Goal: Task Accomplishment & Management: Complete application form

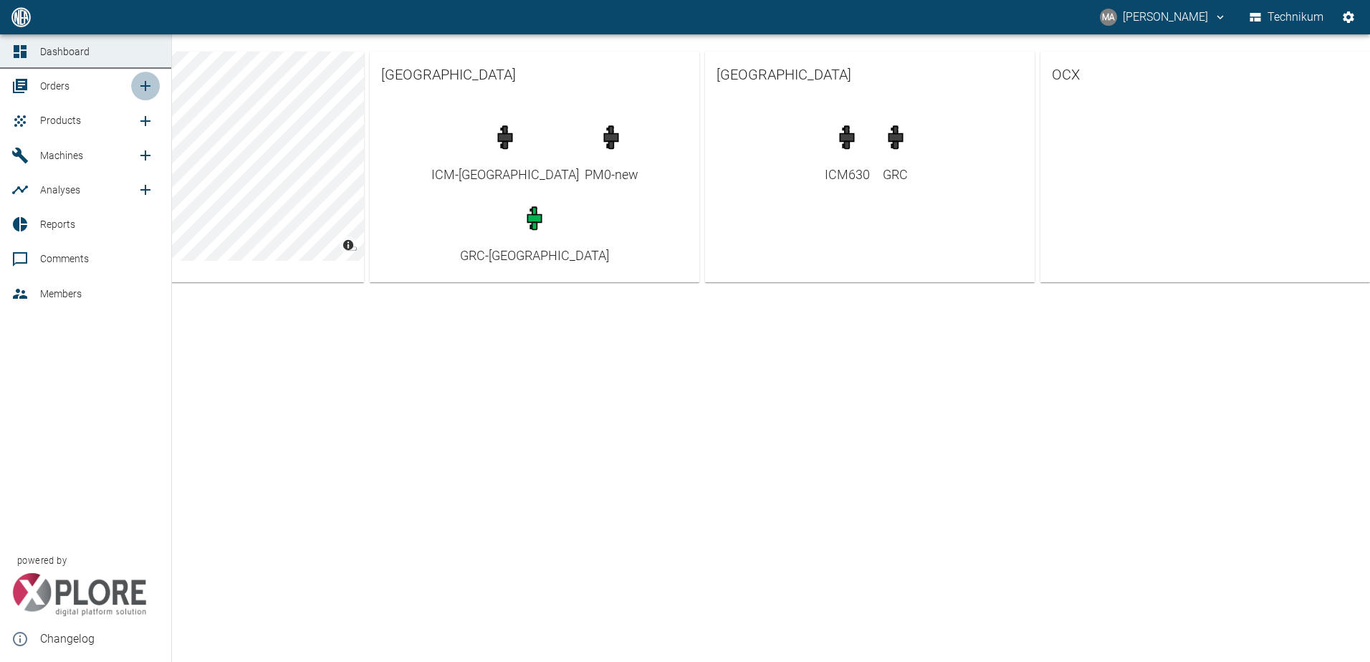
click at [145, 86] on icon "new /order/list/0" at bounding box center [145, 86] width 10 height 10
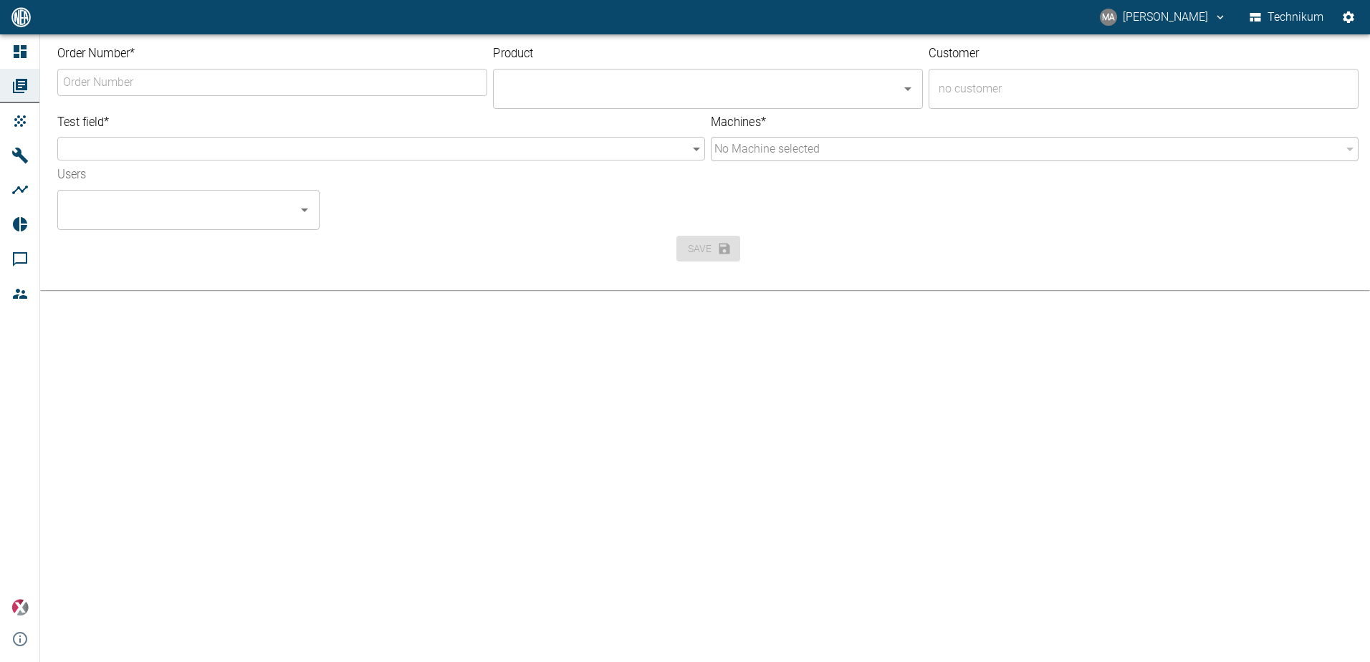
click at [171, 80] on input "Order Number *" at bounding box center [272, 82] width 426 height 24
click at [106, 82] on input "Order Number *" at bounding box center [272, 82] width 426 height 24
click at [212, 87] on input "Order Number *" at bounding box center [272, 82] width 426 height 24
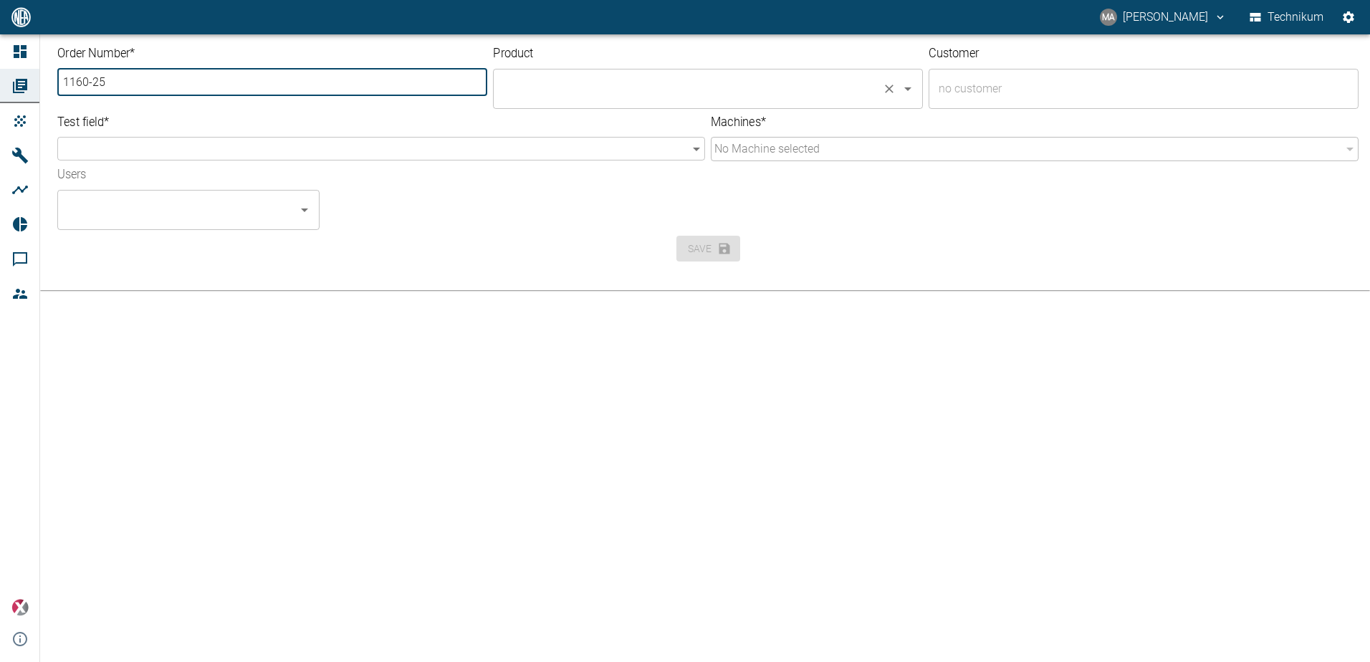
type input "1160-25"
click at [560, 89] on input "text" at bounding box center [687, 88] width 377 height 27
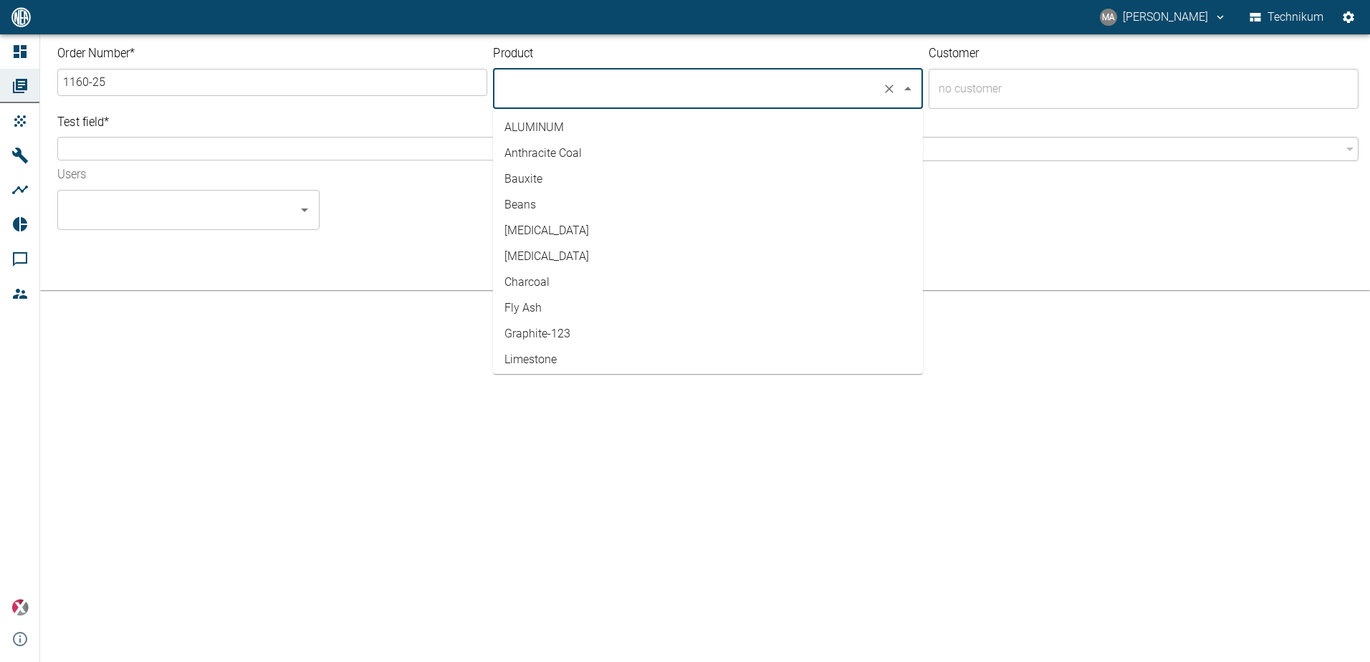
click at [328, 111] on div "Test field * ​ ​" at bounding box center [378, 135] width 653 height 53
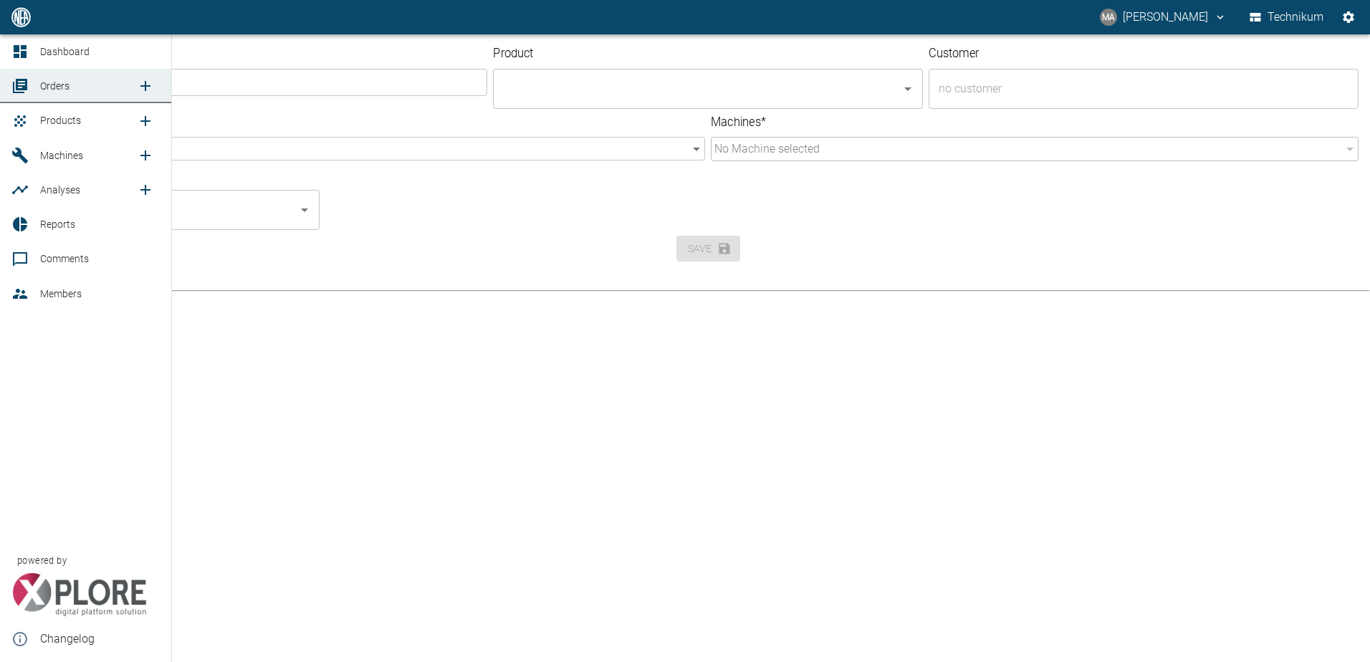
click at [141, 118] on icon "new /product/list/0" at bounding box center [145, 120] width 17 height 17
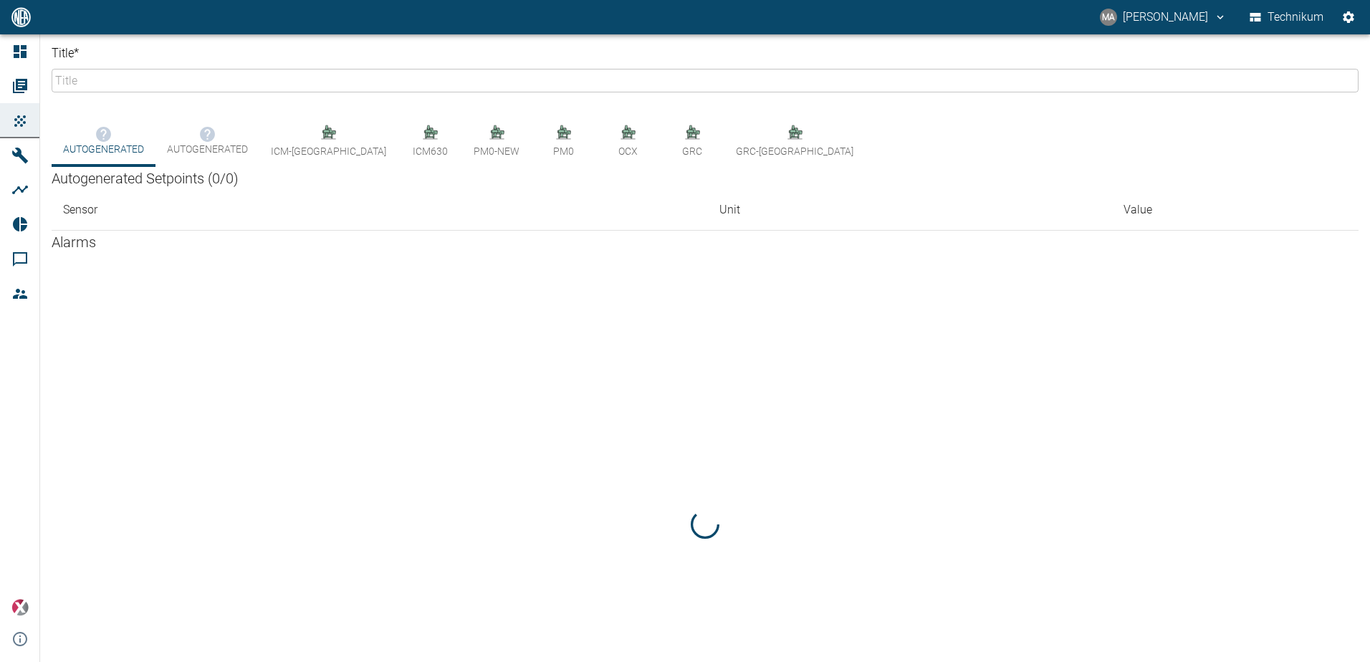
click at [102, 83] on input "Title *" at bounding box center [705, 81] width 1307 height 24
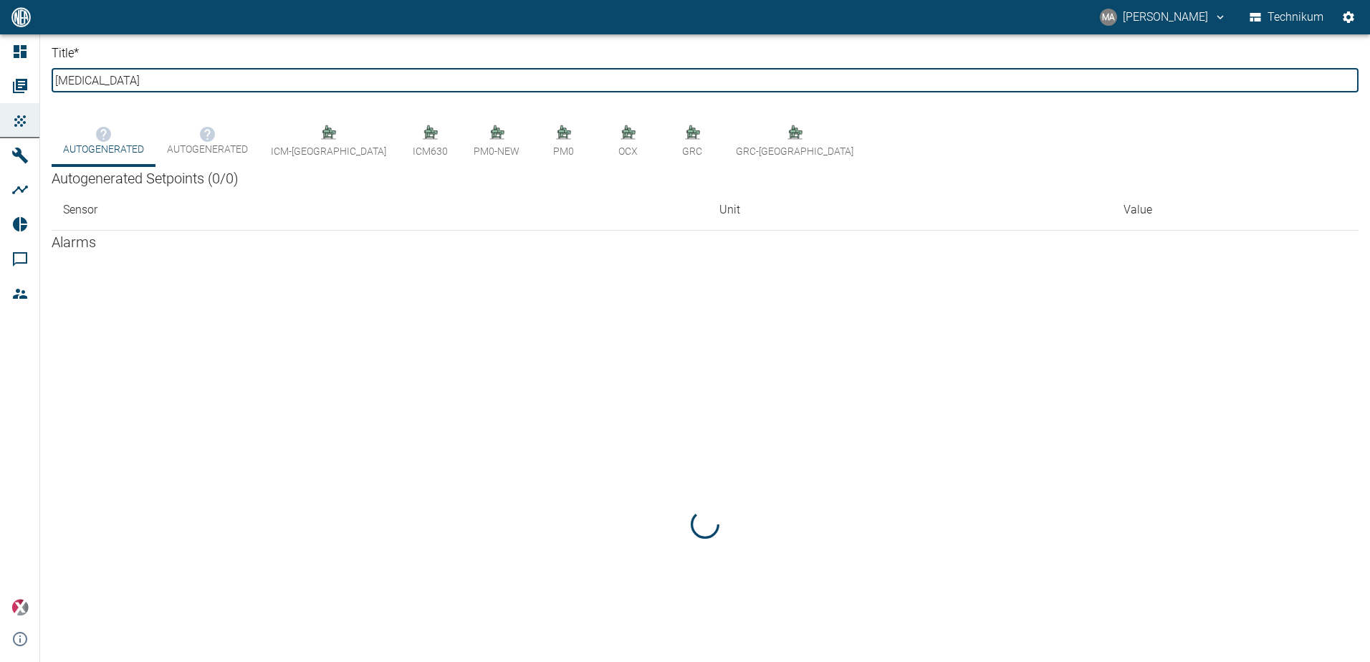
type input "[MEDICAL_DATA]"
click at [742, 325] on div at bounding box center [705, 525] width 1307 height 543
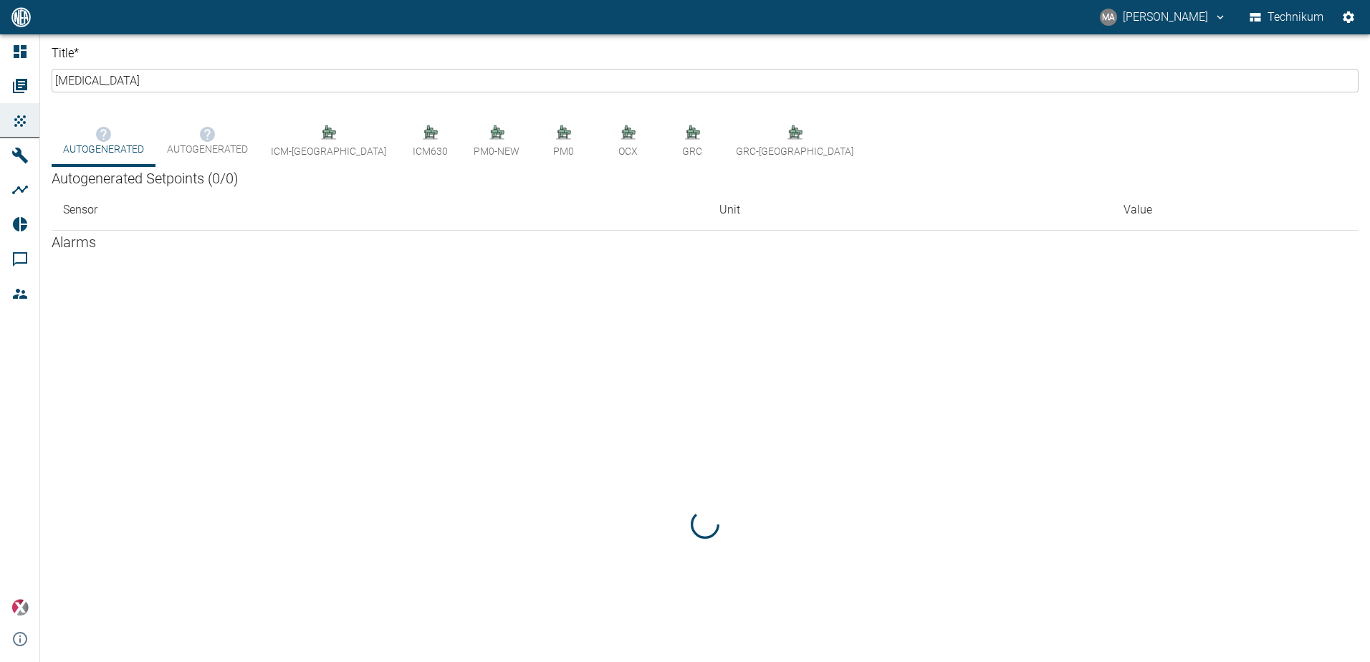
click at [221, 97] on div "Title * Lithium Carbonate ​" at bounding box center [705, 68] width 1330 height 69
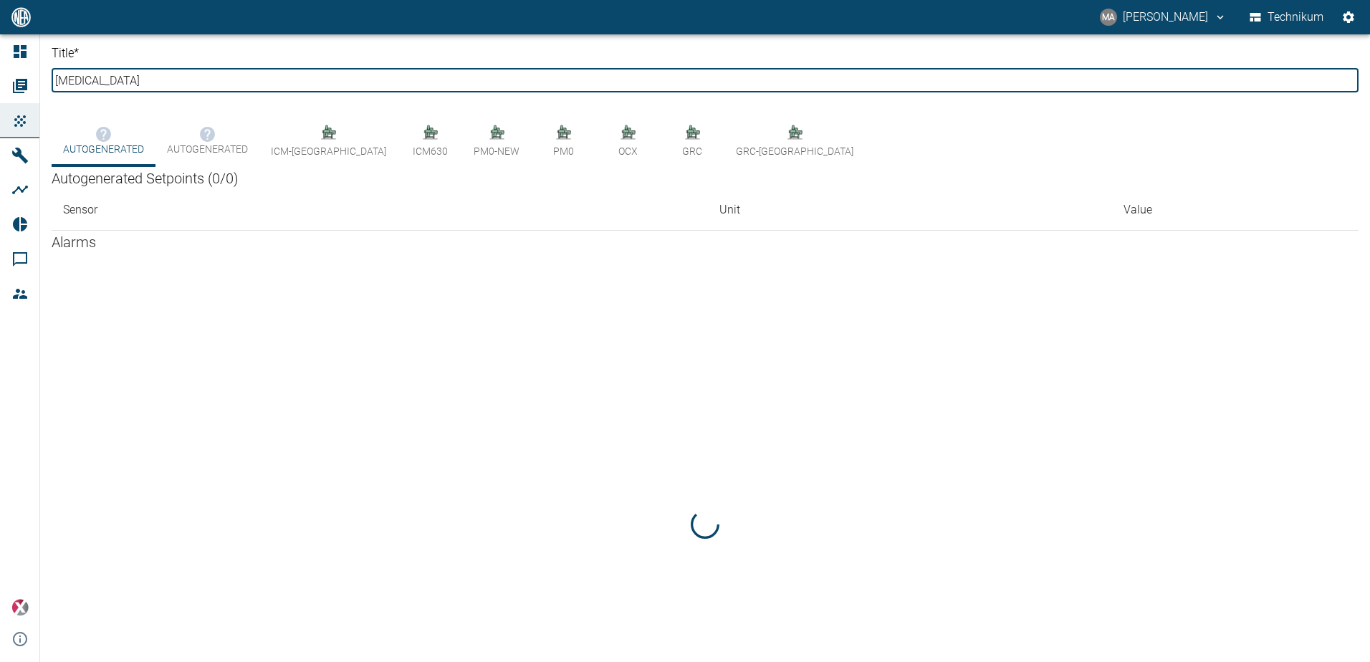
click at [225, 87] on input "[MEDICAL_DATA]" at bounding box center [705, 81] width 1307 height 24
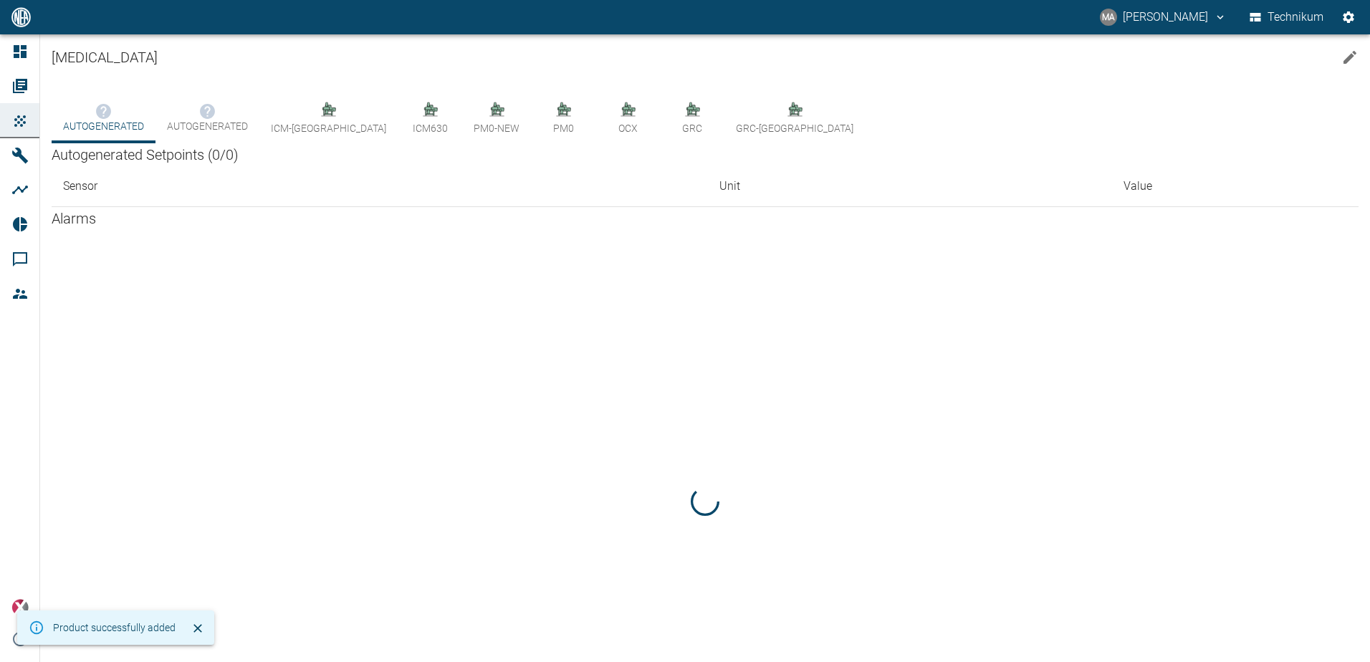
click at [297, 297] on div at bounding box center [705, 501] width 1307 height 543
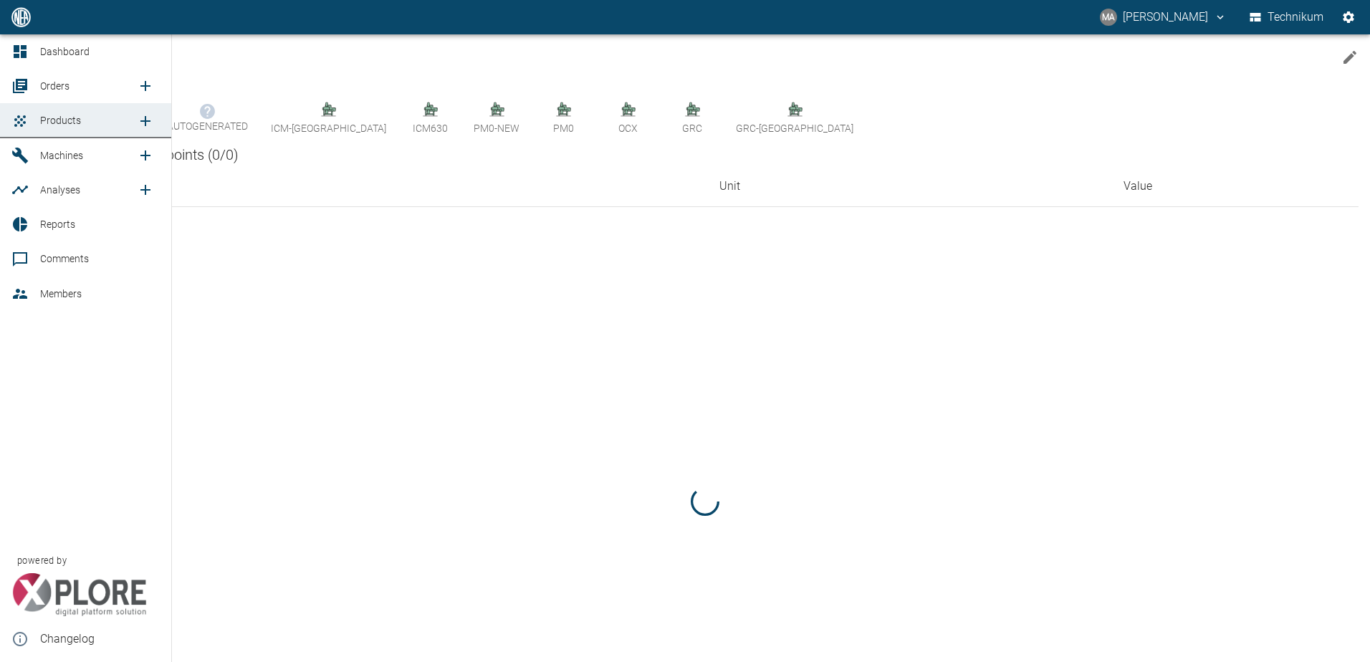
click at [29, 82] on div at bounding box center [21, 85] width 21 height 17
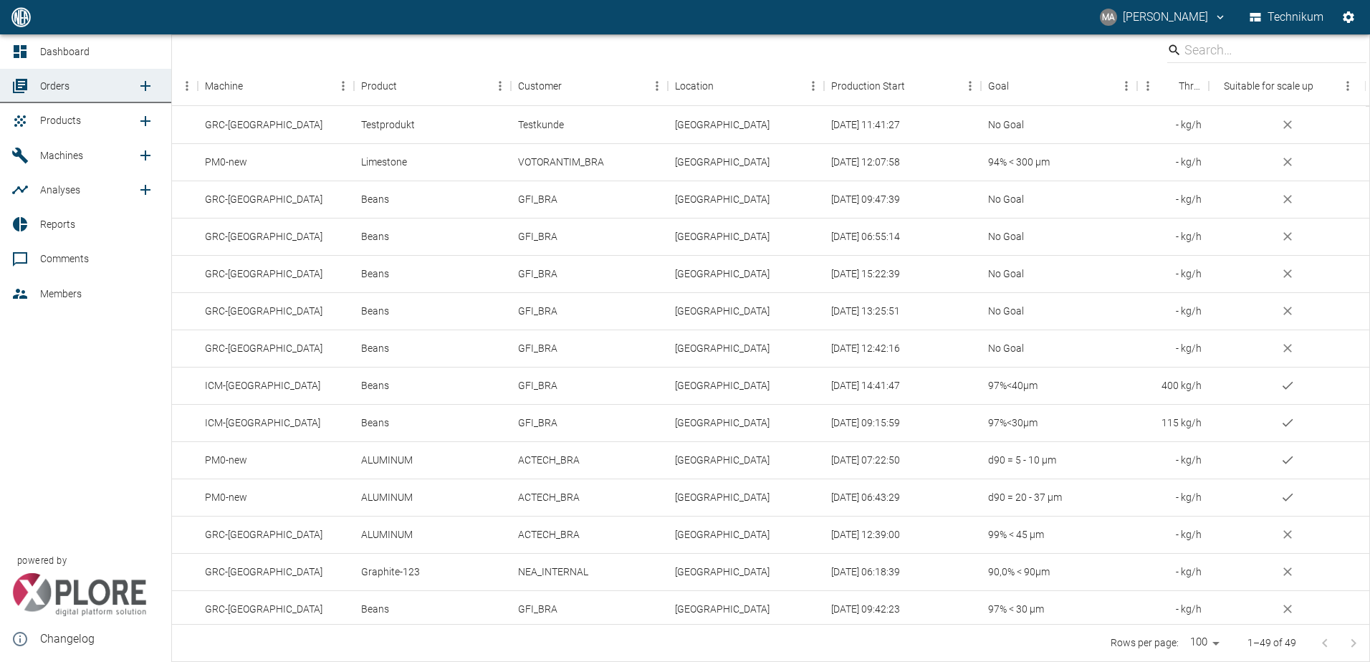
click at [139, 85] on icon "new /order/list/0" at bounding box center [145, 85] width 17 height 17
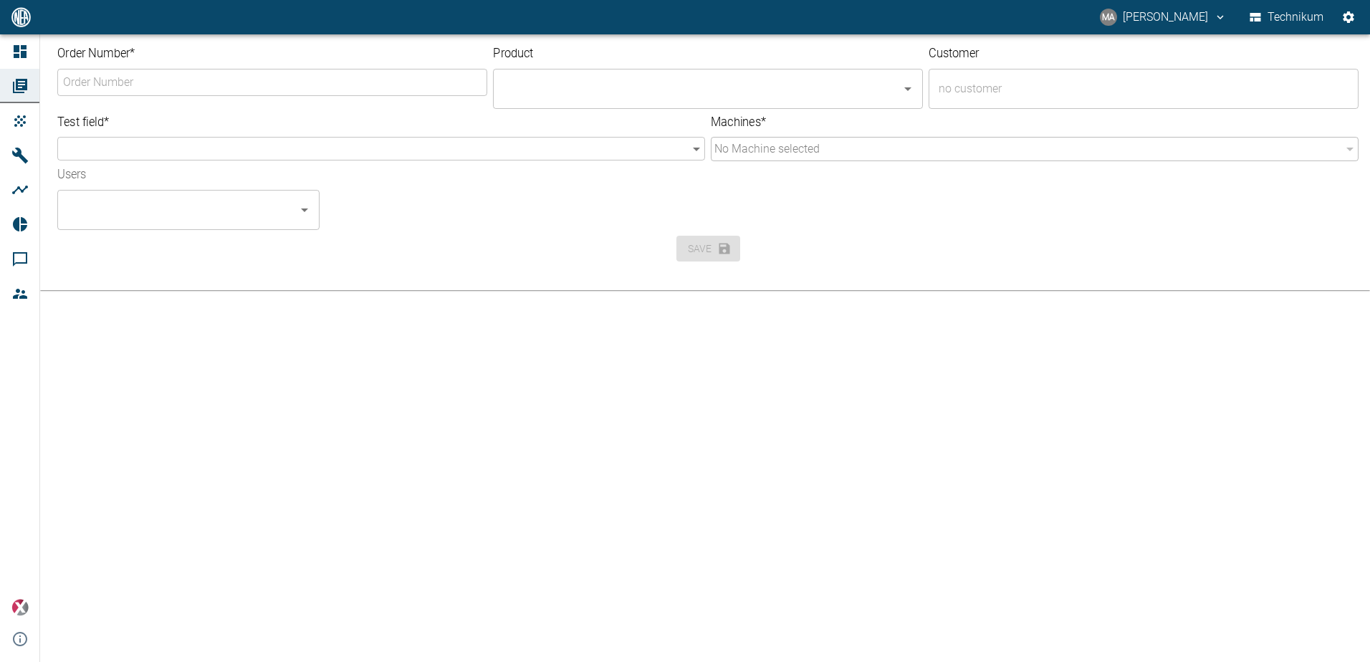
click at [177, 82] on input "Order Number *" at bounding box center [272, 82] width 426 height 24
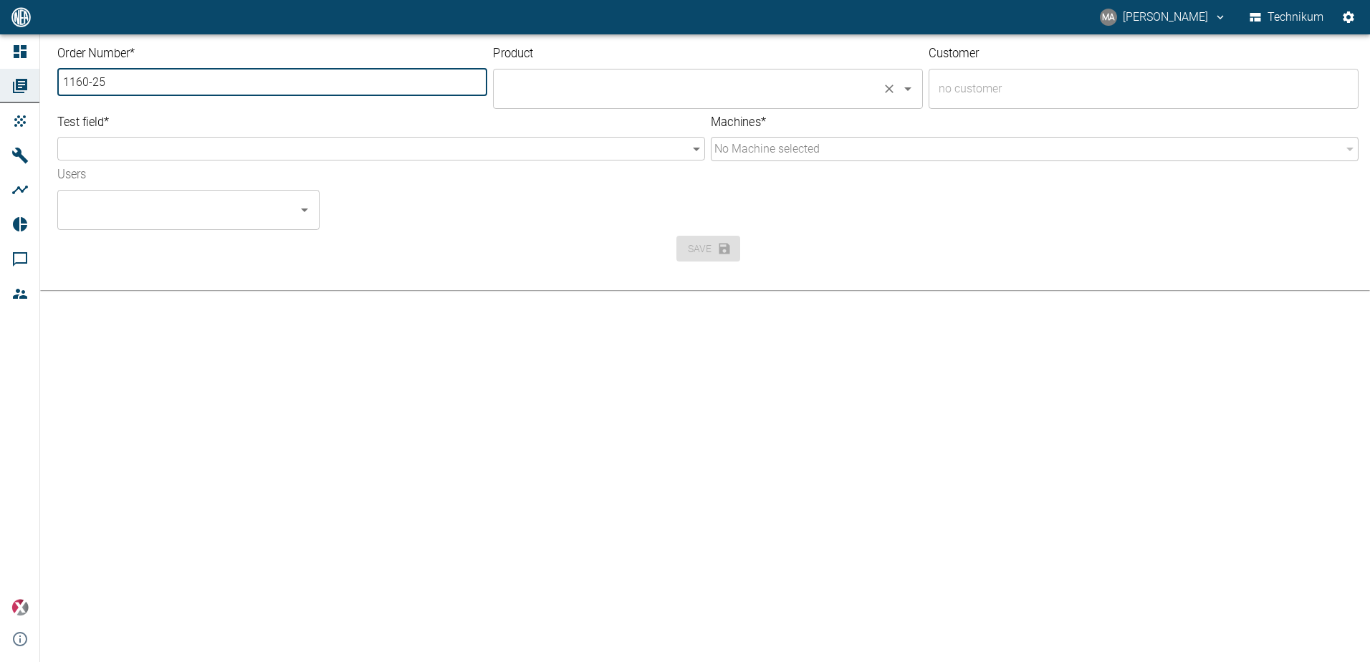
type input "1160-25"
click at [545, 75] on input "text" at bounding box center [687, 88] width 377 height 27
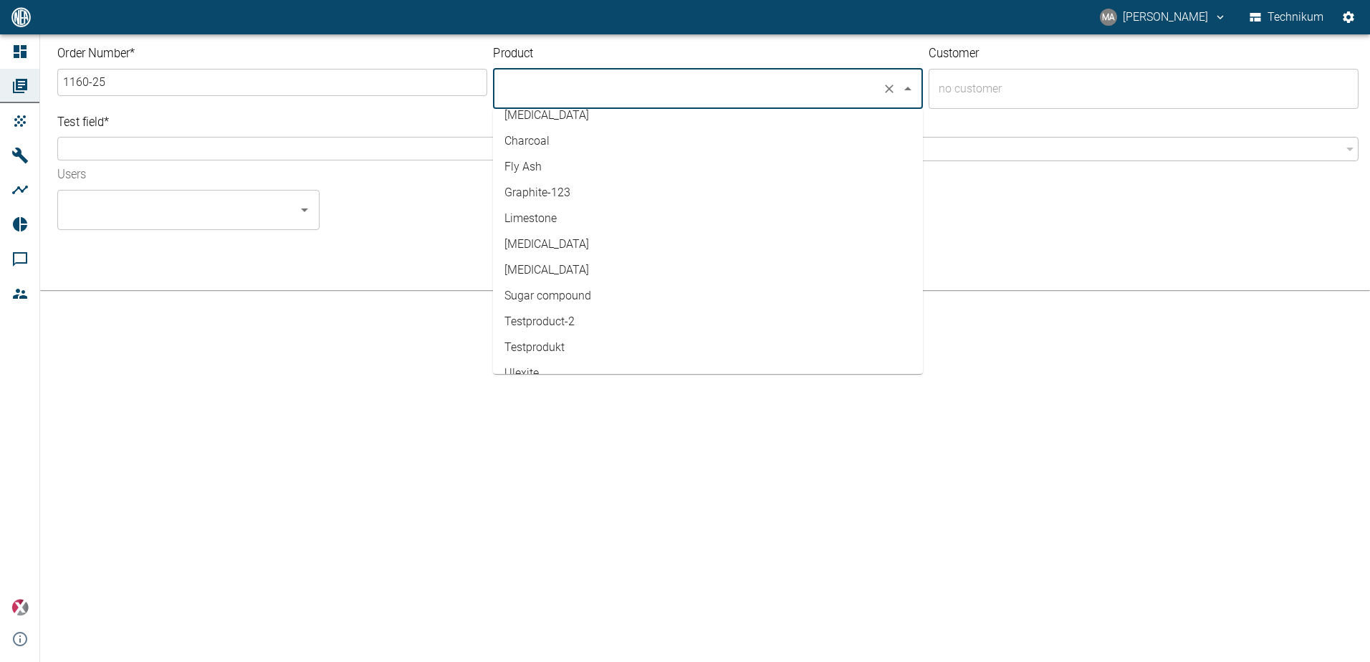
scroll to position [143, 0]
click at [576, 239] on li "[MEDICAL_DATA]" at bounding box center [708, 242] width 430 height 26
type input "[MEDICAL_DATA]"
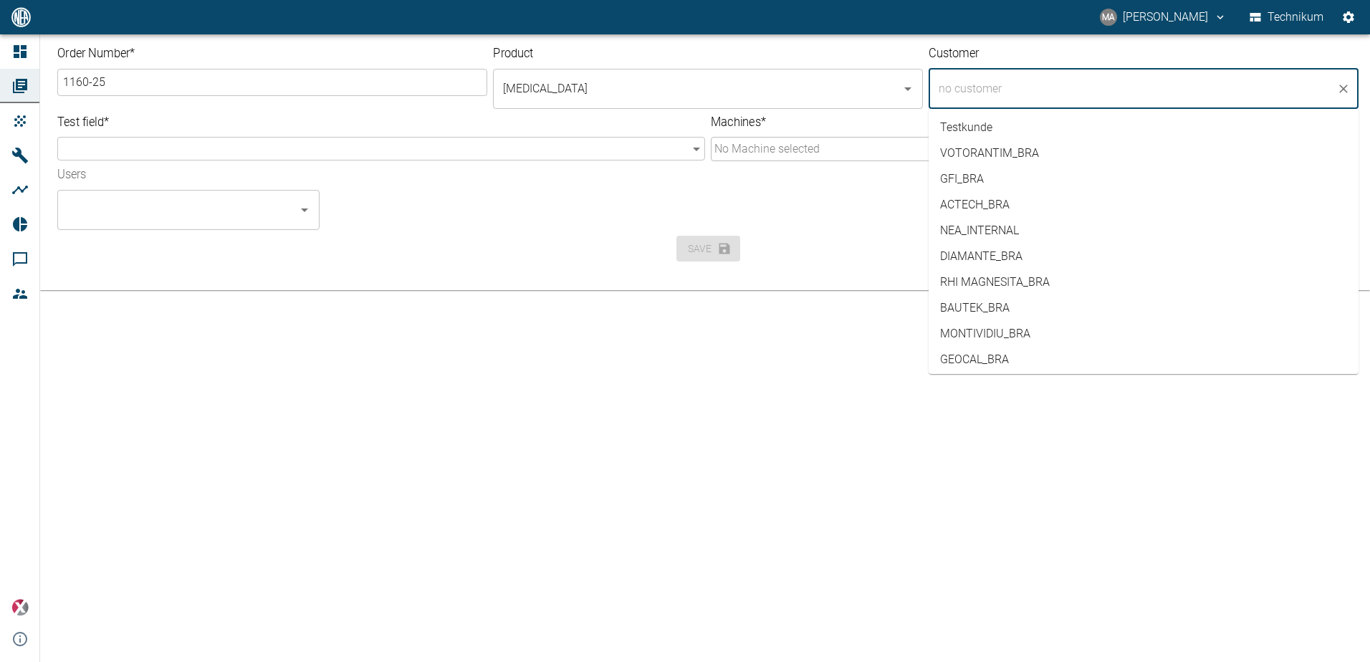
click at [1005, 90] on input "text" at bounding box center [1132, 88] width 395 height 27
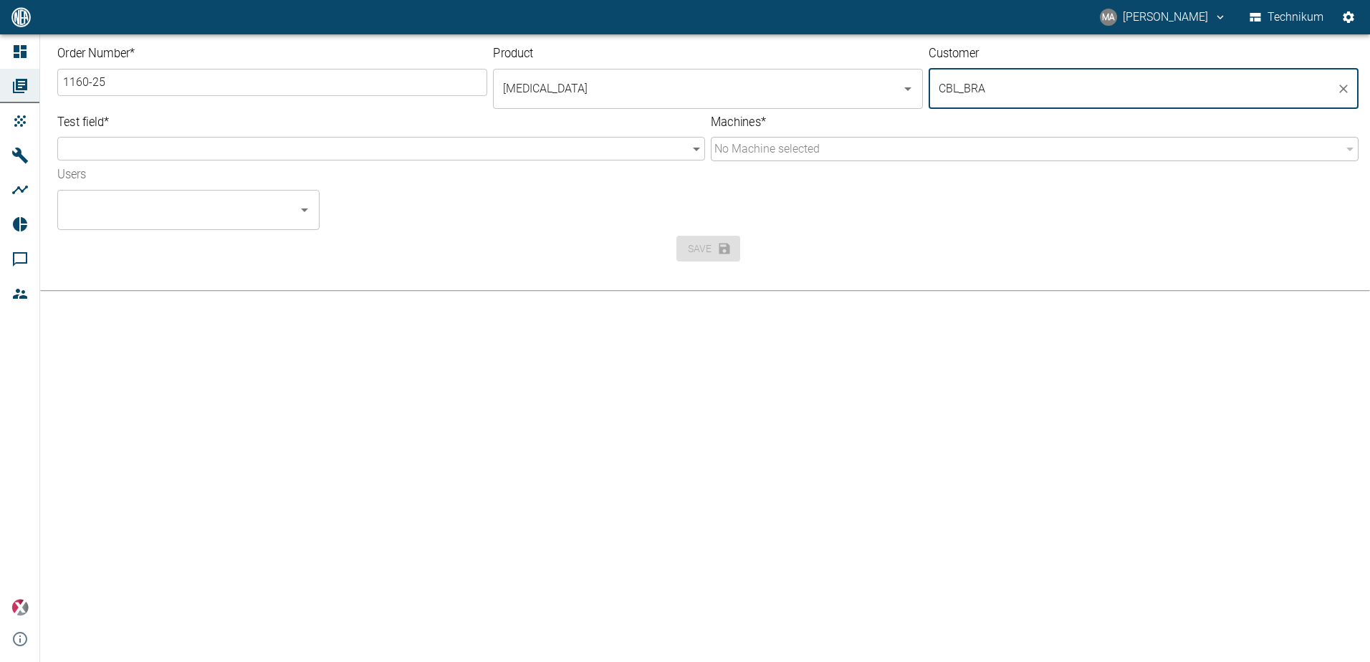
type input "CBL_BRA"
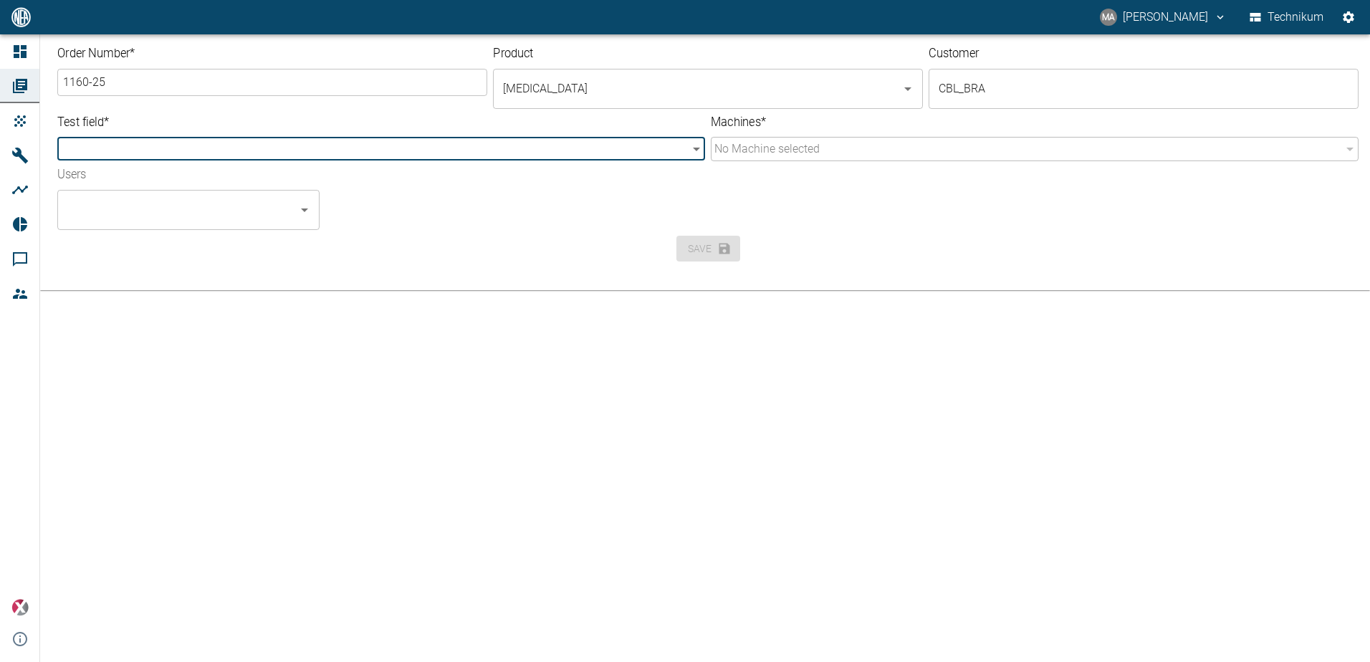
click at [653, 151] on body "MA Mateus Andrade Technikum Dashboard Orders Products Machines Analyses Reports…" at bounding box center [685, 331] width 1370 height 662
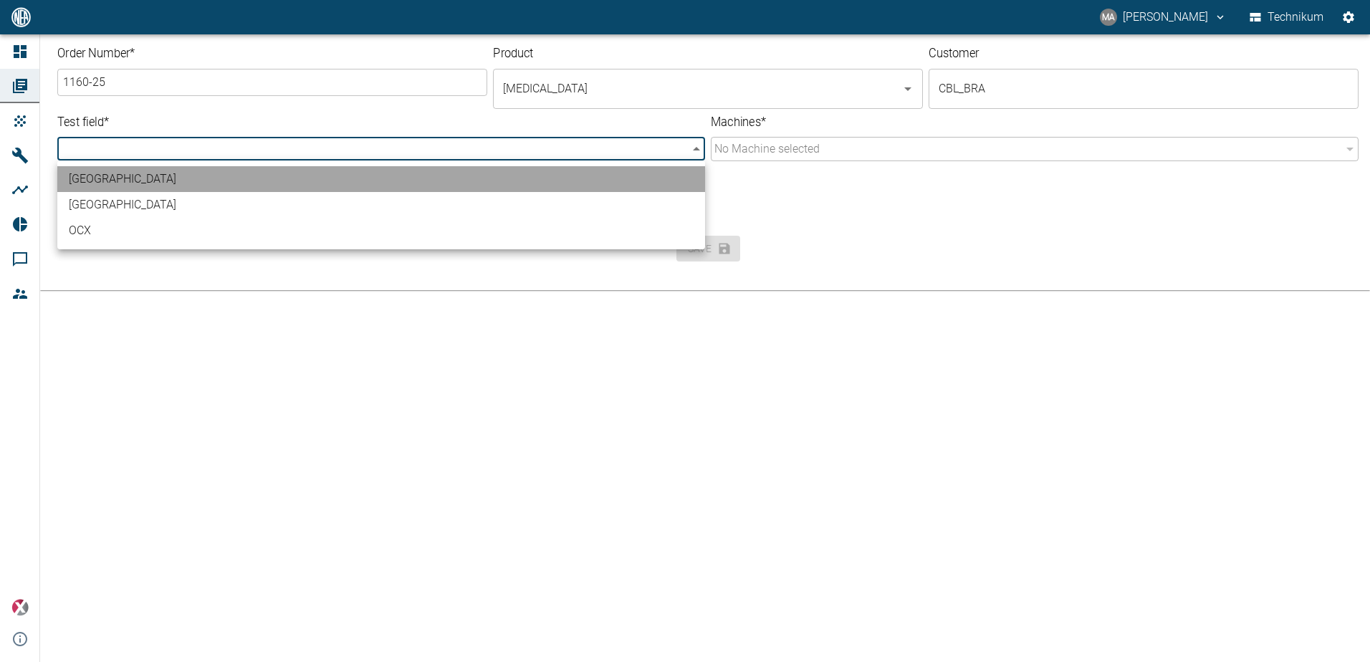
click at [363, 177] on li "[GEOGRAPHIC_DATA]" at bounding box center [381, 179] width 648 height 26
type input "f90bbef4-929f-497c-8313-76b606e368d7"
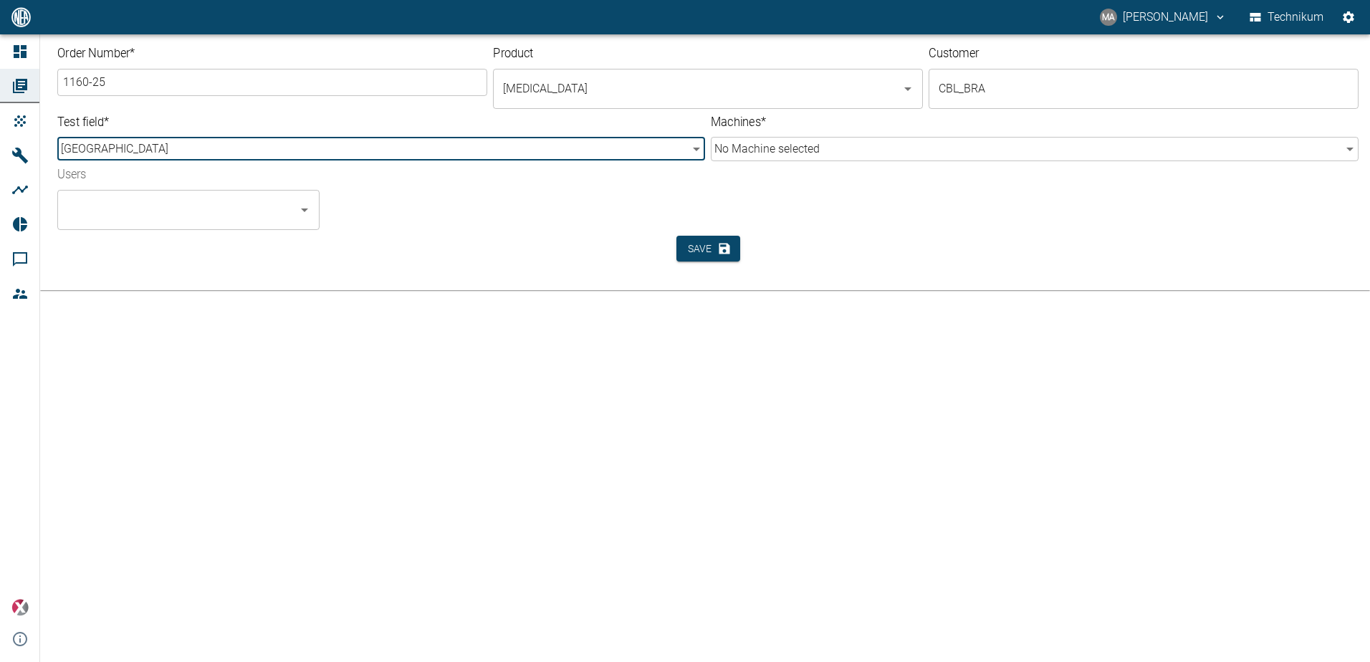
click at [833, 147] on body "MA Mateus Andrade Technikum Dashboard Orders Products Machines Analyses Reports…" at bounding box center [685, 331] width 1370 height 662
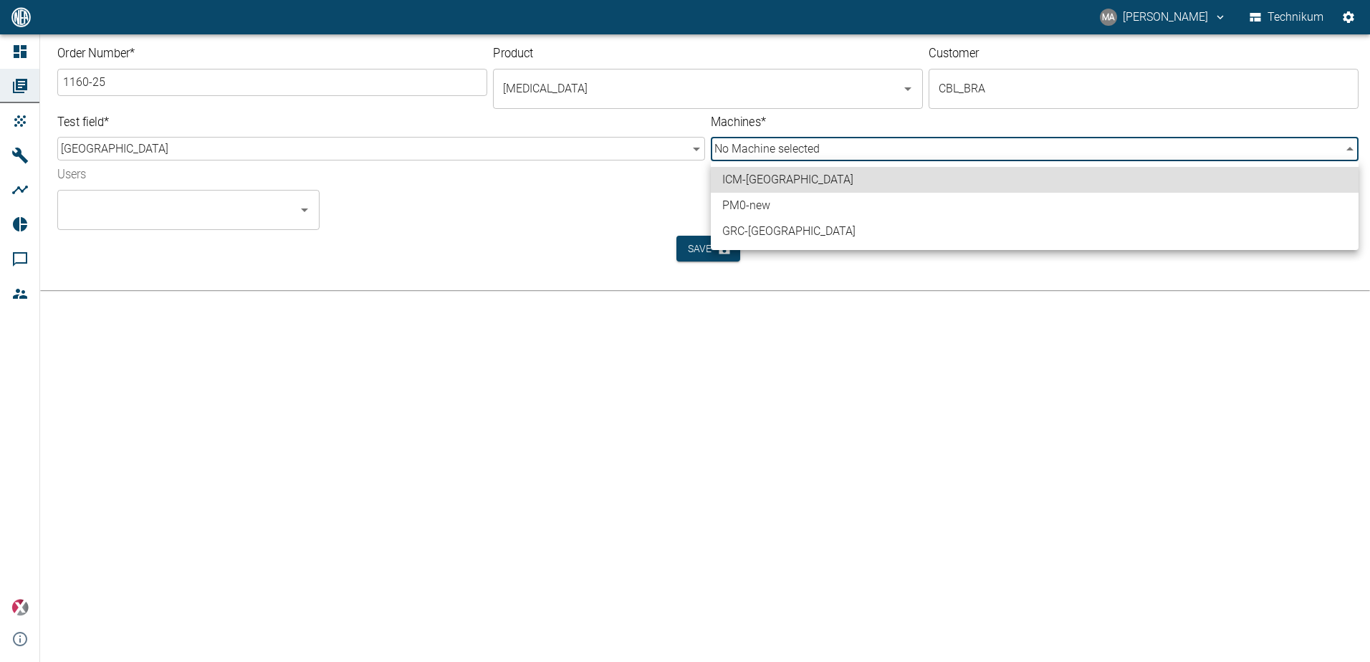
click at [782, 176] on li "ICM-[GEOGRAPHIC_DATA]" at bounding box center [1035, 180] width 648 height 26
type input "8f247817-fcdd-4404-a751-ee8772dafd66"
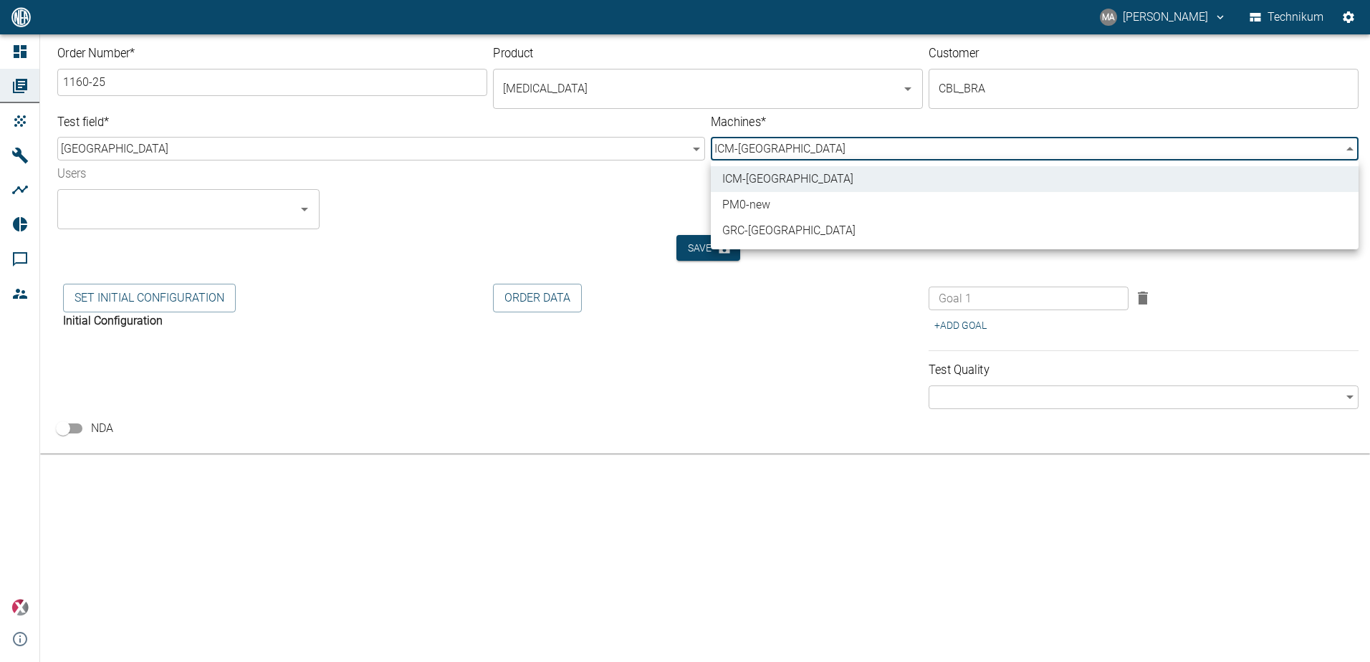
click at [459, 211] on div at bounding box center [685, 331] width 1370 height 662
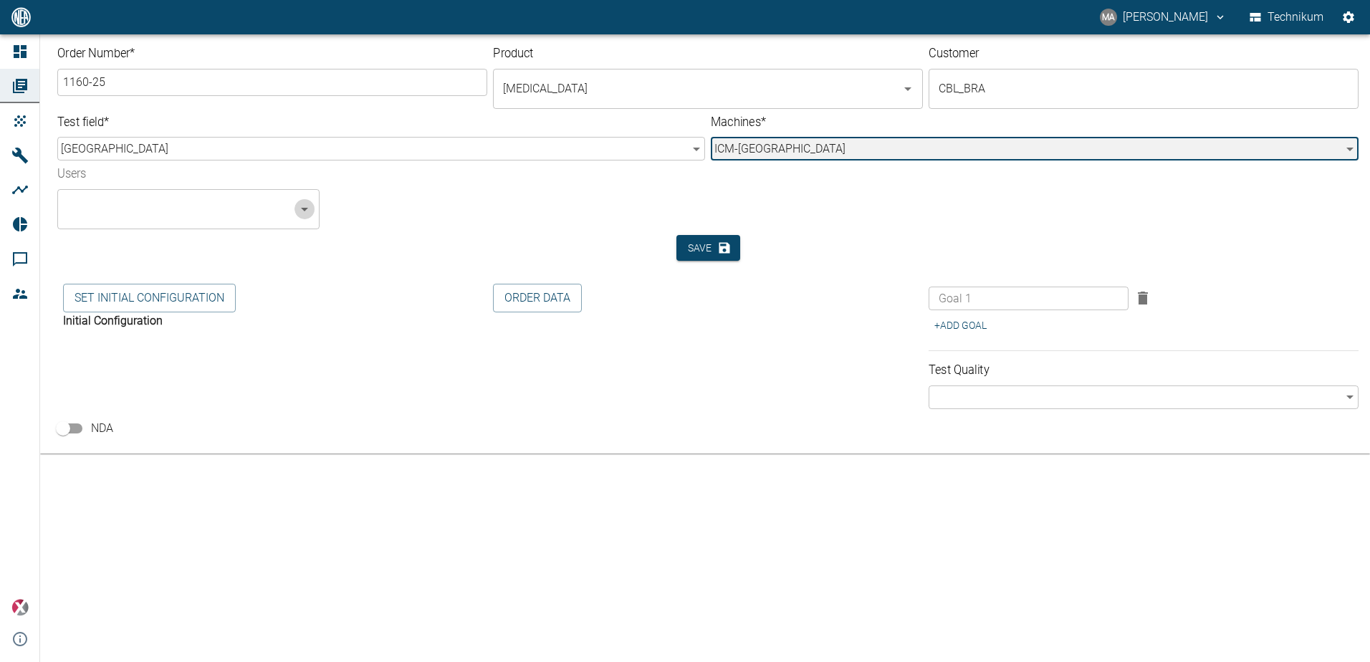
click at [310, 203] on icon "Open" at bounding box center [304, 209] width 17 height 17
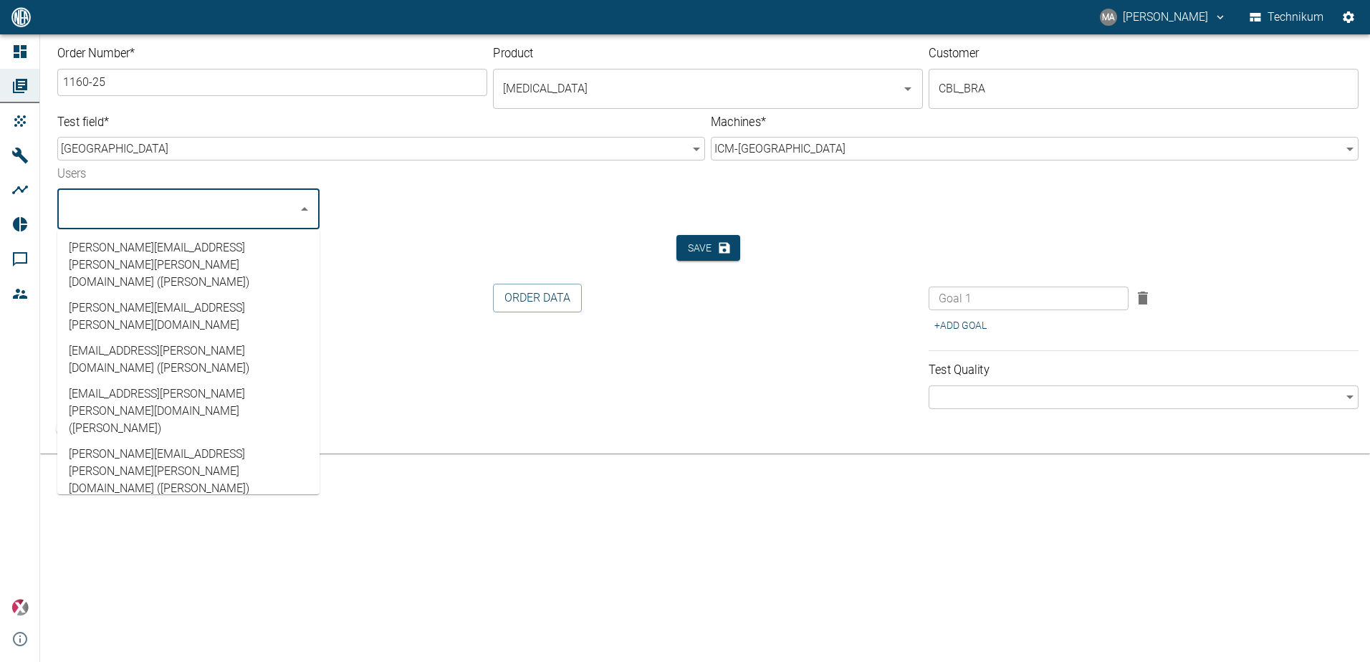
click at [230, 381] on li "mateus.andrade@neuman-esser.com.br (Mateus Andrade)" at bounding box center [188, 411] width 262 height 60
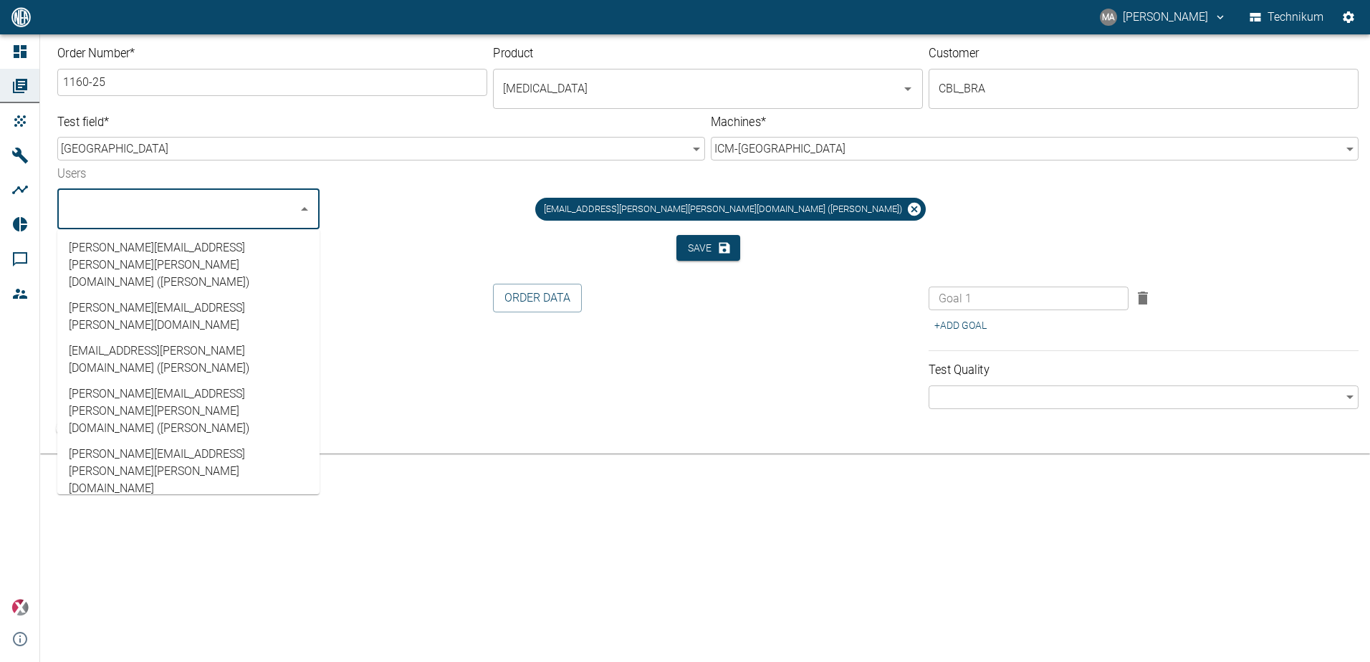
click at [198, 545] on li "thomas.hosten@neuman-esser.de (Thomas Hosten)" at bounding box center [188, 575] width 262 height 60
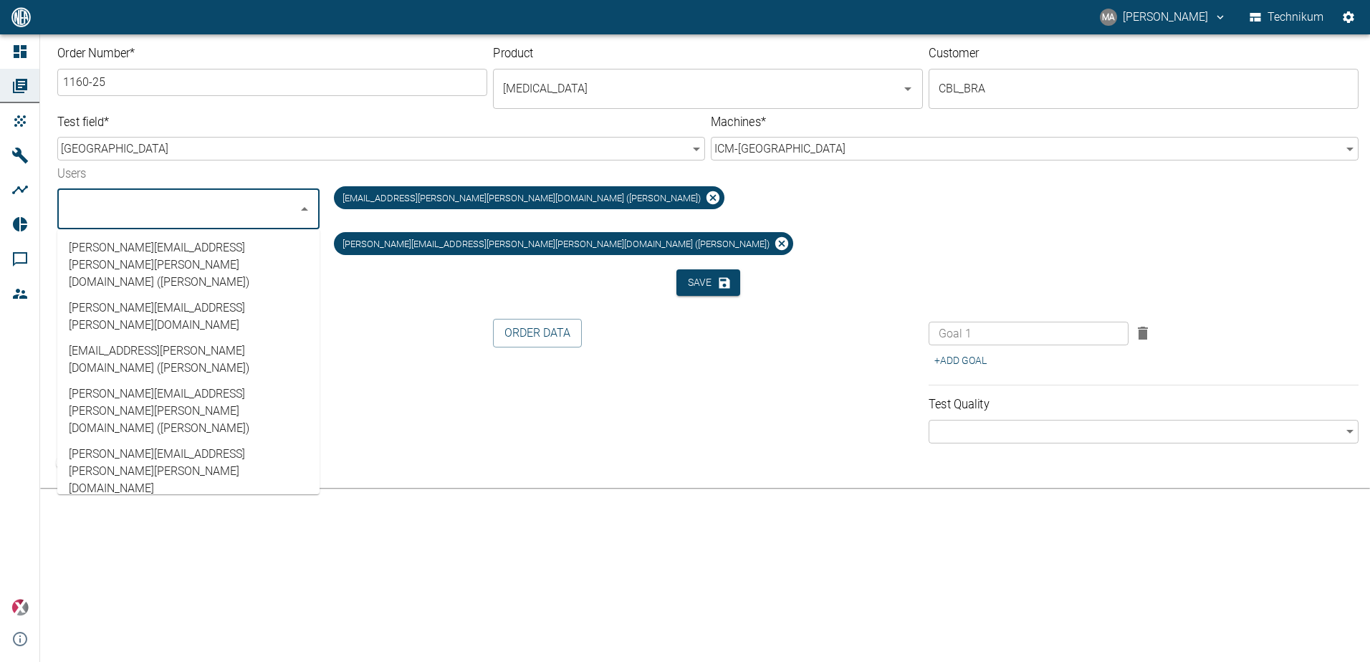
click at [168, 502] on li "Technikum@nea-x.de (Technikum)" at bounding box center [188, 523] width 262 height 43
click at [389, 269] on div "Save" at bounding box center [707, 282] width 1301 height 27
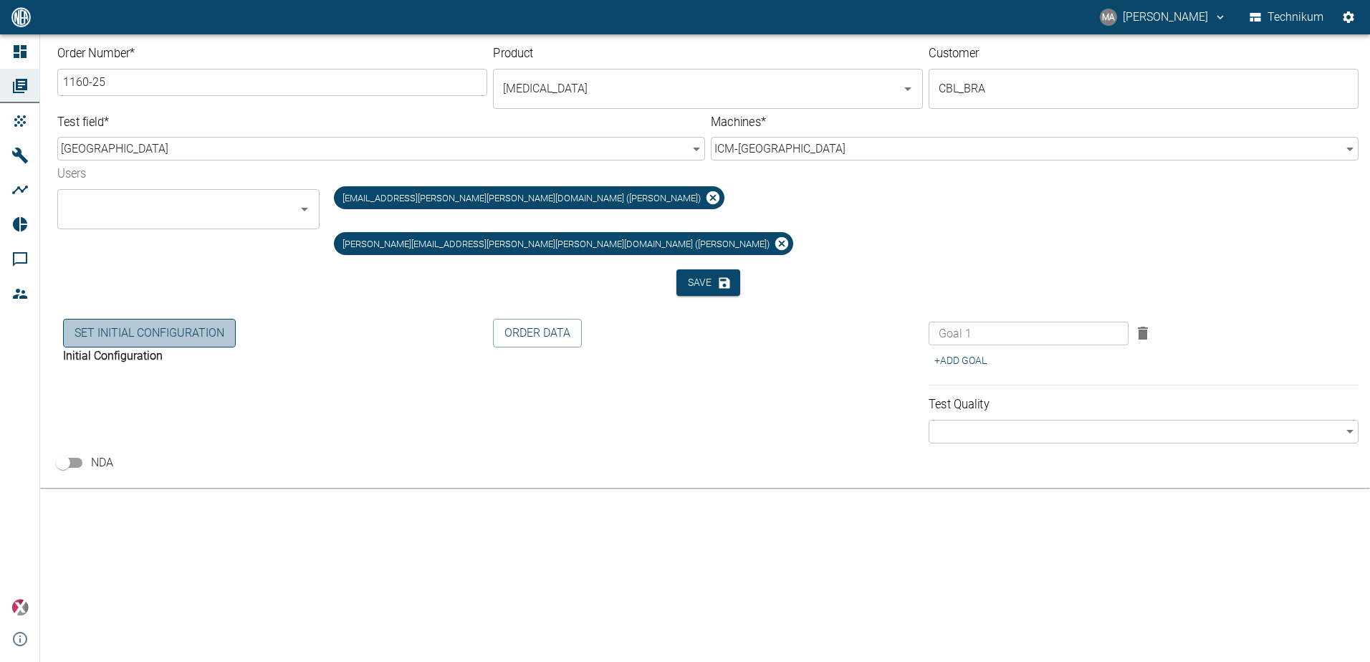
click at [144, 319] on button "Set initial Configuration" at bounding box center [149, 333] width 173 height 29
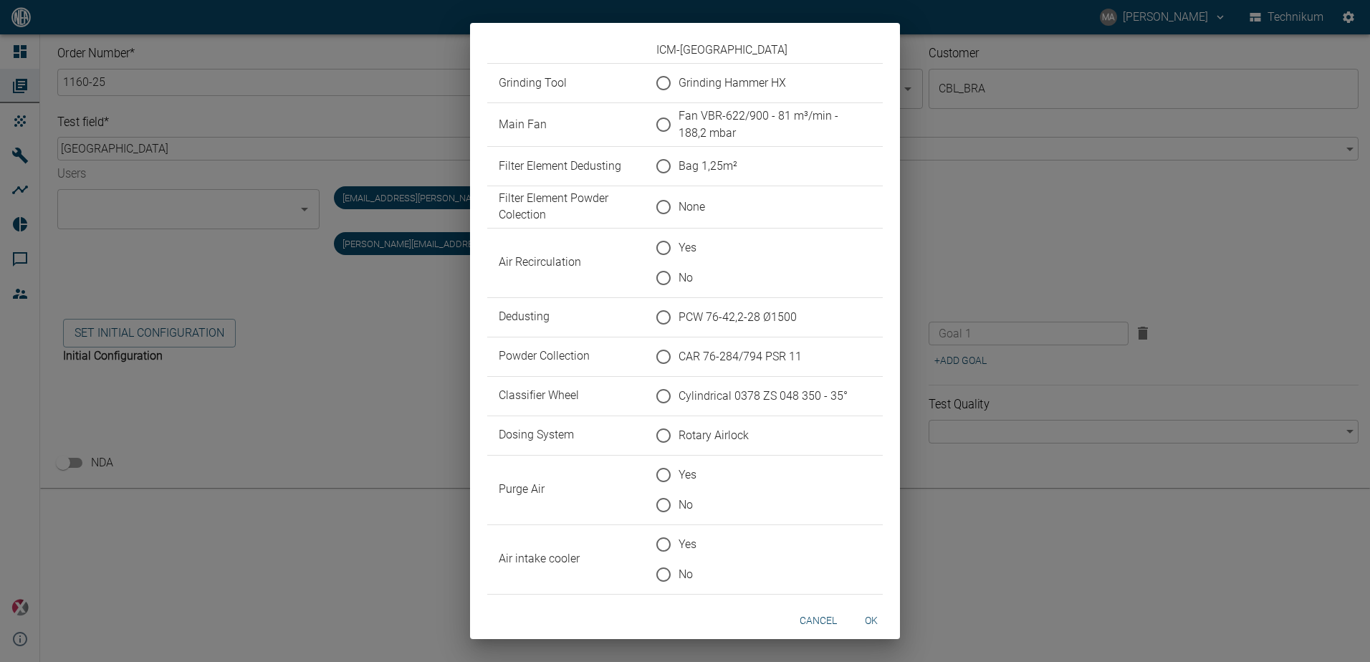
click at [755, 80] on span "Grinding Hammer HX" at bounding box center [731, 83] width 107 height 17
click at [678, 80] on input "Grinding Hammer HX" at bounding box center [663, 83] width 30 height 30
radio input "true"
click at [726, 117] on span "Fan VBR-622/900 - 81 m³/min - 188,2 mbar" at bounding box center [768, 124] width 181 height 34
click at [678, 117] on input "Fan VBR-622/900 - 81 m³/min - 188,2 mbar" at bounding box center [663, 125] width 30 height 30
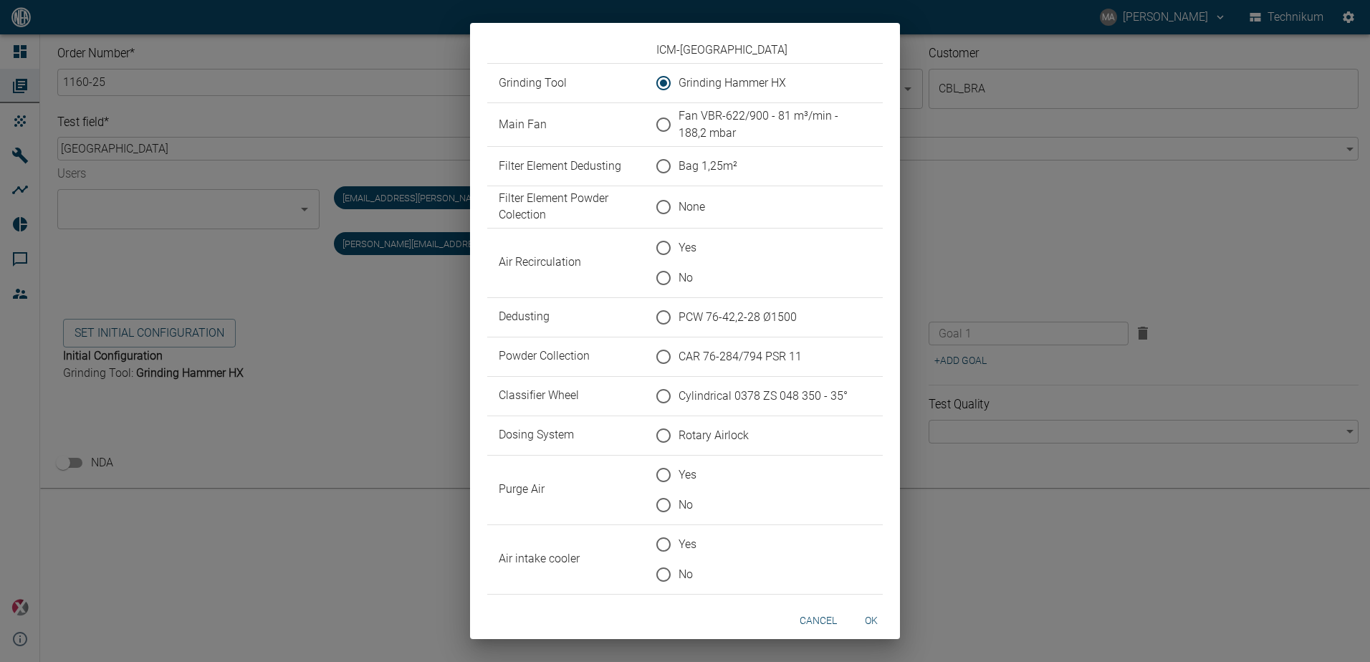
radio input "true"
click at [693, 130] on span "Fan VBR-622/900 - 81 m³/min - 188,2 mbar" at bounding box center [768, 124] width 181 height 34
click at [678, 130] on input "Fan VBR-622/900 - 81 m³/min - 188,2 mbar" at bounding box center [663, 125] width 30 height 30
click at [714, 80] on span "Grinding Hammer HX" at bounding box center [731, 83] width 107 height 17
click at [678, 80] on input "Grinding Hammer HX" at bounding box center [663, 83] width 30 height 30
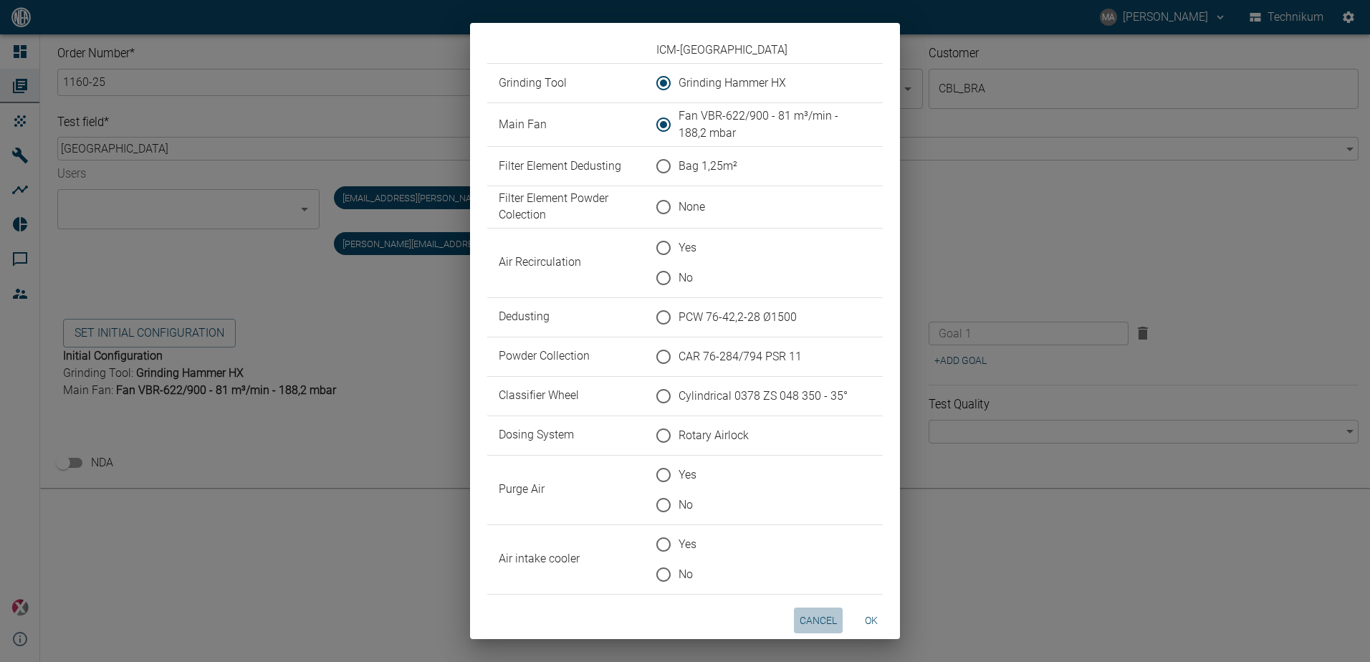
click at [834, 620] on button "cancel" at bounding box center [818, 621] width 49 height 27
radio input "false"
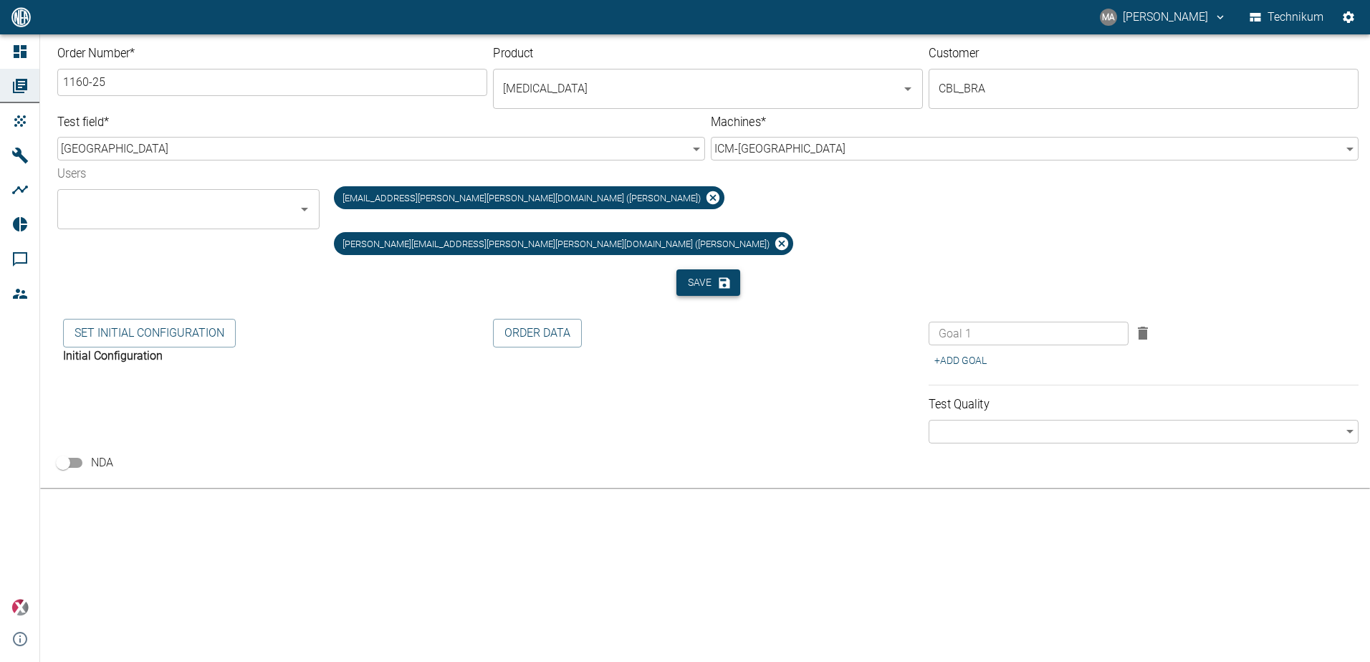
click at [701, 269] on button "Save" at bounding box center [708, 282] width 64 height 27
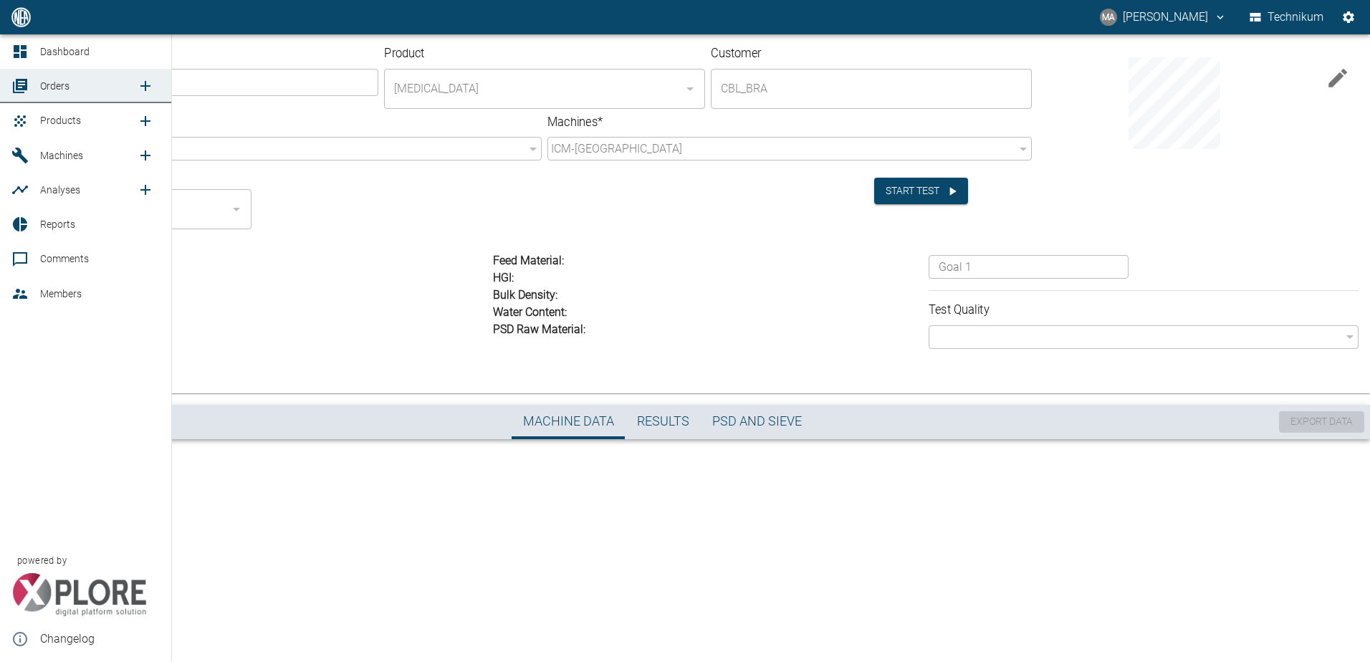
click at [69, 145] on link "Machines" at bounding box center [85, 155] width 171 height 34
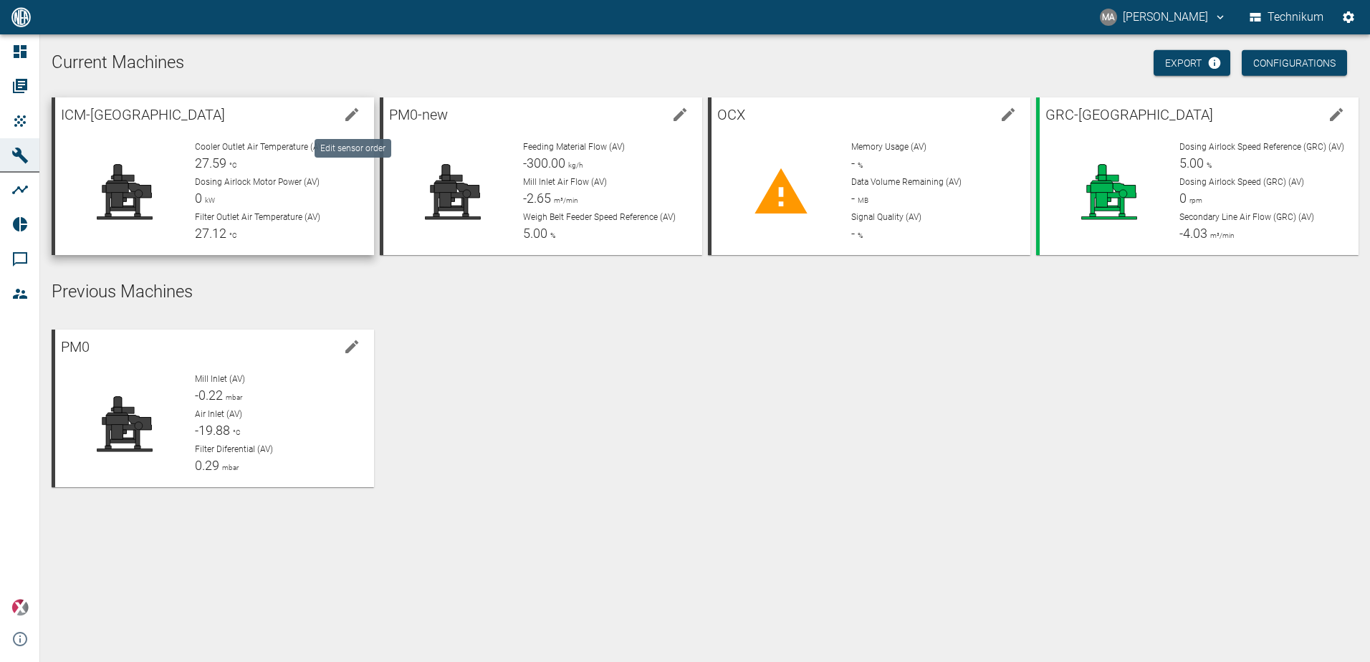
click at [360, 118] on icon "edit machine" at bounding box center [351, 114] width 17 height 17
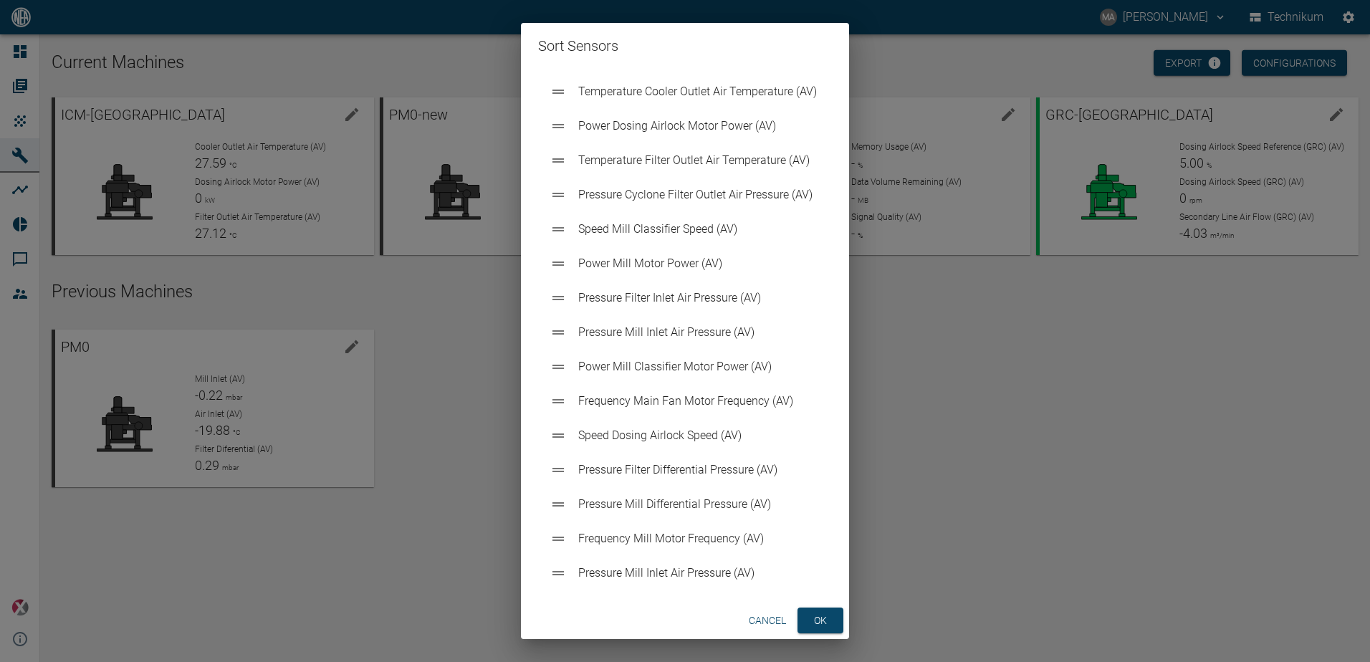
drag, startPoint x: 817, startPoint y: 629, endPoint x: 805, endPoint y: 621, distance: 14.5
click at [817, 628] on button "ok" at bounding box center [820, 621] width 46 height 27
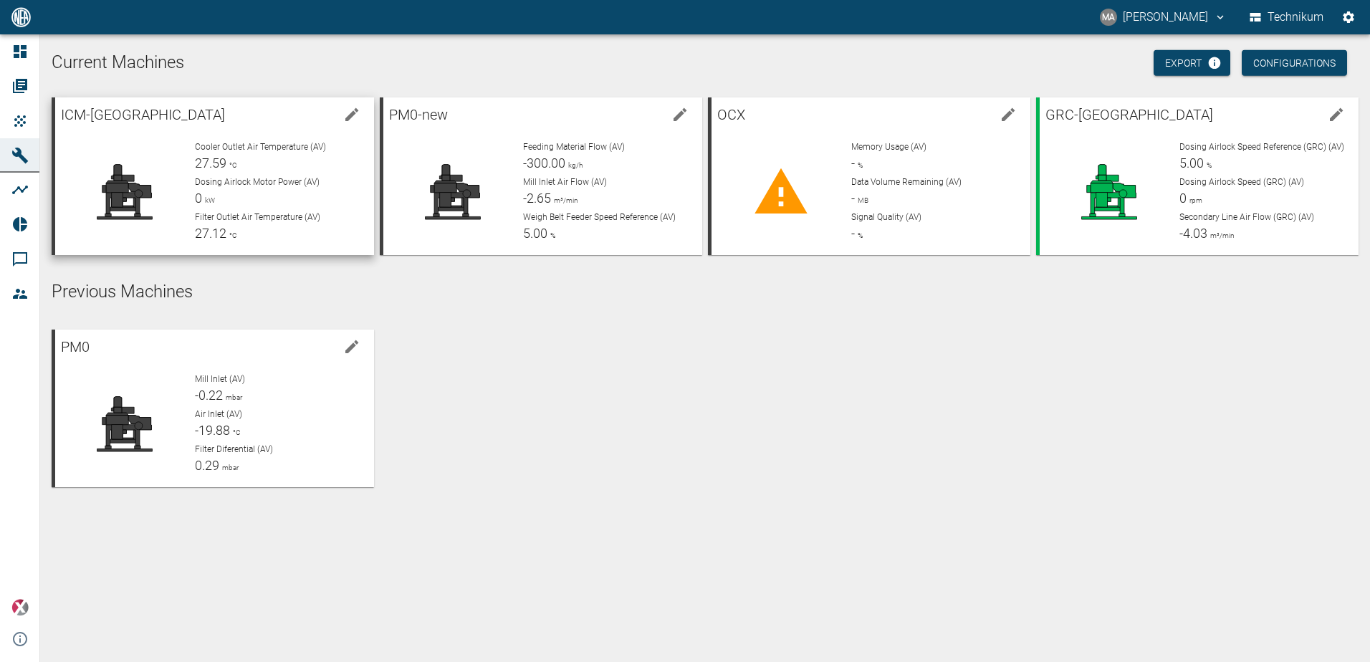
click at [224, 141] on p "Cooler Outlet Air Temperature (AV)" at bounding box center [279, 146] width 168 height 13
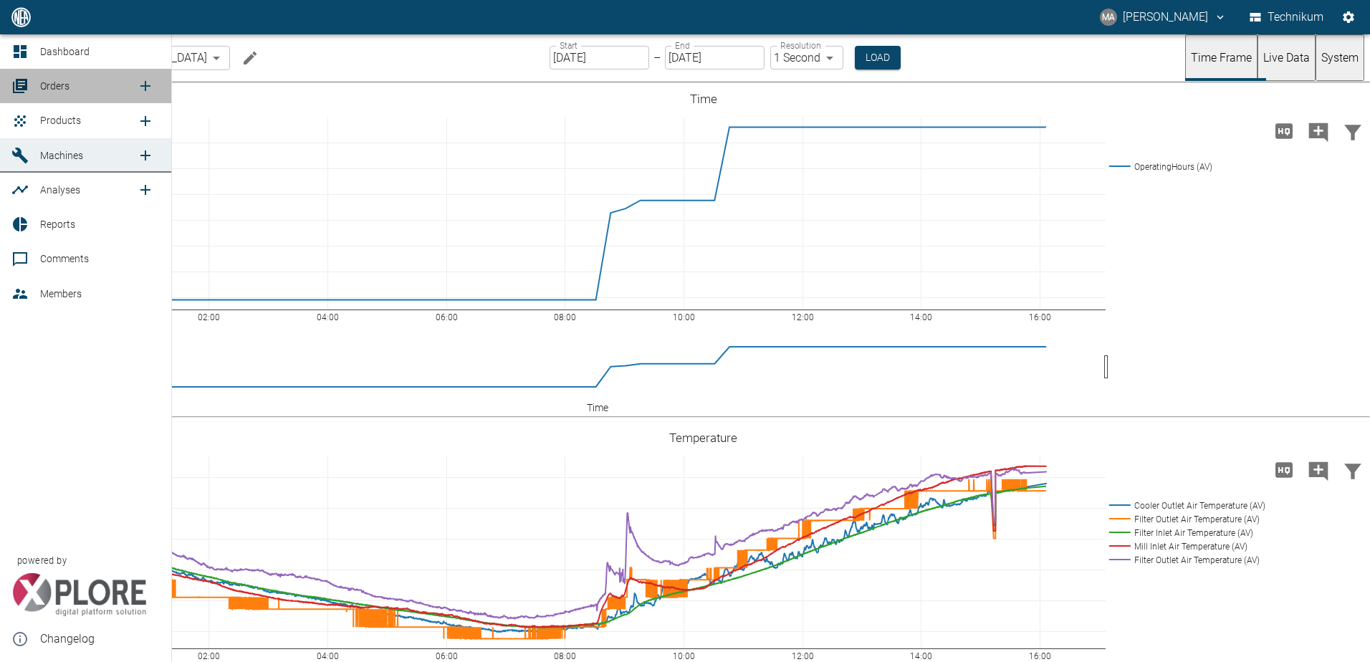
click at [85, 72] on link "Orders" at bounding box center [85, 86] width 171 height 34
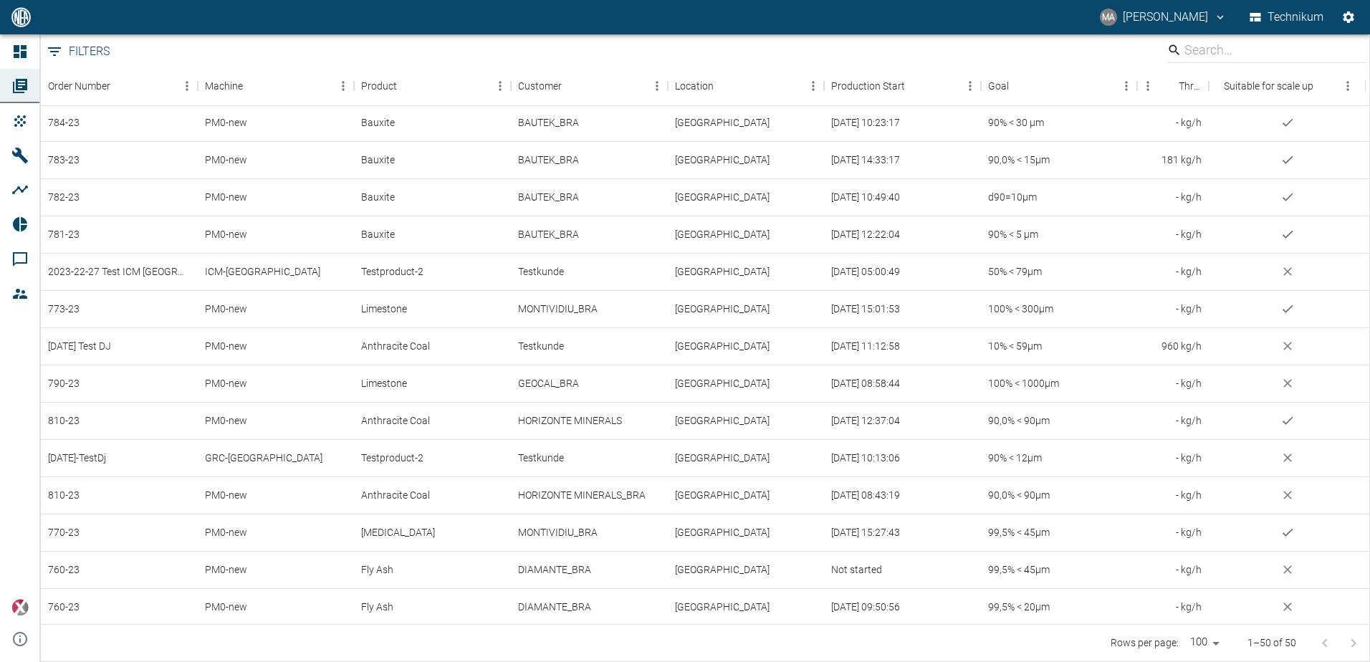
scroll to position [650, 0]
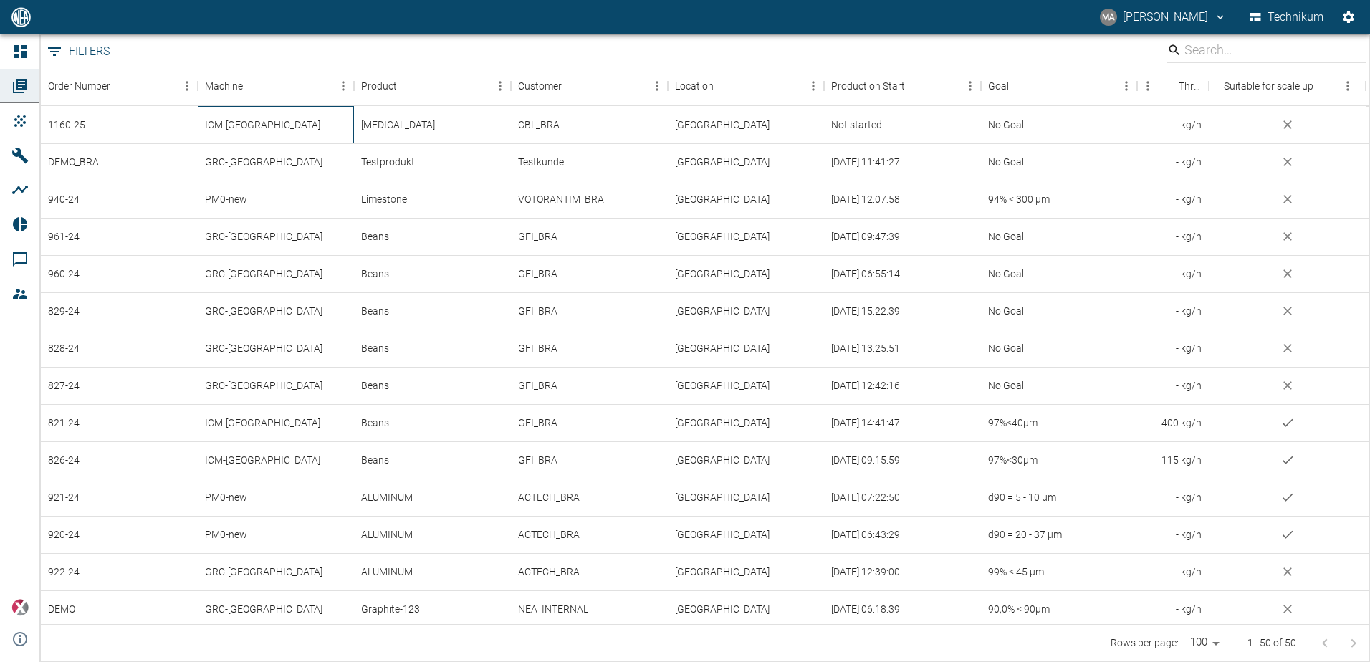
click at [248, 125] on div "ICM-[GEOGRAPHIC_DATA]" at bounding box center [276, 124] width 157 height 37
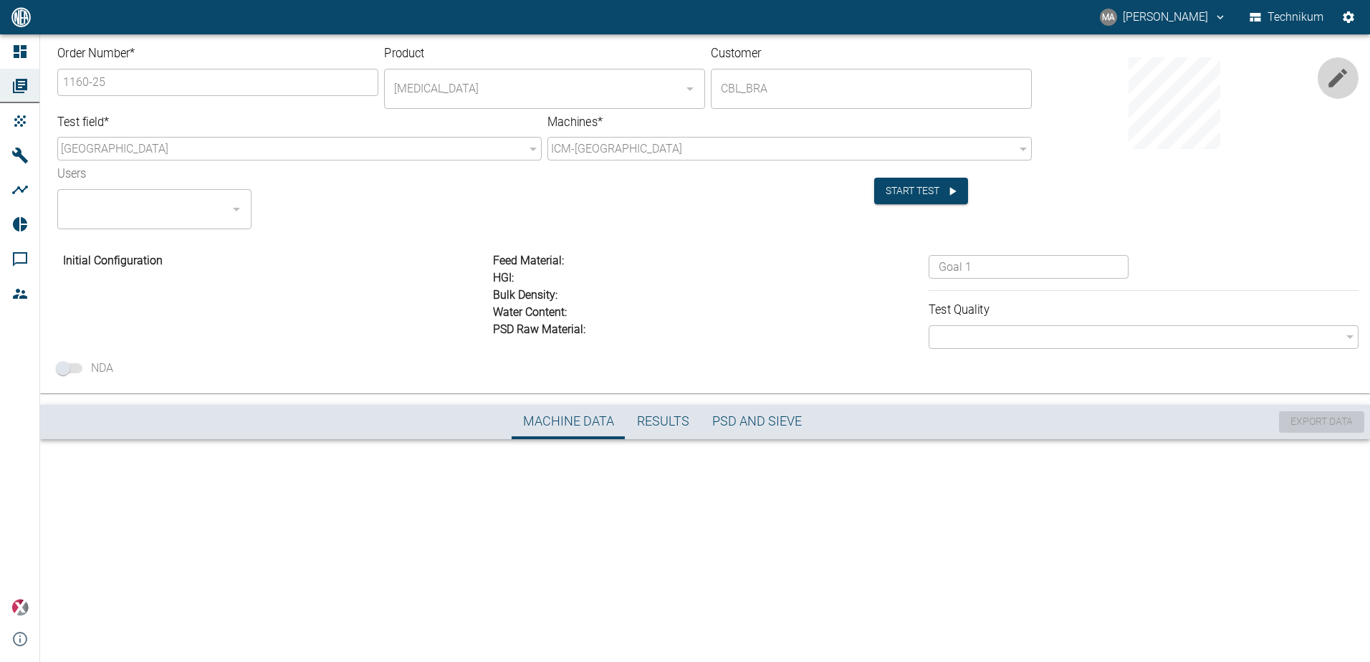
click at [1346, 80] on icon "button" at bounding box center [1337, 78] width 24 height 24
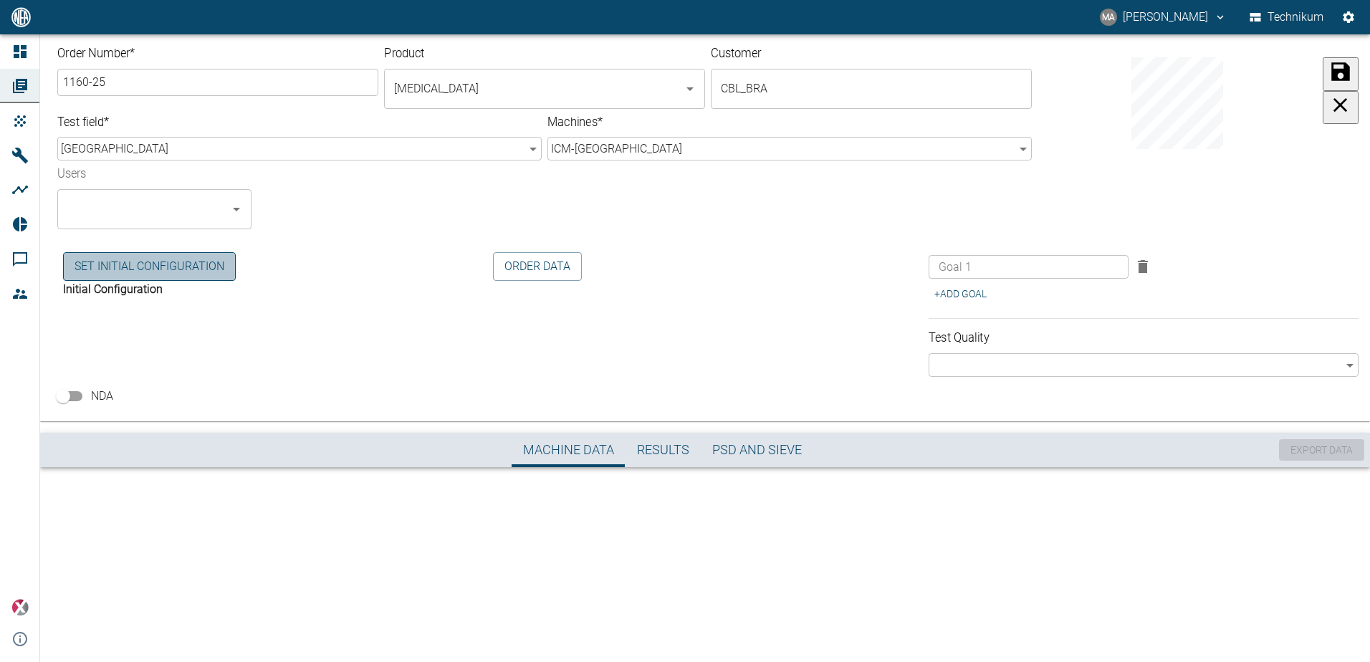
click at [145, 269] on button "Set initial Configuration" at bounding box center [149, 266] width 173 height 29
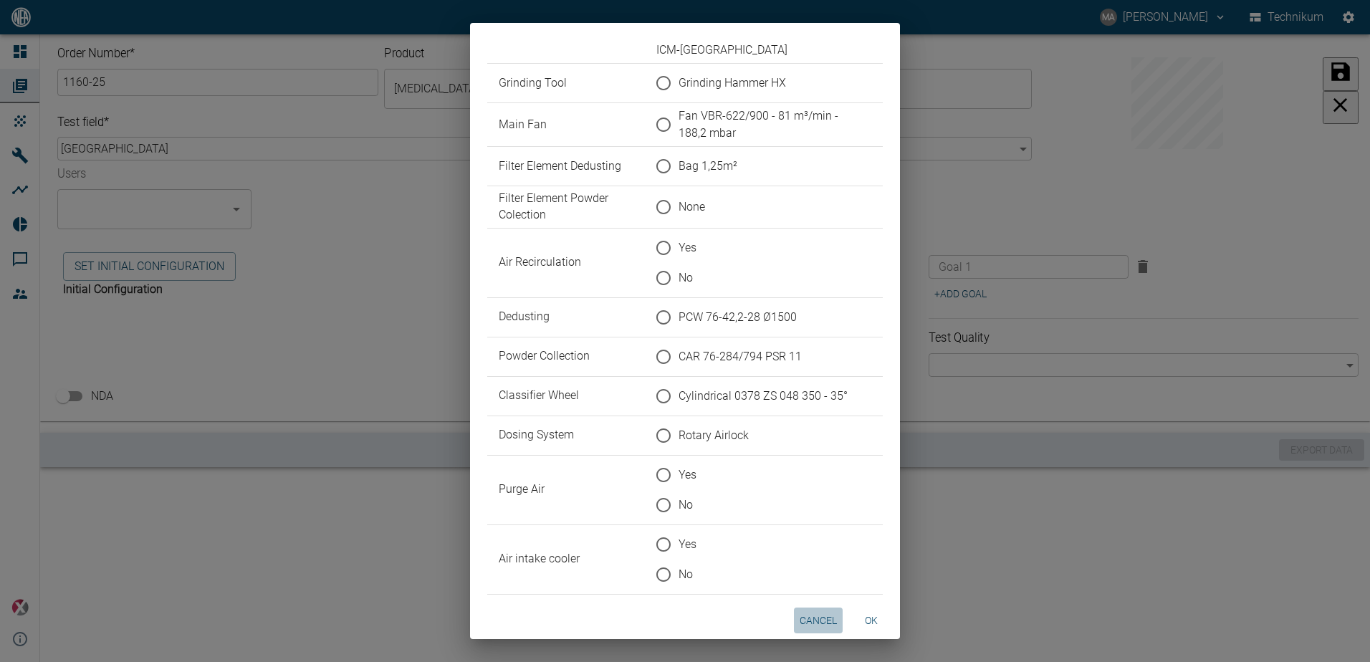
click at [820, 625] on button "cancel" at bounding box center [818, 621] width 49 height 27
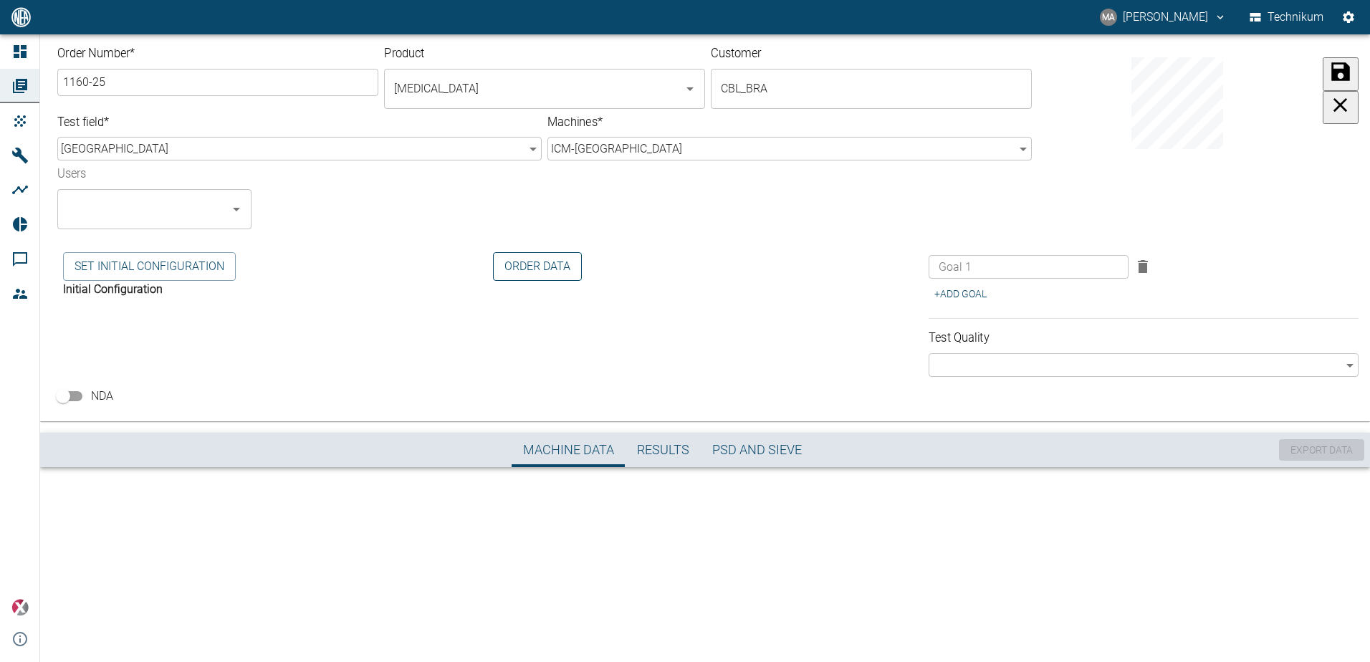
click at [541, 274] on button "Order Data" at bounding box center [537, 266] width 89 height 29
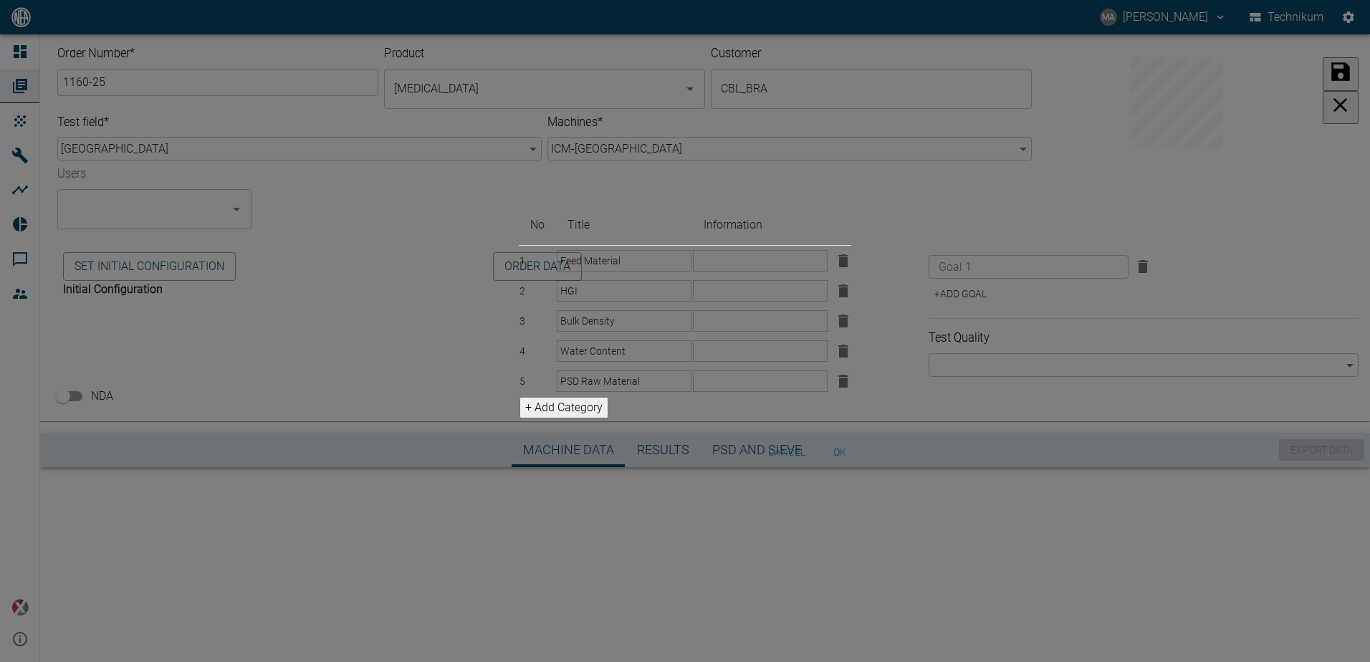
click at [811, 466] on button "cancel" at bounding box center [786, 452] width 49 height 27
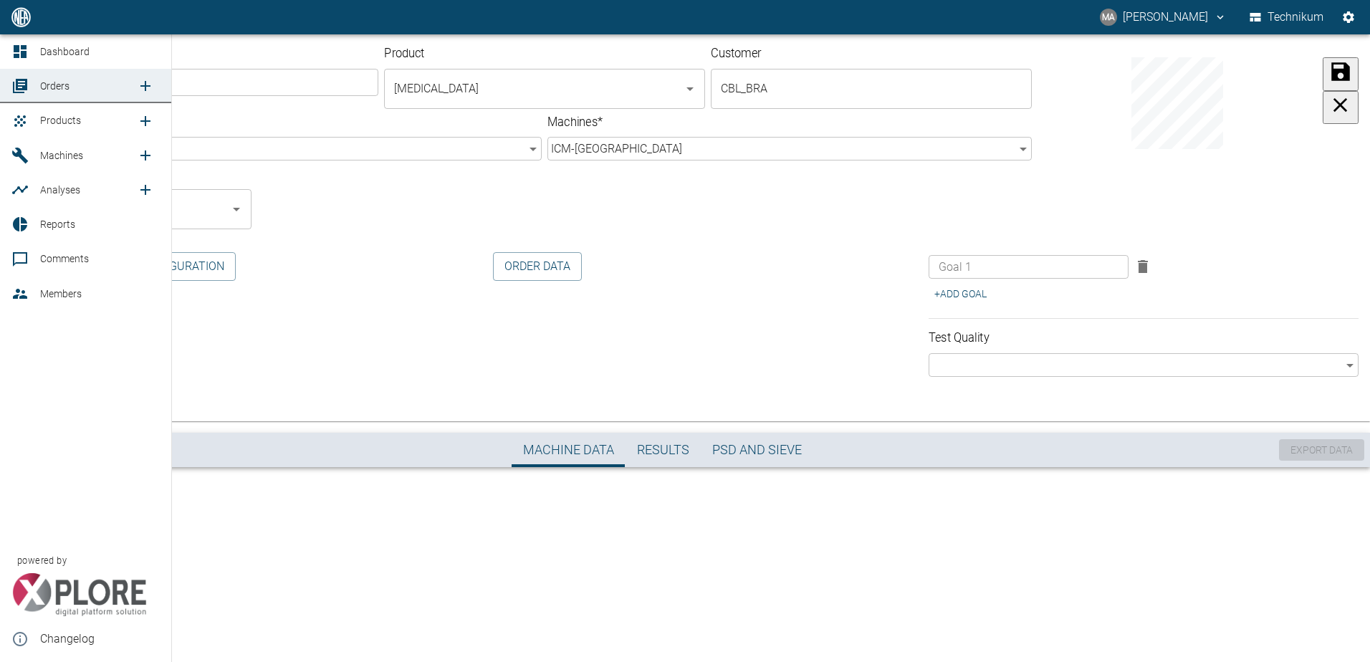
click at [94, 155] on span "Machines" at bounding box center [88, 155] width 97 height 17
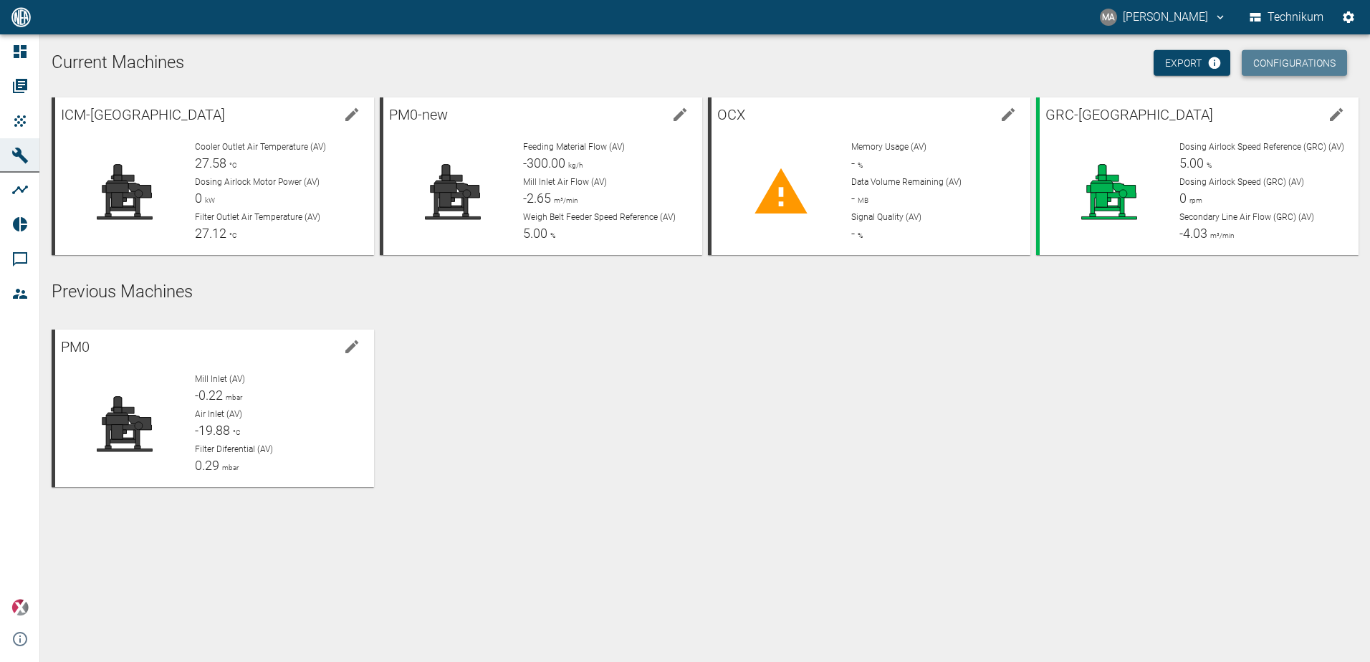
click at [1313, 69] on button "Configurations" at bounding box center [1294, 63] width 105 height 27
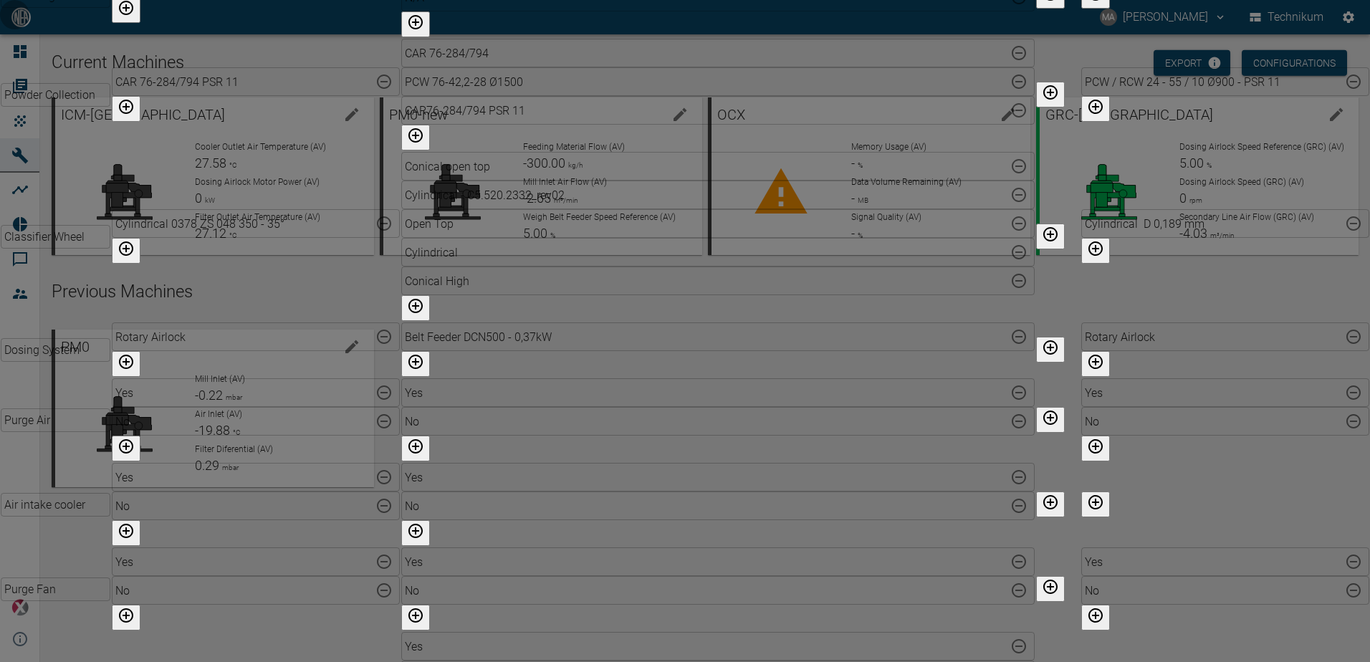
type input "c"
type input "Cartridge DIA 153"
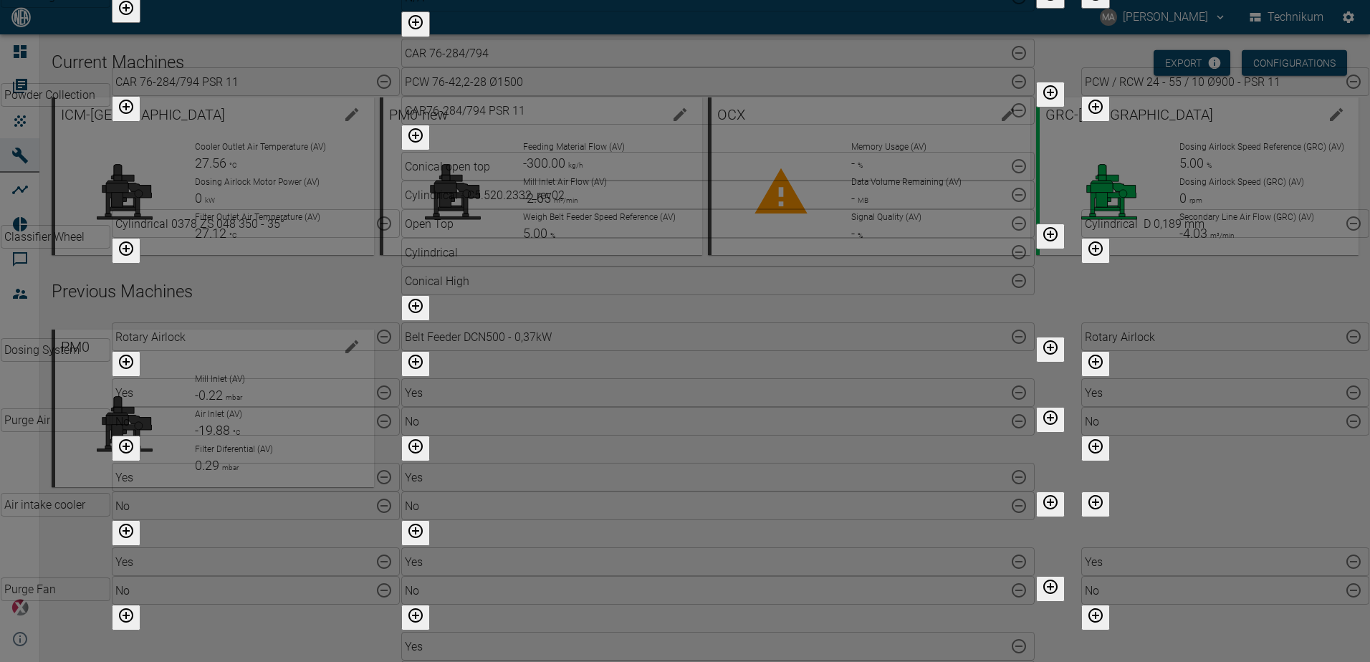
click at [135, 16] on icon "button" at bounding box center [125, 7] width 17 height 17
type input "N/A"
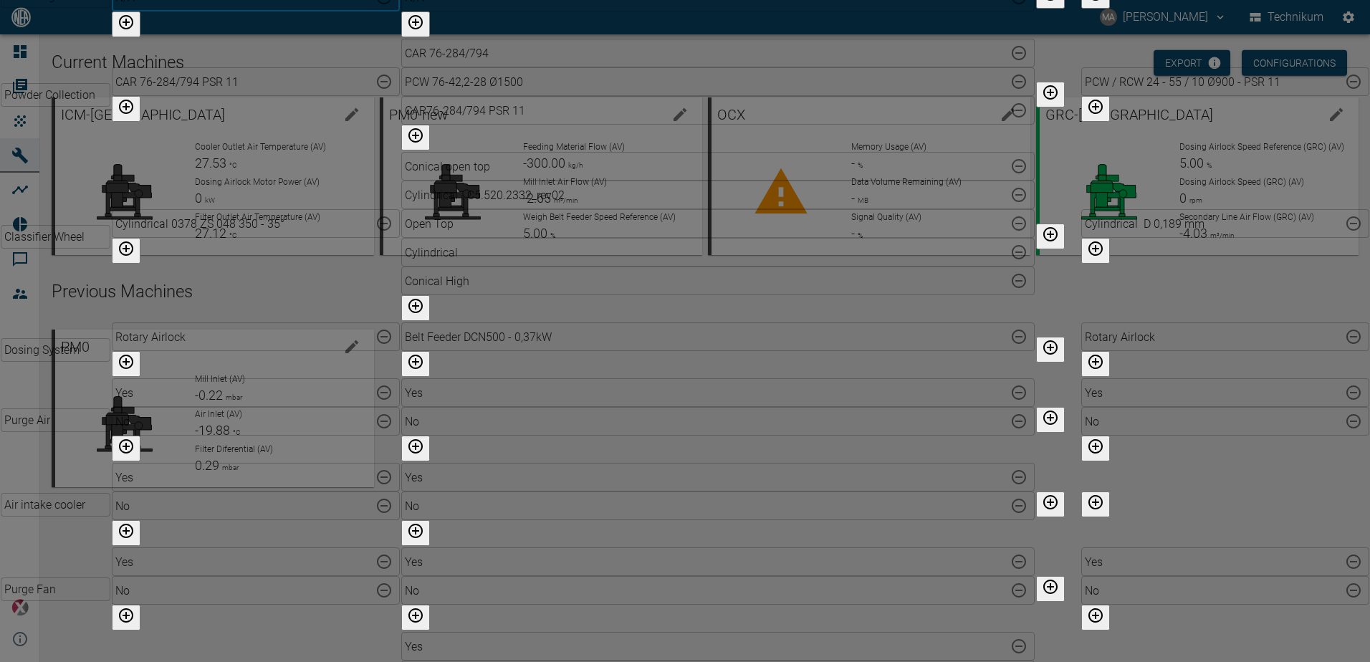
click at [246, 151] on td "CAR 76-284/794 PSR 11 ​" at bounding box center [255, 94] width 289 height 113
type input "N"
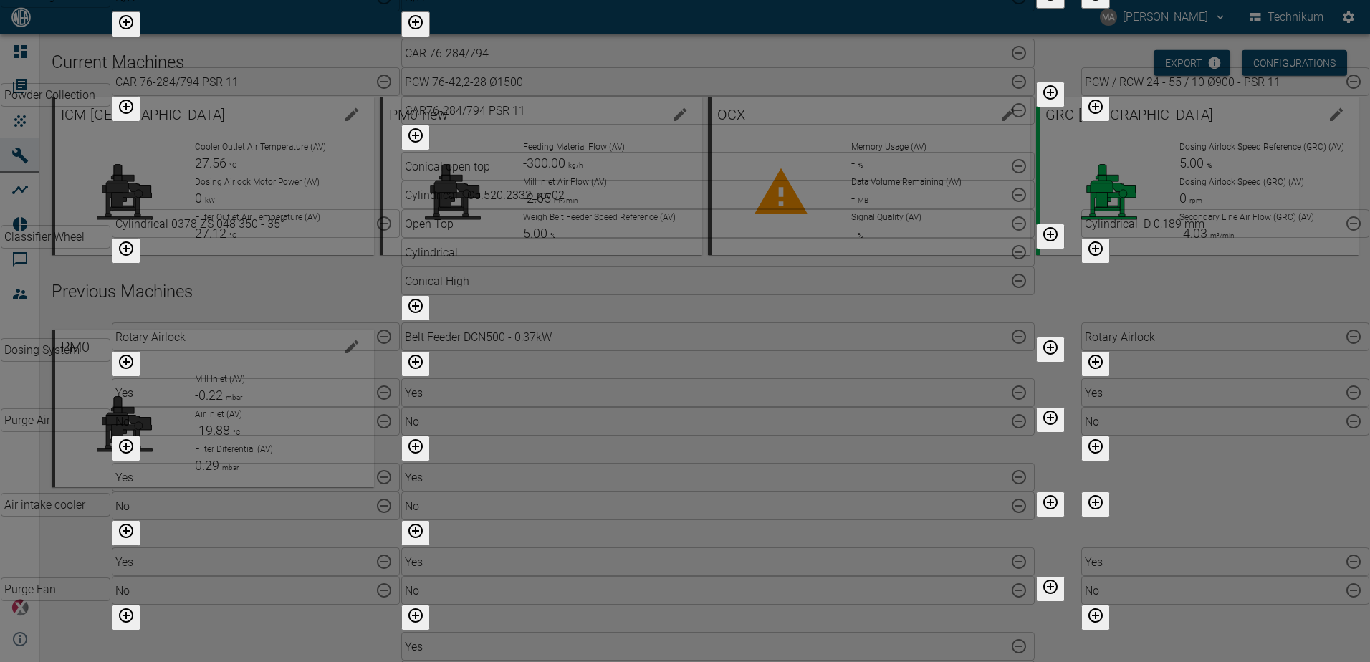
drag, startPoint x: 297, startPoint y: 168, endPoint x: 10, endPoint y: 150, distance: 287.1
click at [10, 150] on div "ICM-Brazil PM0-new OCX GRC-Brazil Grinding Tool ​ Grinding Hammer HX ​ Roll - D…" at bounding box center [685, 331] width 1370 height 662
paste input "Bag 1,25m²"
type input "Bag 1,25m²"
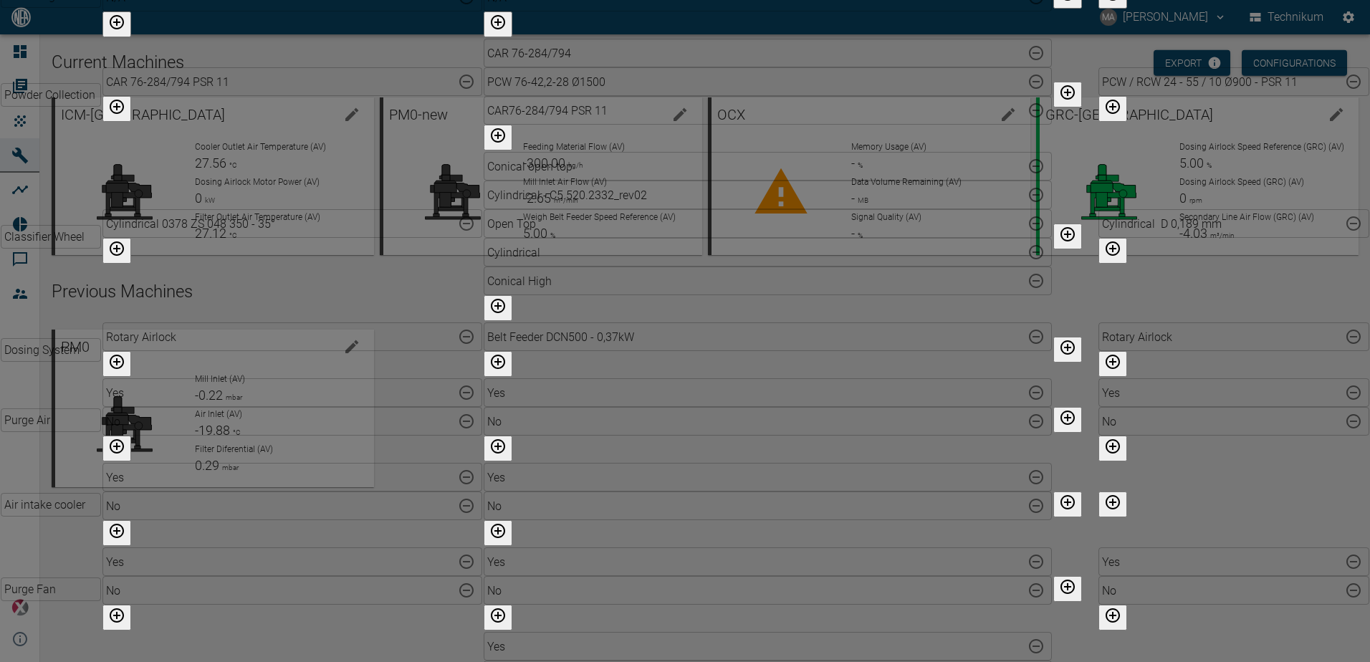
drag, startPoint x: 153, startPoint y: 168, endPoint x: 90, endPoint y: 156, distance: 64.1
paste input "Cartridge DIA 153"
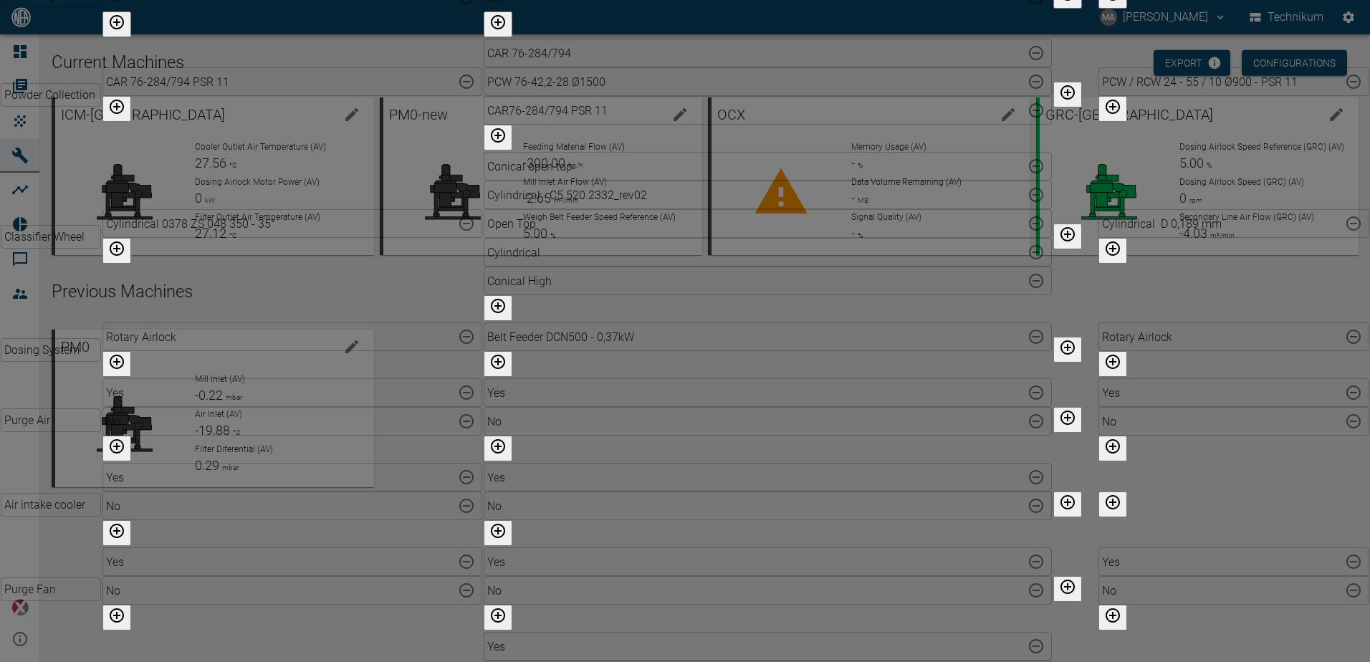
type input "Cartridge DIA 153"
click at [124, 256] on icon "button" at bounding box center [117, 248] width 14 height 14
click at [458, 246] on icon "remove option" at bounding box center [466, 237] width 17 height 17
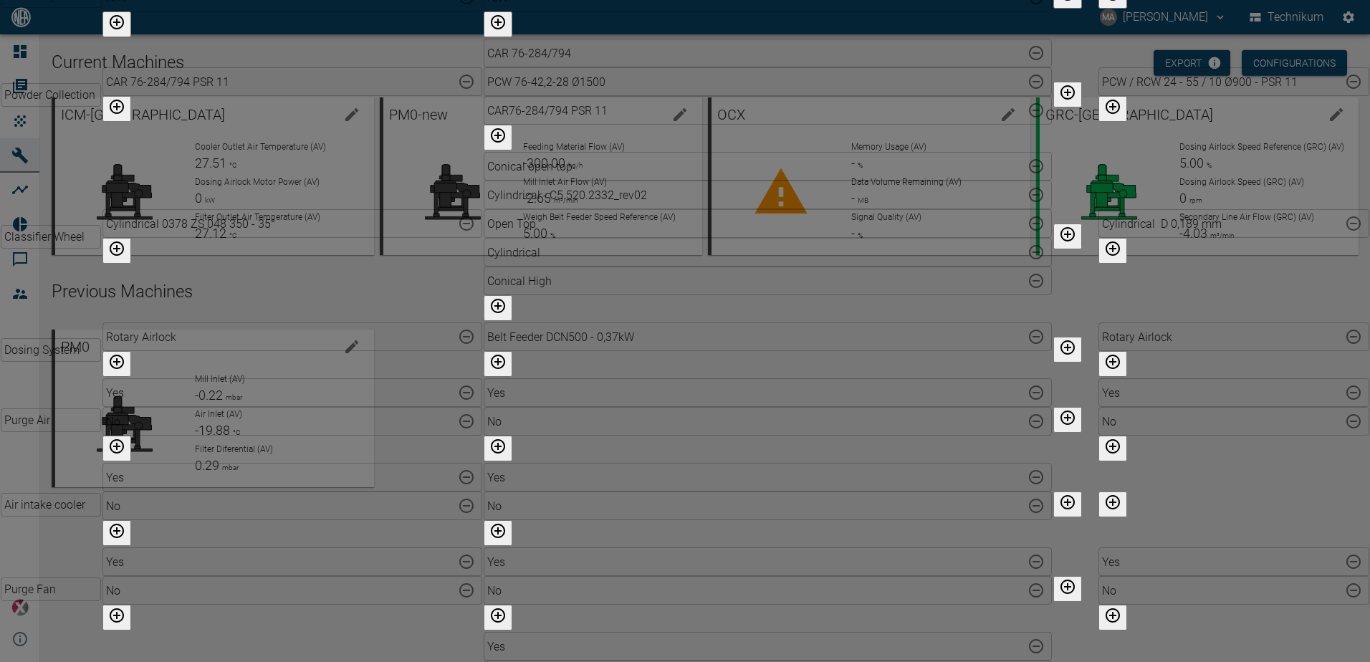
scroll to position [287, 0]
click at [124, 114] on icon "button" at bounding box center [117, 107] width 14 height 14
drag, startPoint x: 323, startPoint y: 219, endPoint x: 113, endPoint y: 190, distance: 211.9
click at [113, 190] on tbody "Grinding Tool ​ Grinding Hammer HX ​ Roll - D5.162.0005_rev01 ​ Grinding Roll -…" at bounding box center [685, 321] width 1370 height 1696
click at [238, 108] on input "text" at bounding box center [277, 97] width 350 height 24
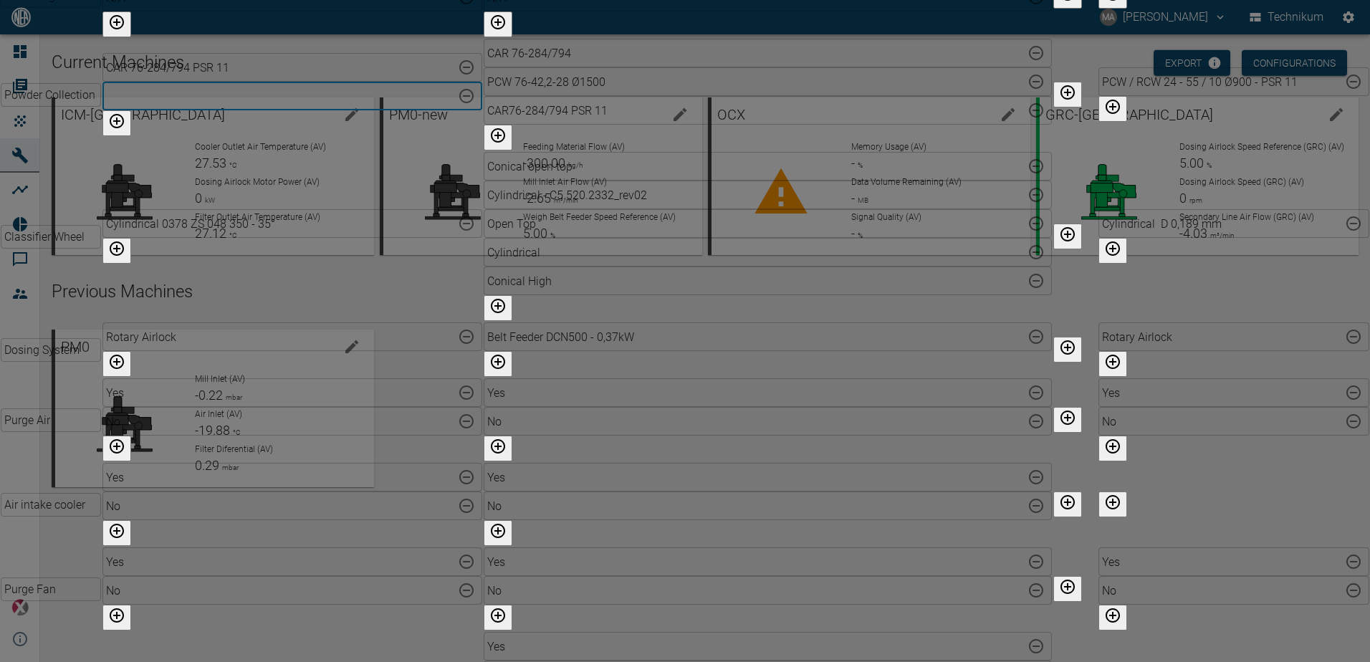
paste input "PCW 76-42,2-28 Ø1500"
type input "PCW 76-42,2-28 Ø1500"
click at [239, 322] on td "Cylindrical 0378 ZS 048 350 - 35° ​" at bounding box center [293, 236] width 382 height 171
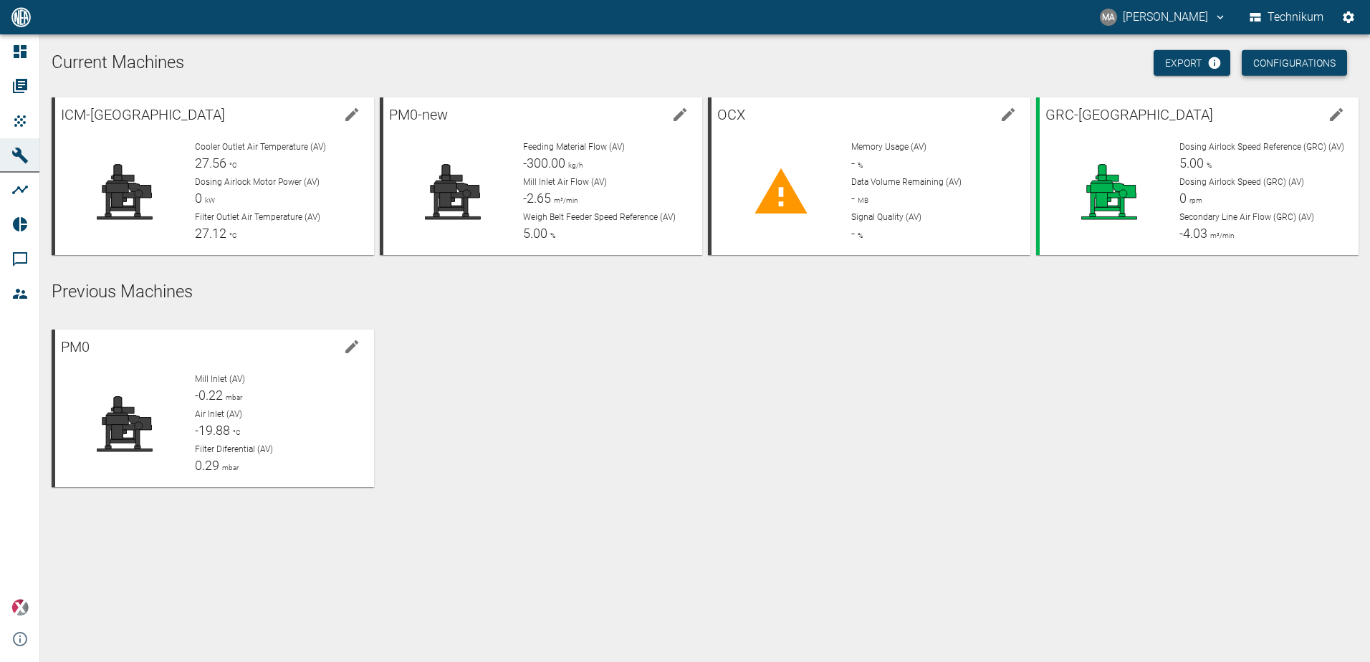
click at [1314, 60] on button "Configurations" at bounding box center [1294, 63] width 105 height 27
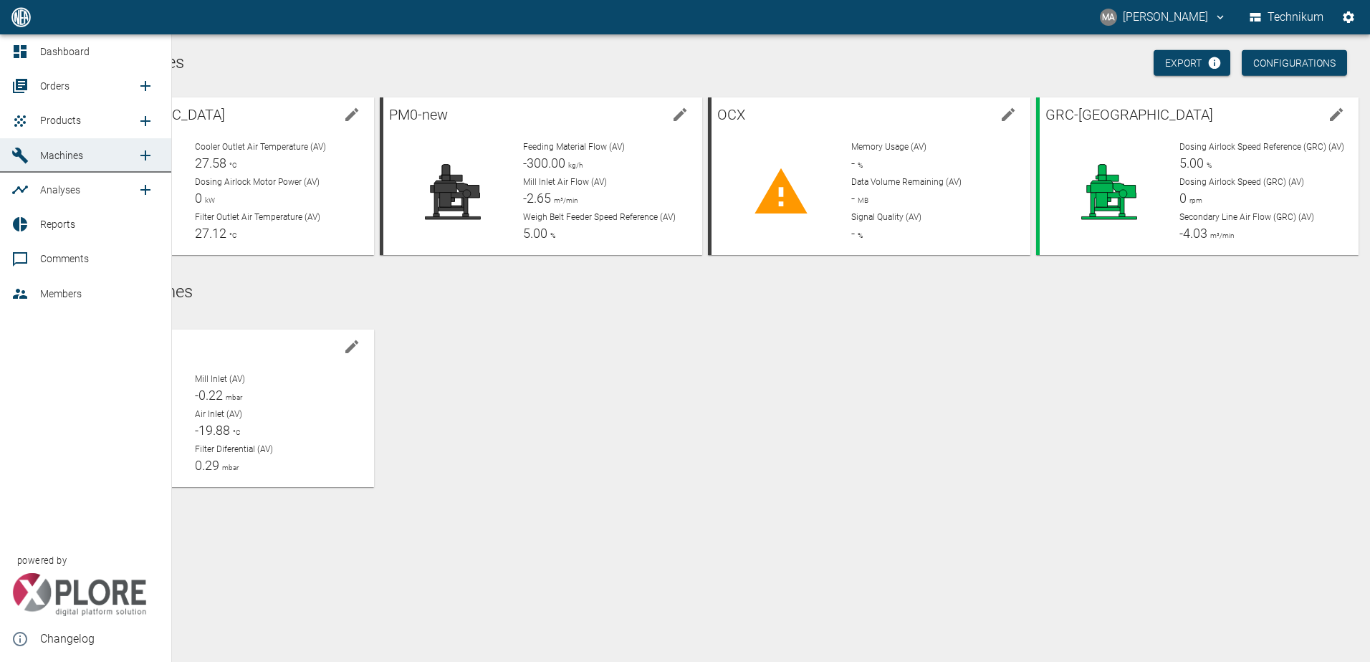
click at [46, 80] on span "Orders" at bounding box center [88, 85] width 97 height 17
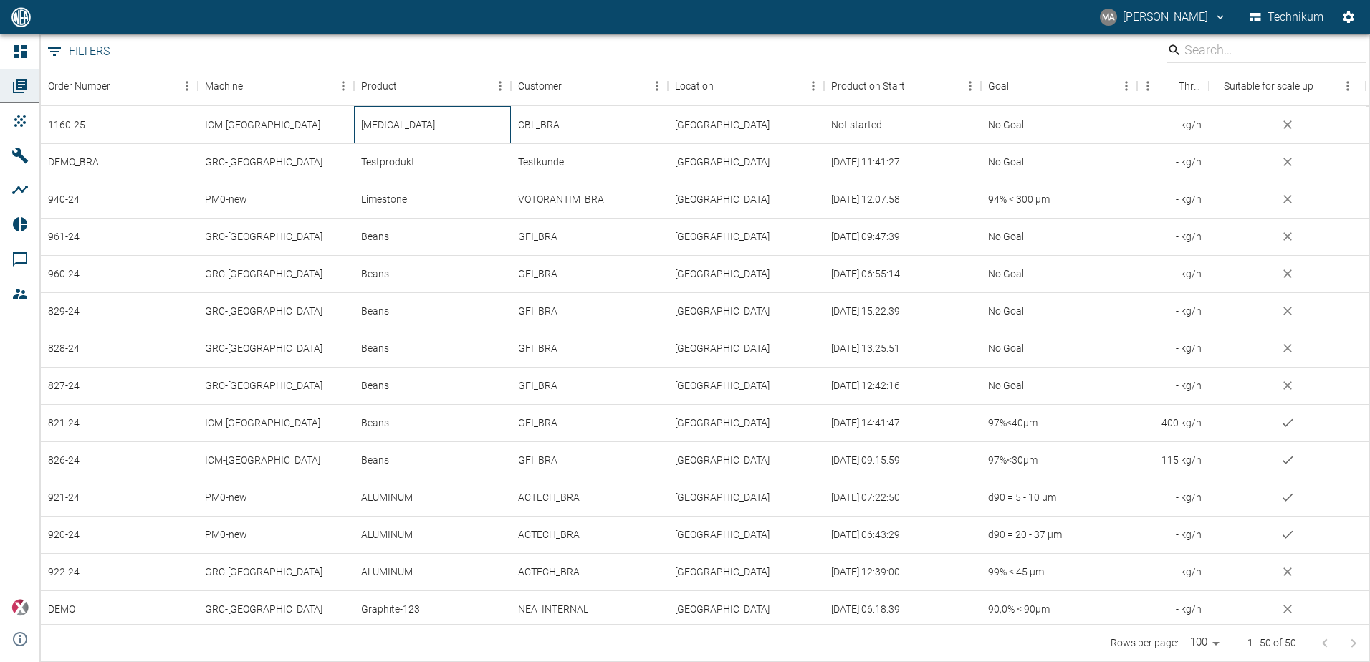
click at [443, 133] on div "[MEDICAL_DATA]" at bounding box center [432, 124] width 157 height 37
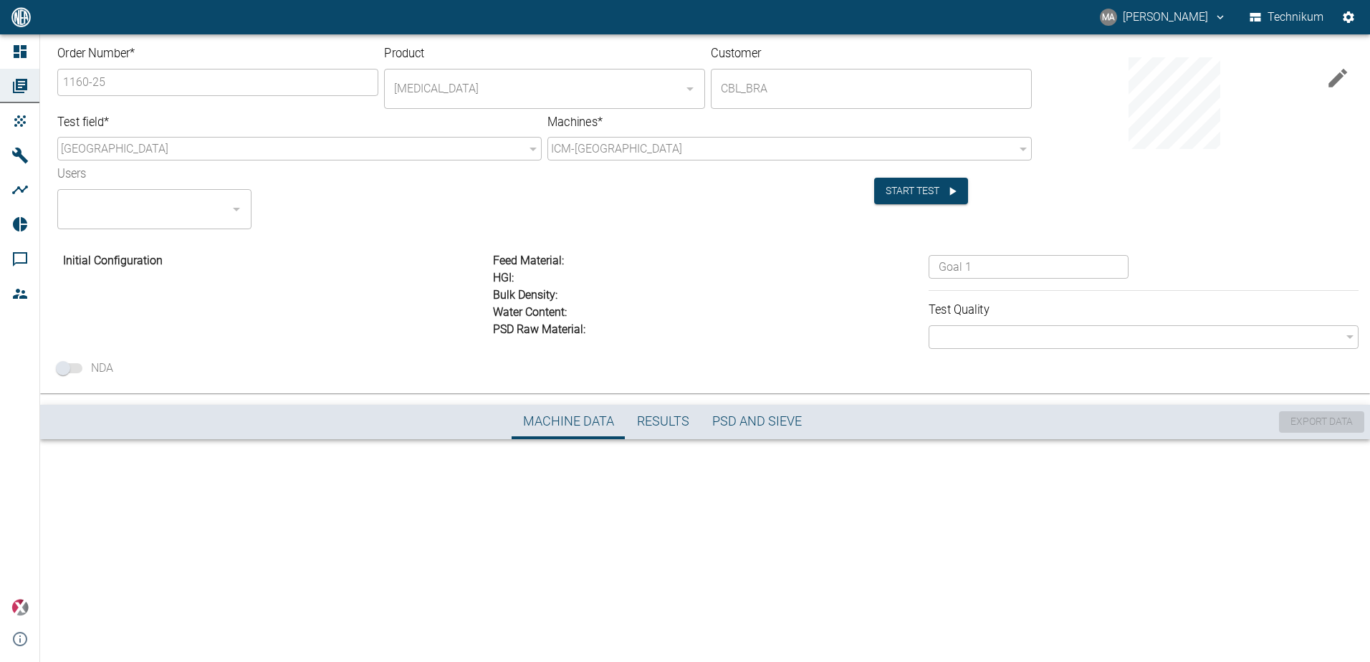
click at [443, 133] on div "Test field * Brazil f90bbef4-929f-497c-8313-76b606e368d7 ​" at bounding box center [299, 138] width 484 height 47
drag, startPoint x: 443, startPoint y: 133, endPoint x: 211, endPoint y: 307, distance: 290.2
click at [201, 320] on div "Initial Configuration" at bounding box center [270, 297] width 436 height 102
click at [1329, 82] on icon "button" at bounding box center [1337, 78] width 24 height 24
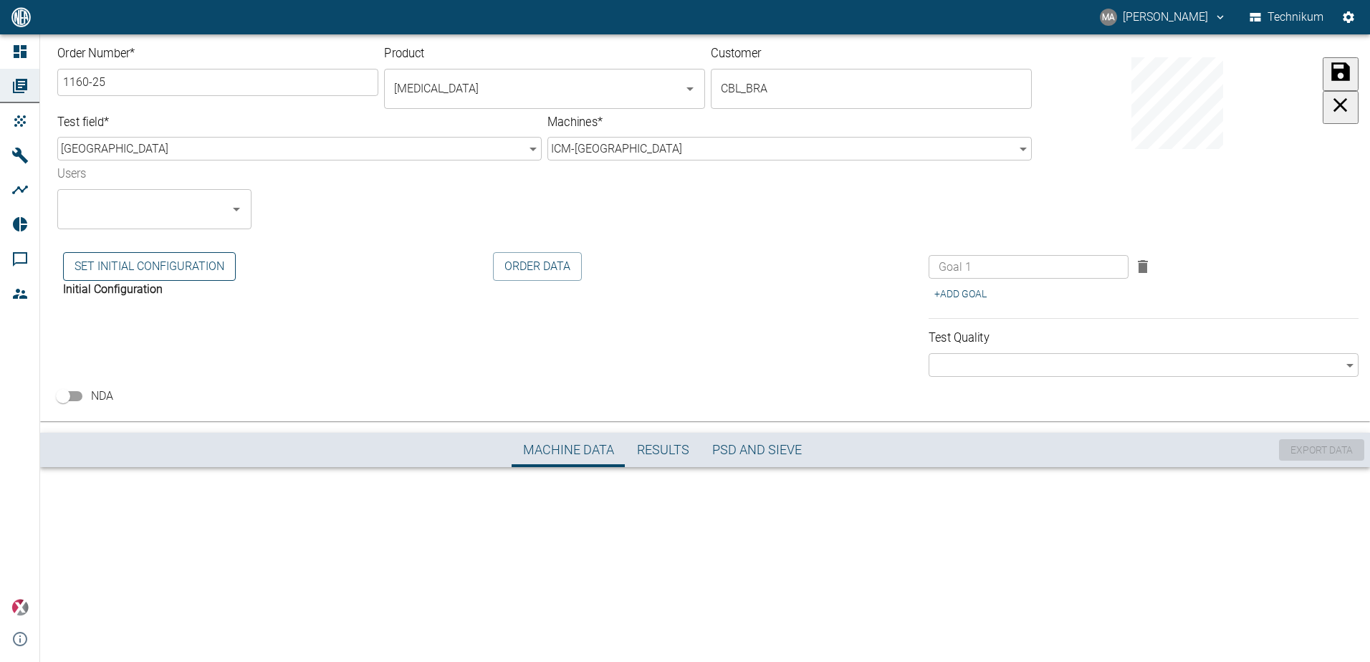
click at [145, 267] on button "Set initial Configuration" at bounding box center [149, 266] width 173 height 29
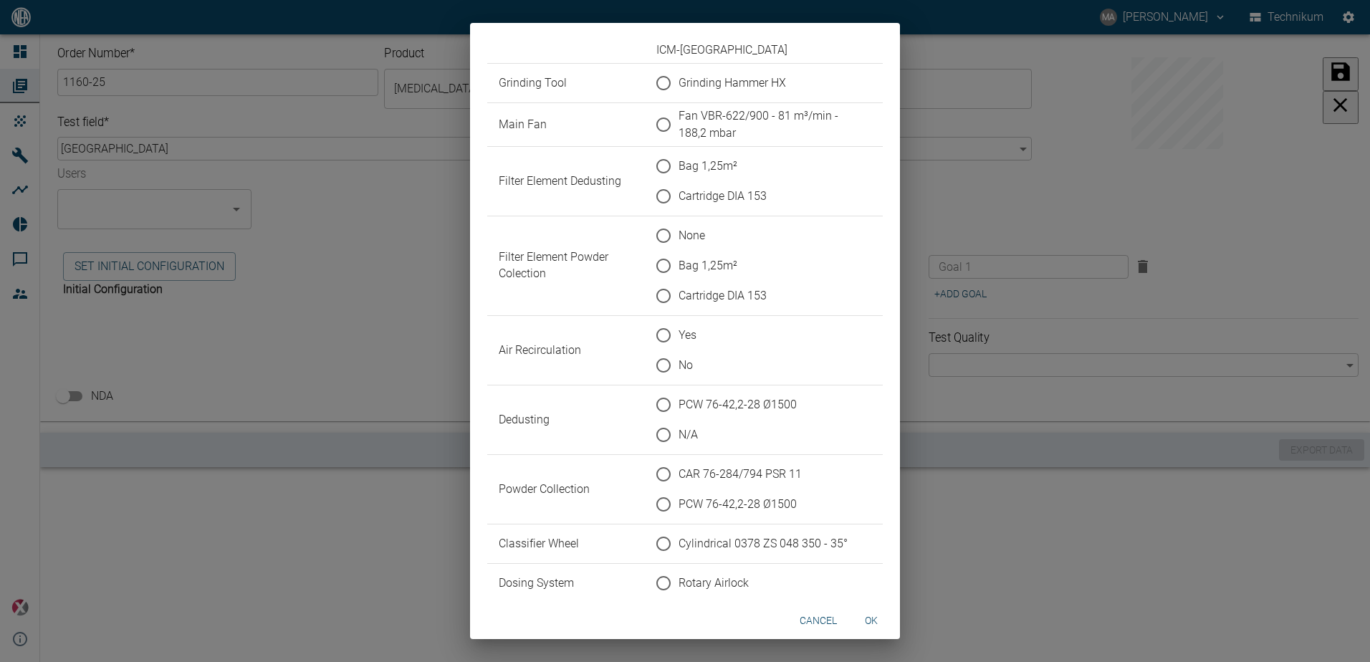
click at [739, 81] on span "Grinding Hammer HX" at bounding box center [731, 83] width 107 height 17
click at [678, 81] on input "Grinding Hammer HX" at bounding box center [663, 83] width 30 height 30
radio input "true"
click at [718, 117] on span "Fan VBR-622/900 - 81 m³/min - 188,2 mbar" at bounding box center [768, 124] width 181 height 34
click at [678, 117] on input "Fan VBR-622/900 - 81 m³/min - 188,2 mbar" at bounding box center [663, 125] width 30 height 30
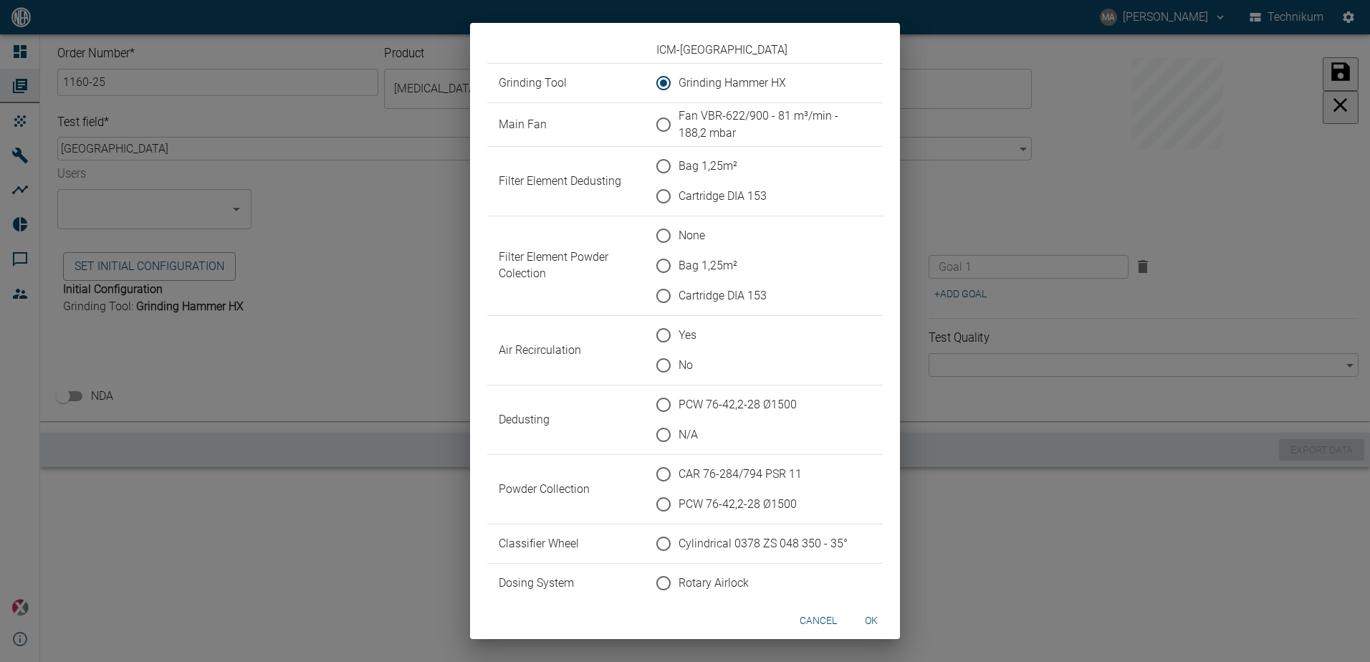
radio input "true"
click at [699, 196] on span "Cartridge DIA 153" at bounding box center [722, 196] width 88 height 17
click at [678, 196] on input "Cartridge DIA 153" at bounding box center [663, 196] width 30 height 30
radio input "true"
click at [700, 166] on span "Bag 1,25m²" at bounding box center [707, 166] width 59 height 17
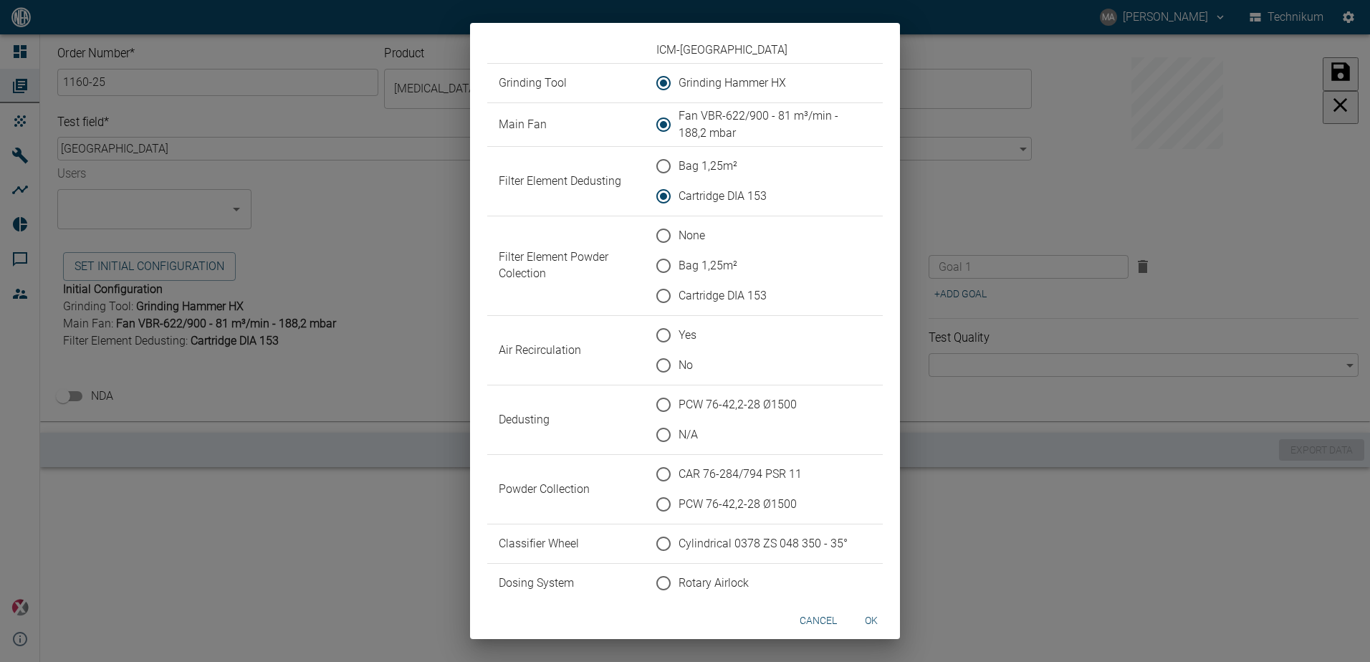
click at [678, 166] on input "Bag 1,25m²" at bounding box center [663, 166] width 30 height 30
radio input "true"
click at [703, 182] on label "Cartridge DIA 153" at bounding box center [707, 196] width 118 height 30
click at [678, 182] on input "Cartridge DIA 153" at bounding box center [663, 196] width 30 height 30
radio input "true"
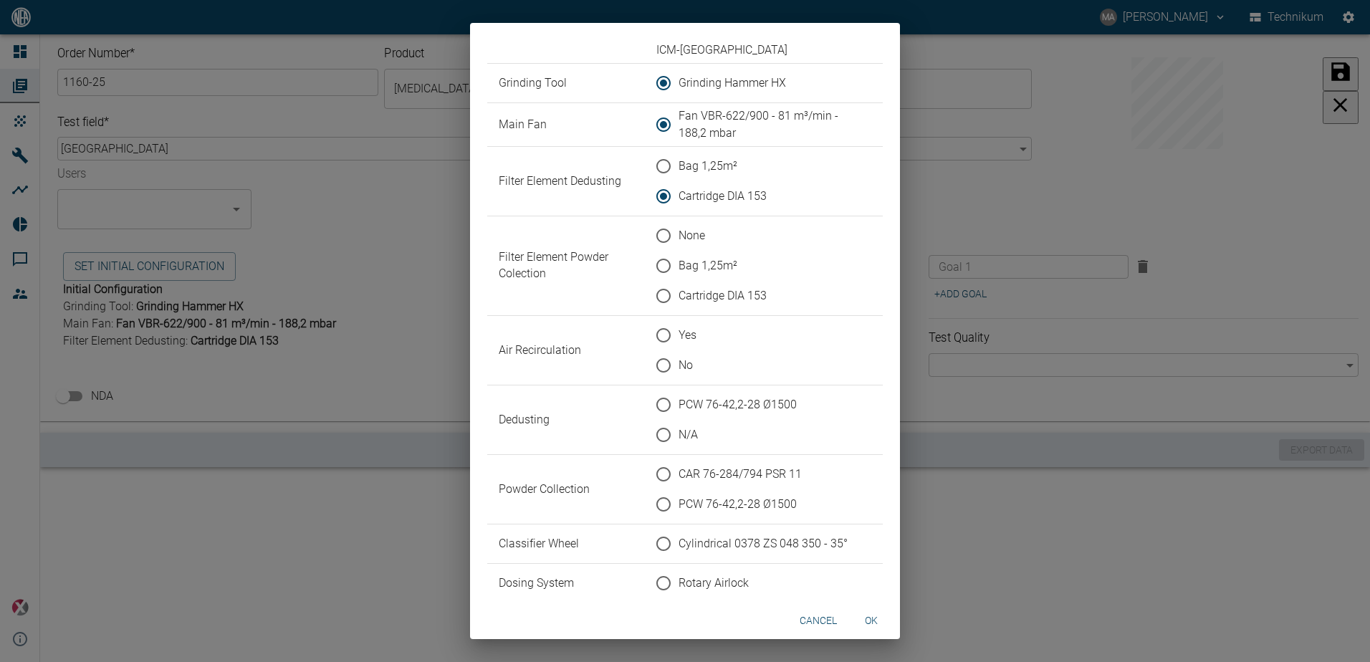
click at [706, 169] on span "Bag 1,25m²" at bounding box center [707, 166] width 59 height 17
click at [678, 169] on input "Bag 1,25m²" at bounding box center [663, 166] width 30 height 30
radio input "true"
click at [807, 613] on button "cancel" at bounding box center [818, 621] width 49 height 27
radio input "false"
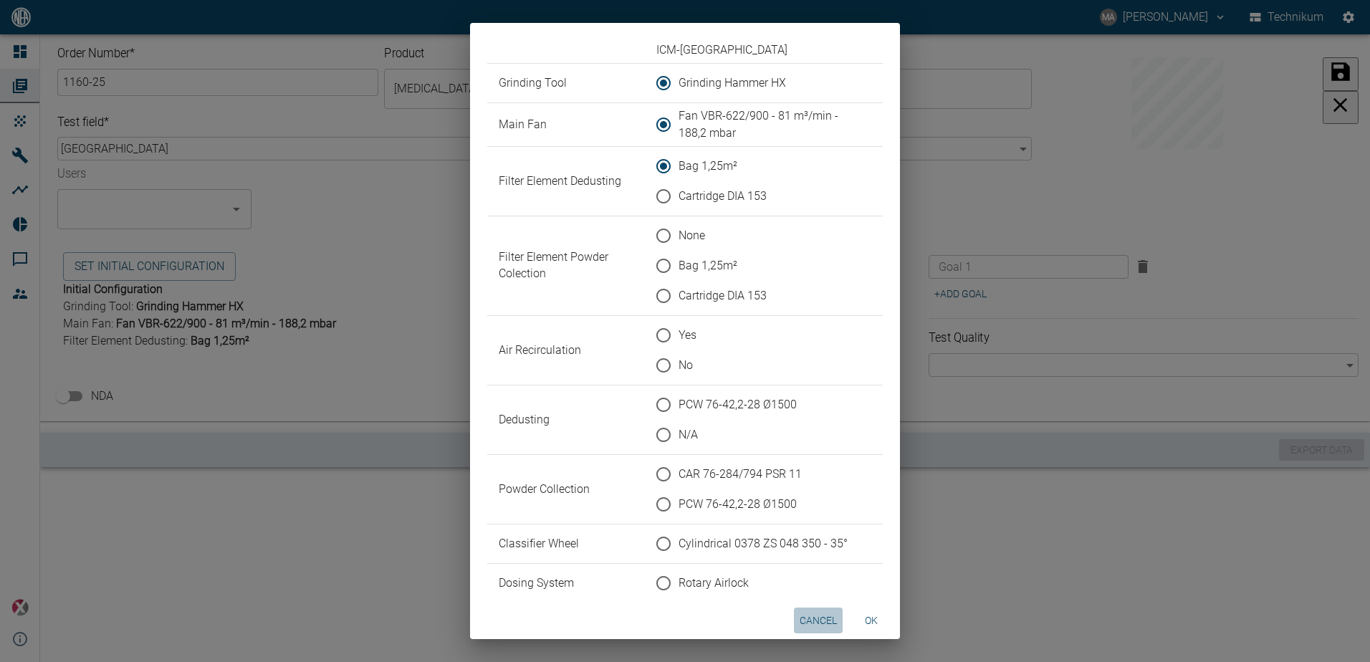
radio input "false"
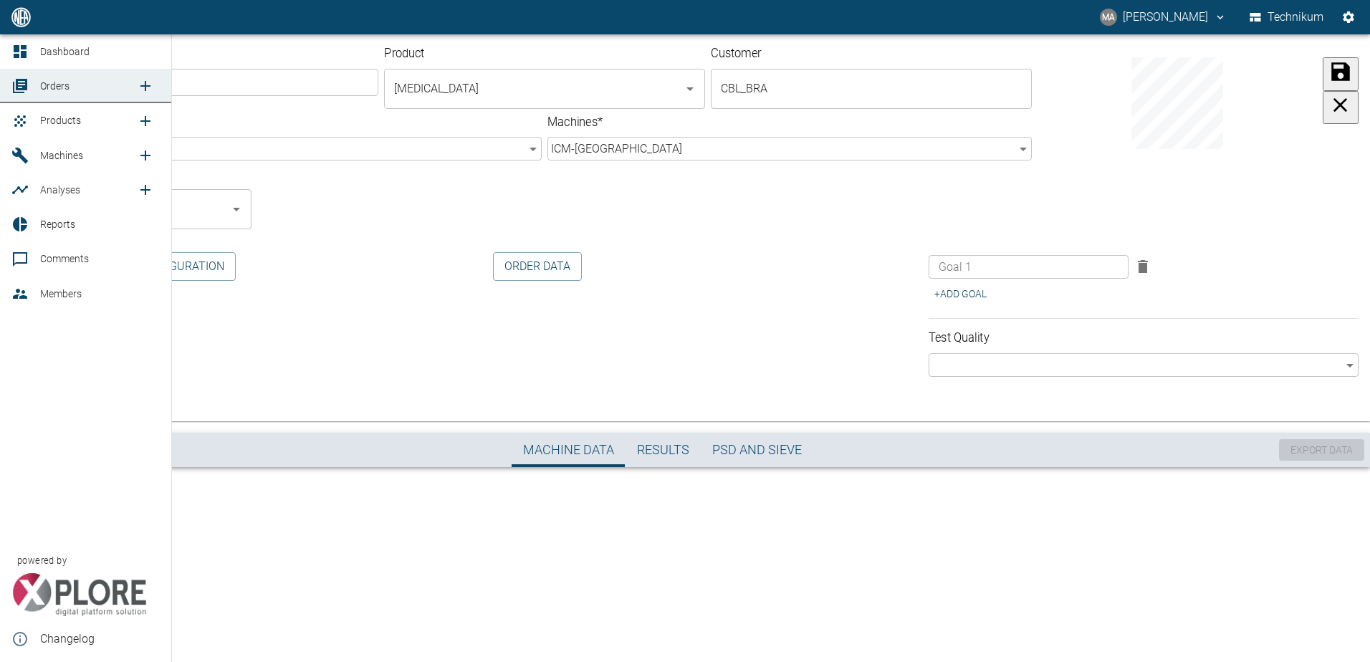
click at [69, 158] on span "Machines" at bounding box center [61, 155] width 43 height 11
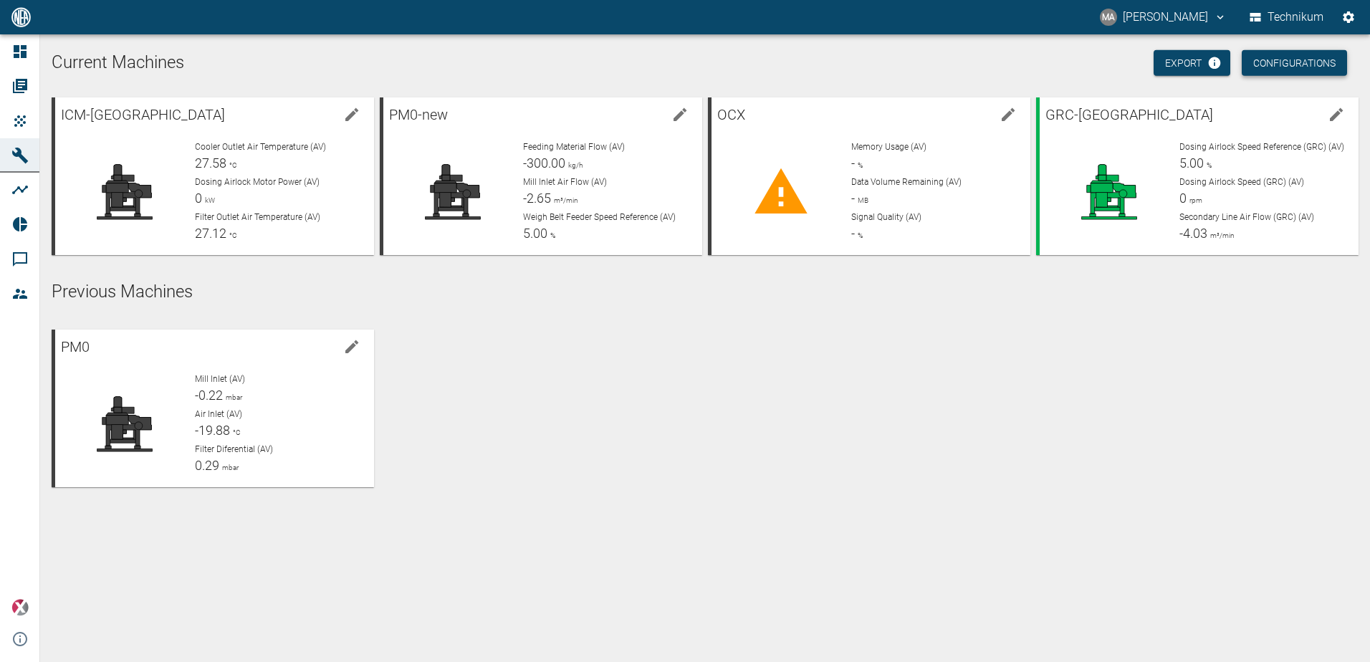
click at [1307, 64] on button "Configurations" at bounding box center [1294, 63] width 105 height 27
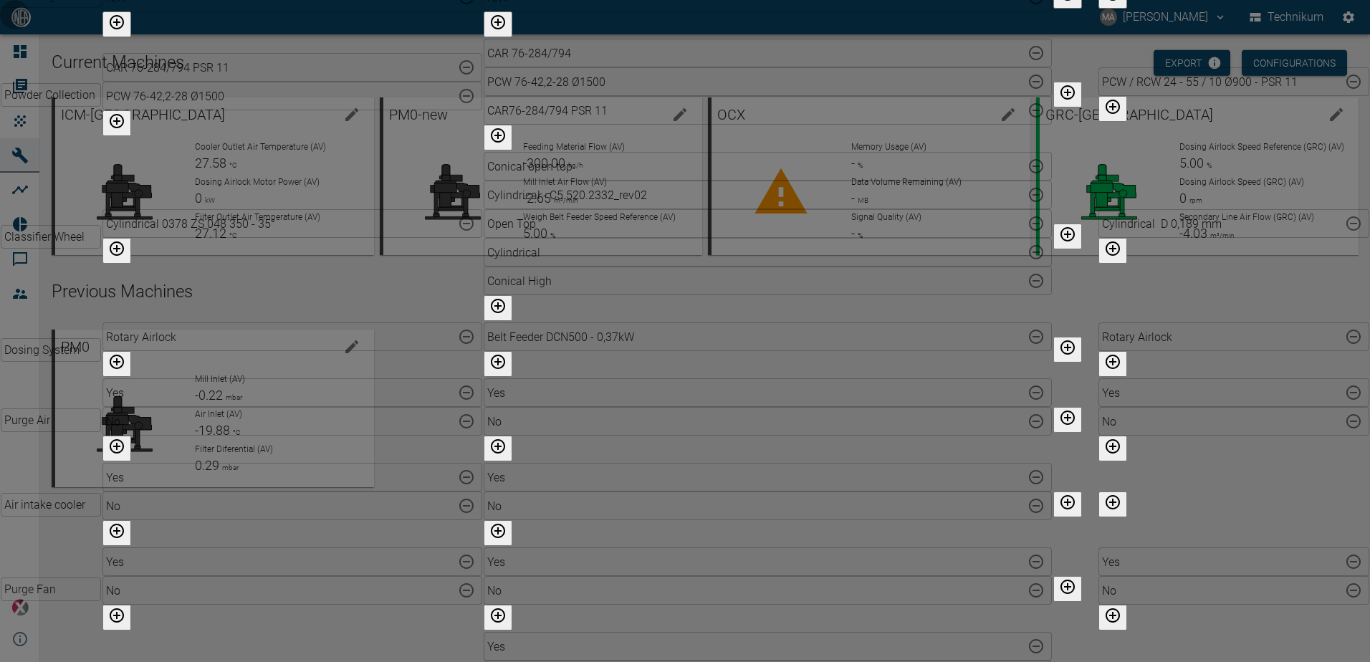
type input "N/A"
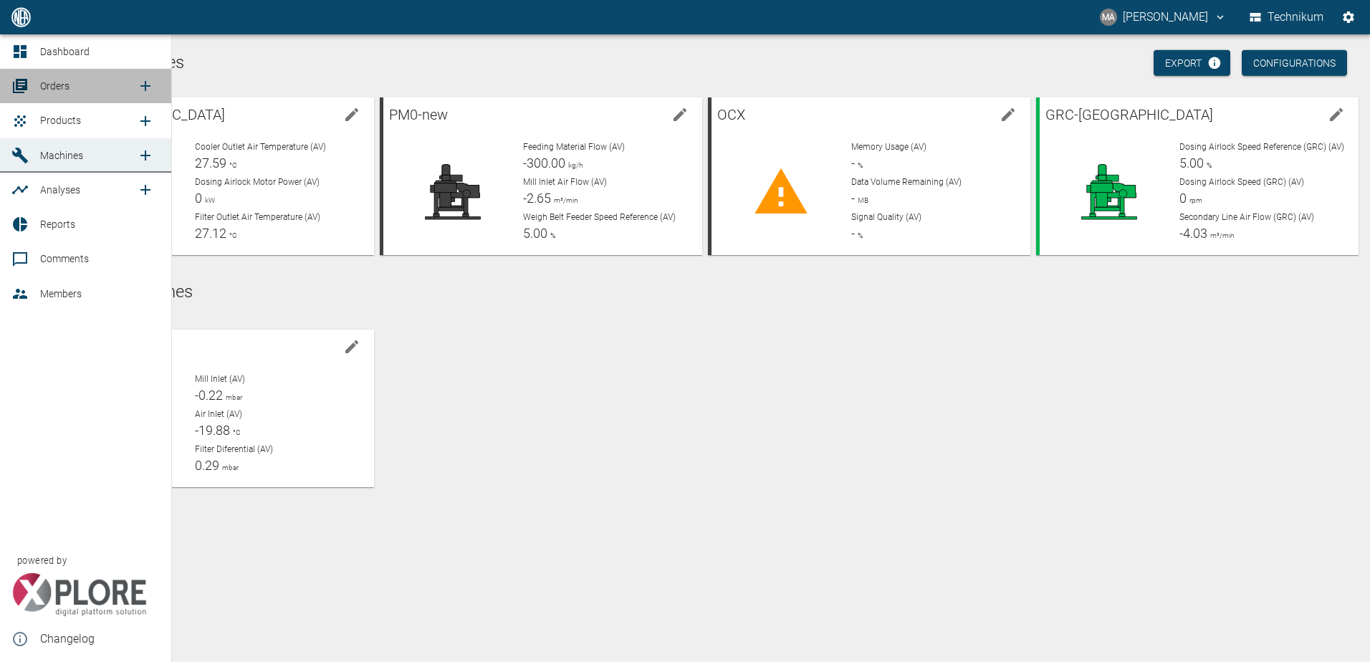
click at [73, 84] on span "Orders" at bounding box center [88, 85] width 97 height 17
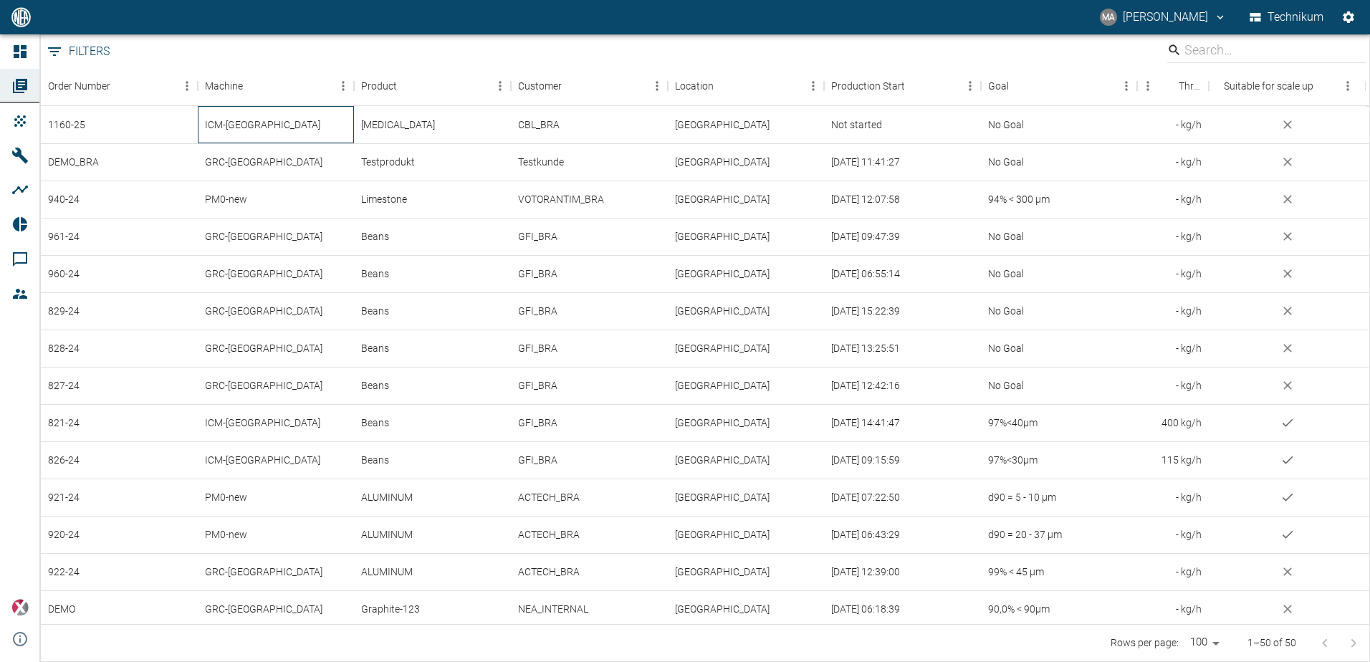
click at [327, 128] on div "ICM-[GEOGRAPHIC_DATA]" at bounding box center [276, 124] width 157 height 37
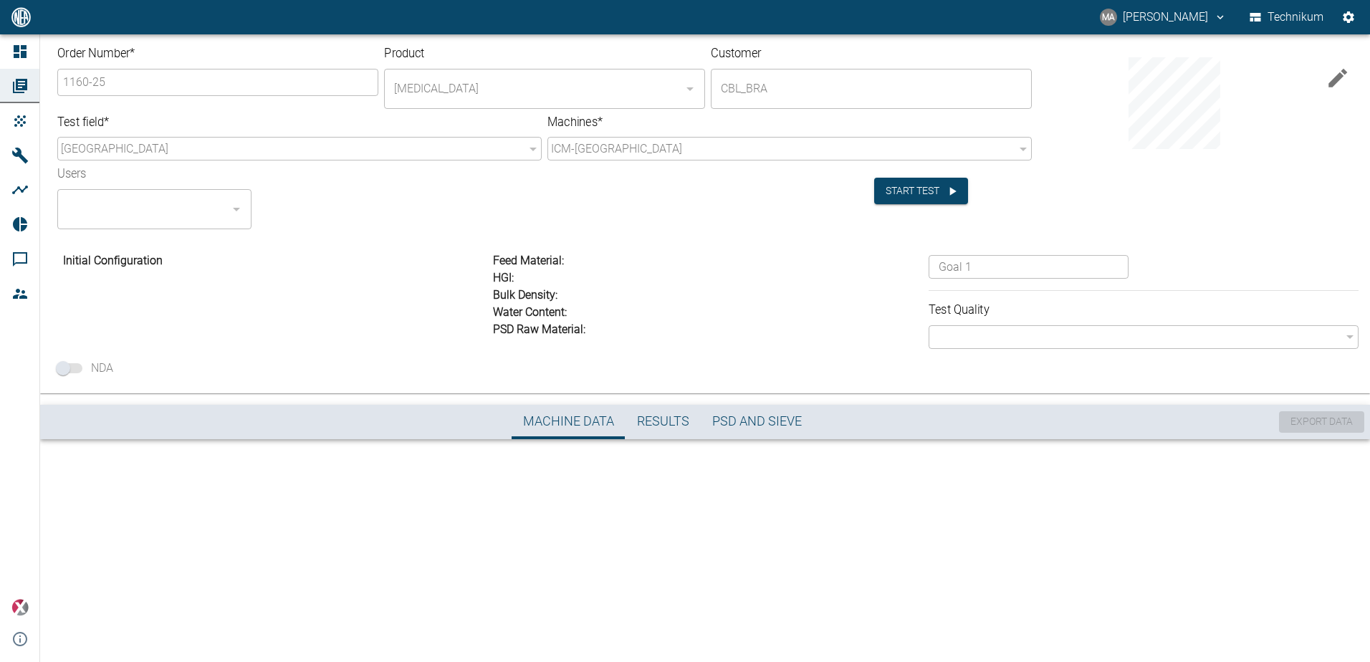
drag, startPoint x: 327, startPoint y: 128, endPoint x: 298, endPoint y: 286, distance: 161.0
click at [298, 286] on div "Initial Configuration" at bounding box center [270, 297] width 436 height 102
click at [1340, 89] on icon "button" at bounding box center [1337, 78] width 24 height 24
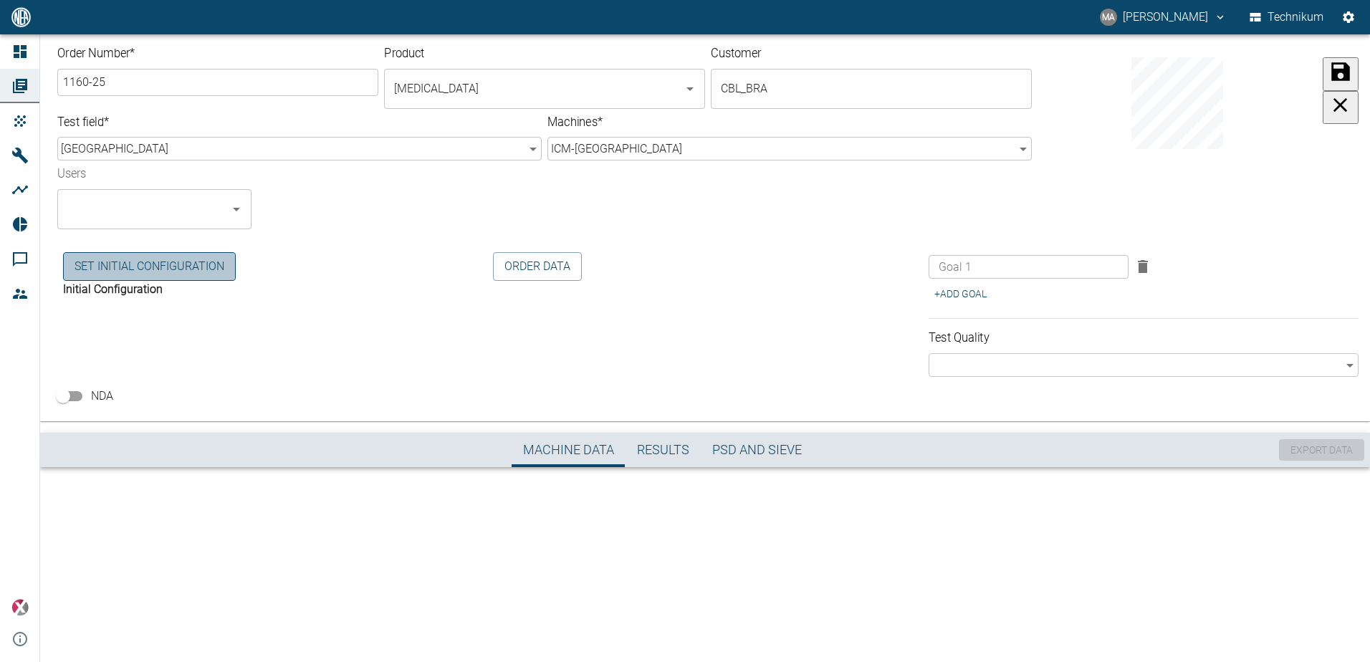
click at [214, 274] on button "Set initial Configuration" at bounding box center [149, 266] width 173 height 29
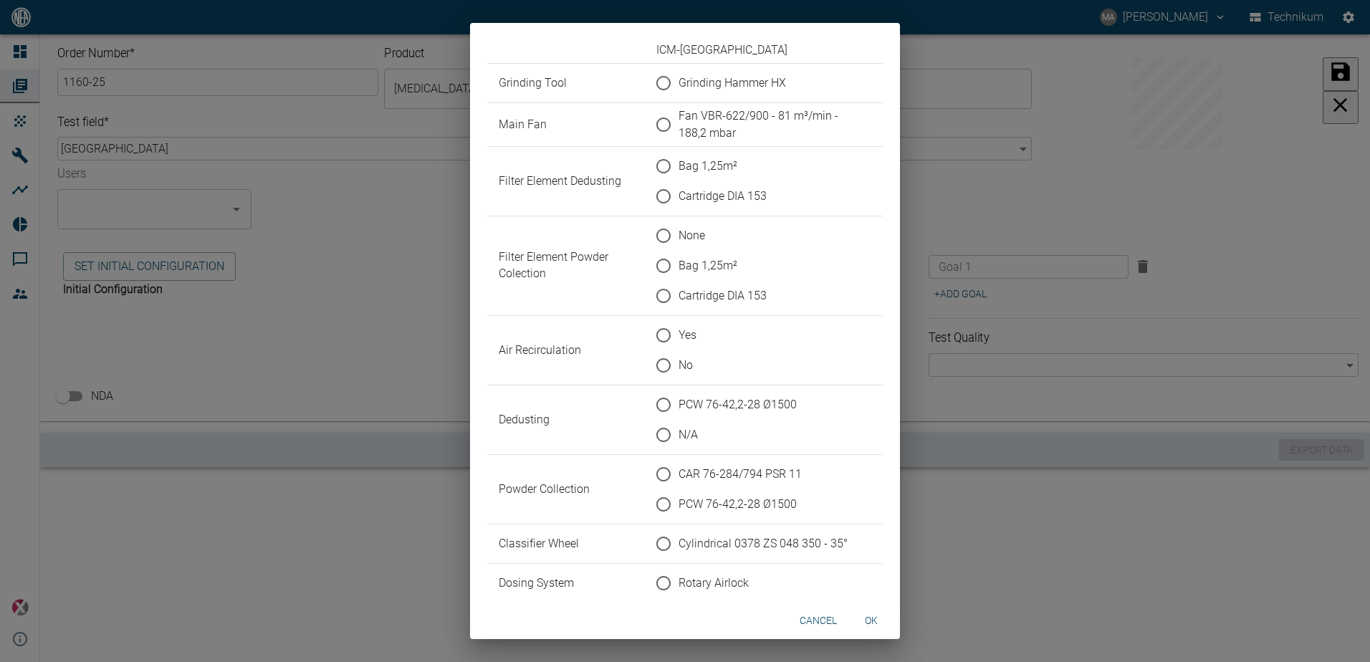
drag, startPoint x: 733, startPoint y: 78, endPoint x: 726, endPoint y: 105, distance: 27.5
click at [733, 79] on span "Grinding Hammer HX" at bounding box center [731, 83] width 107 height 17
click at [678, 79] on input "Grinding Hammer HX" at bounding box center [663, 83] width 30 height 30
radio input "true"
drag, startPoint x: 726, startPoint y: 105, endPoint x: 714, endPoint y: 140, distance: 36.9
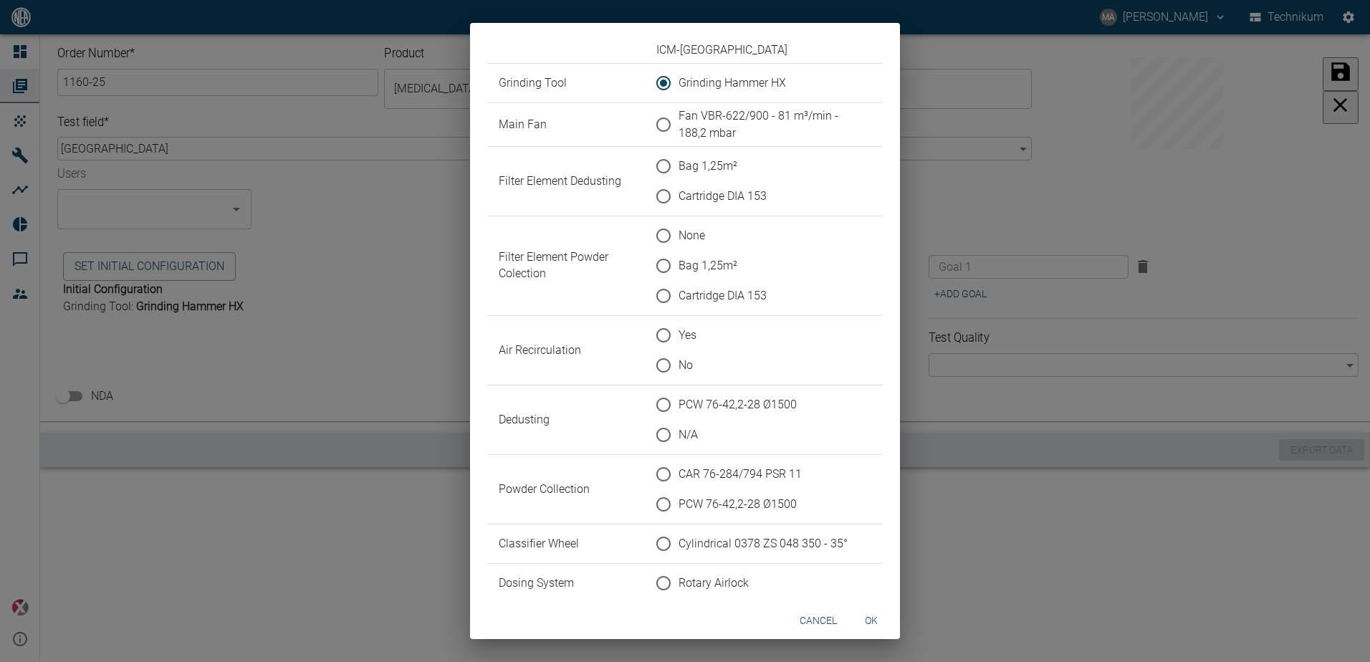
click at [725, 105] on td "Fan VBR-622/900 - 81 m³/min - 188,2 mbar" at bounding box center [764, 125] width 238 height 44
click at [699, 116] on span "Fan VBR-622/900 - 81 m³/min - 188,2 mbar" at bounding box center [768, 124] width 181 height 34
click at [678, 116] on input "Fan VBR-622/900 - 81 m³/min - 188,2 mbar" at bounding box center [663, 125] width 30 height 30
radio input "true"
click at [815, 620] on button "cancel" at bounding box center [818, 621] width 49 height 27
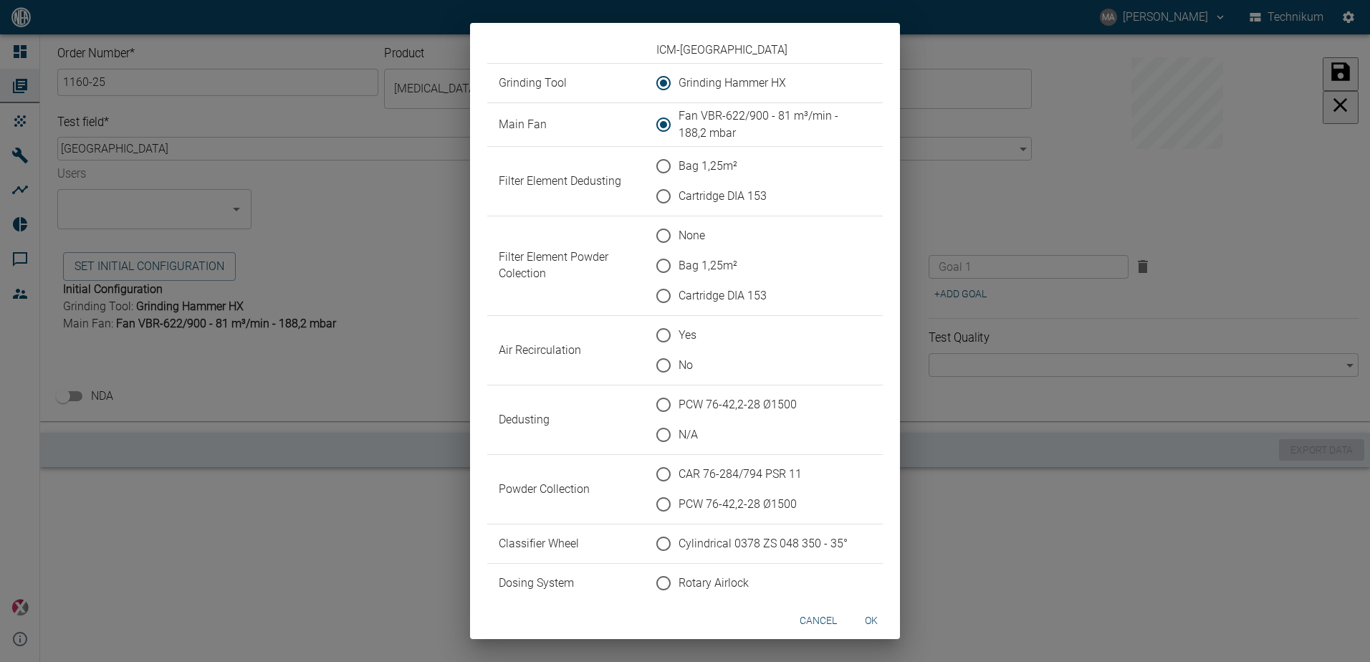
radio input "false"
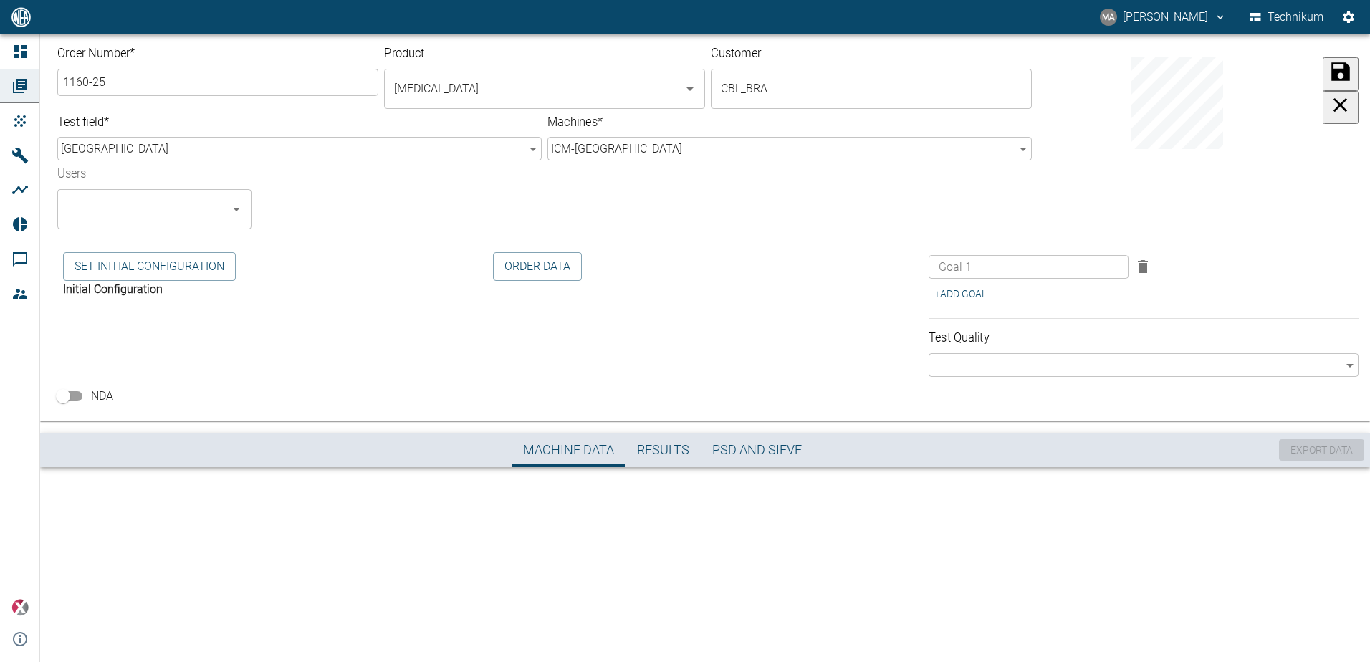
click at [262, 333] on div "Set initial Configuration Initial Configuration" at bounding box center [270, 311] width 436 height 130
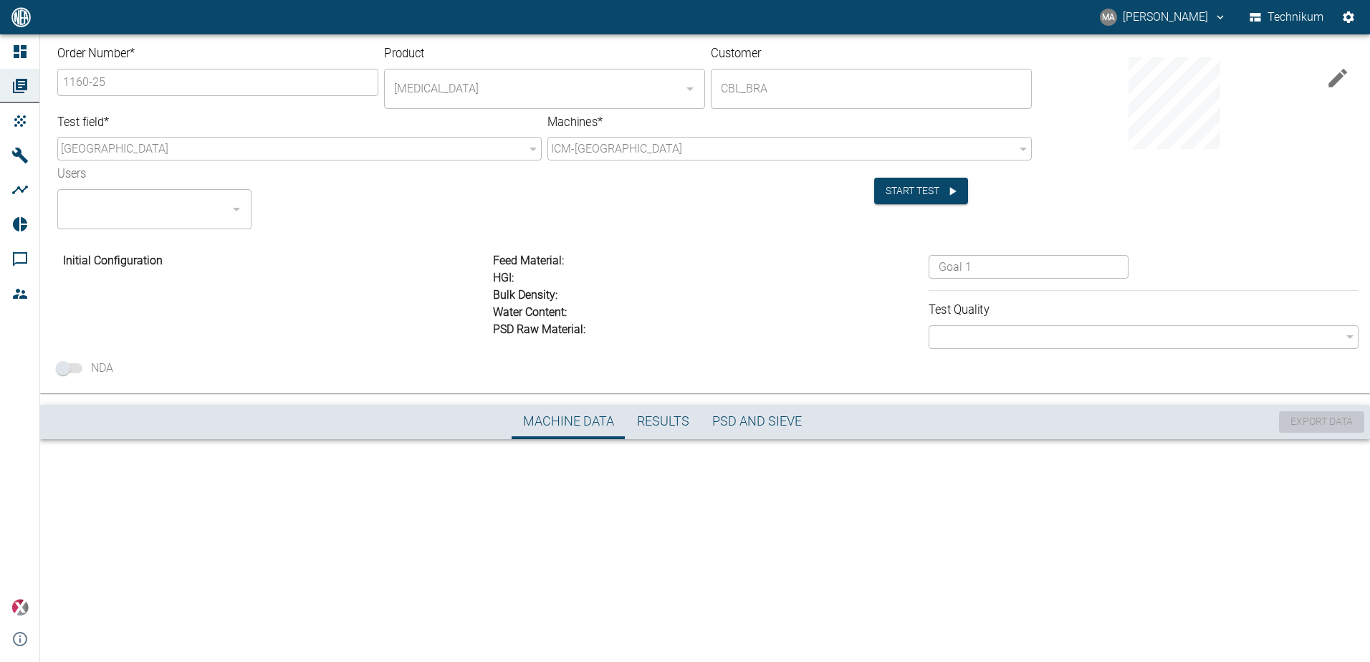
click at [1328, 79] on icon "button" at bounding box center [1337, 78] width 24 height 24
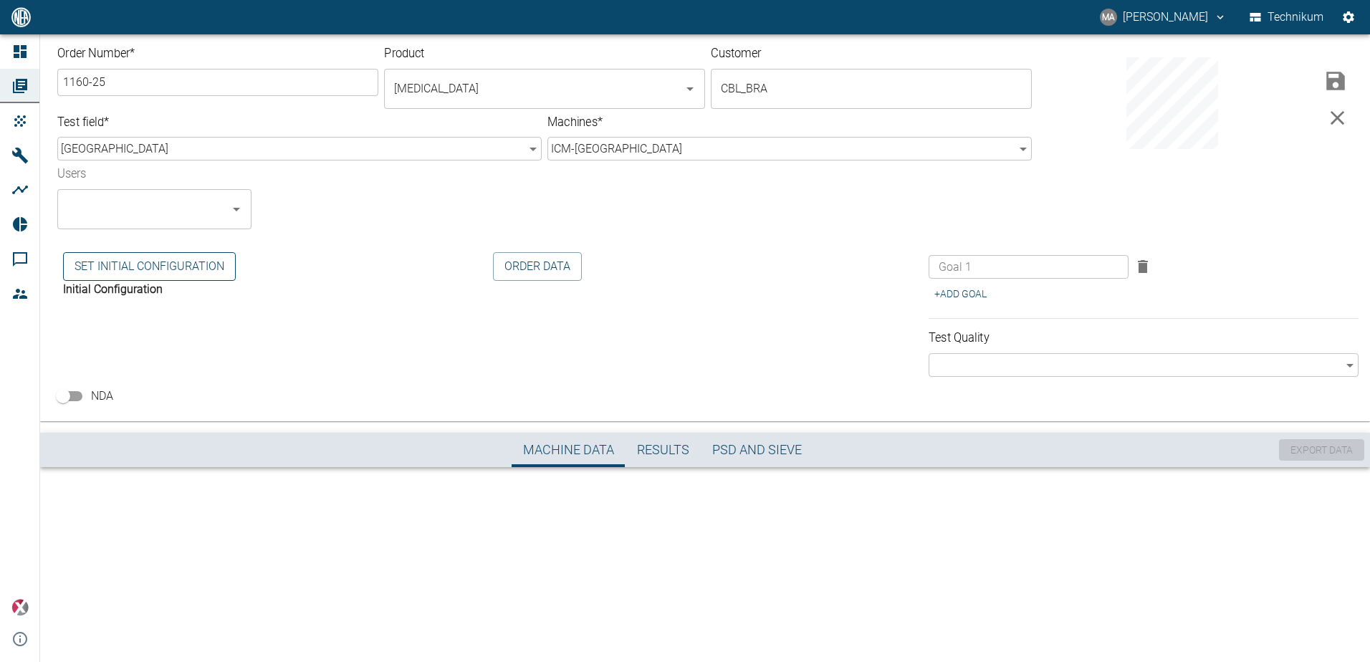
click at [160, 272] on button "Set initial Configuration" at bounding box center [149, 266] width 173 height 29
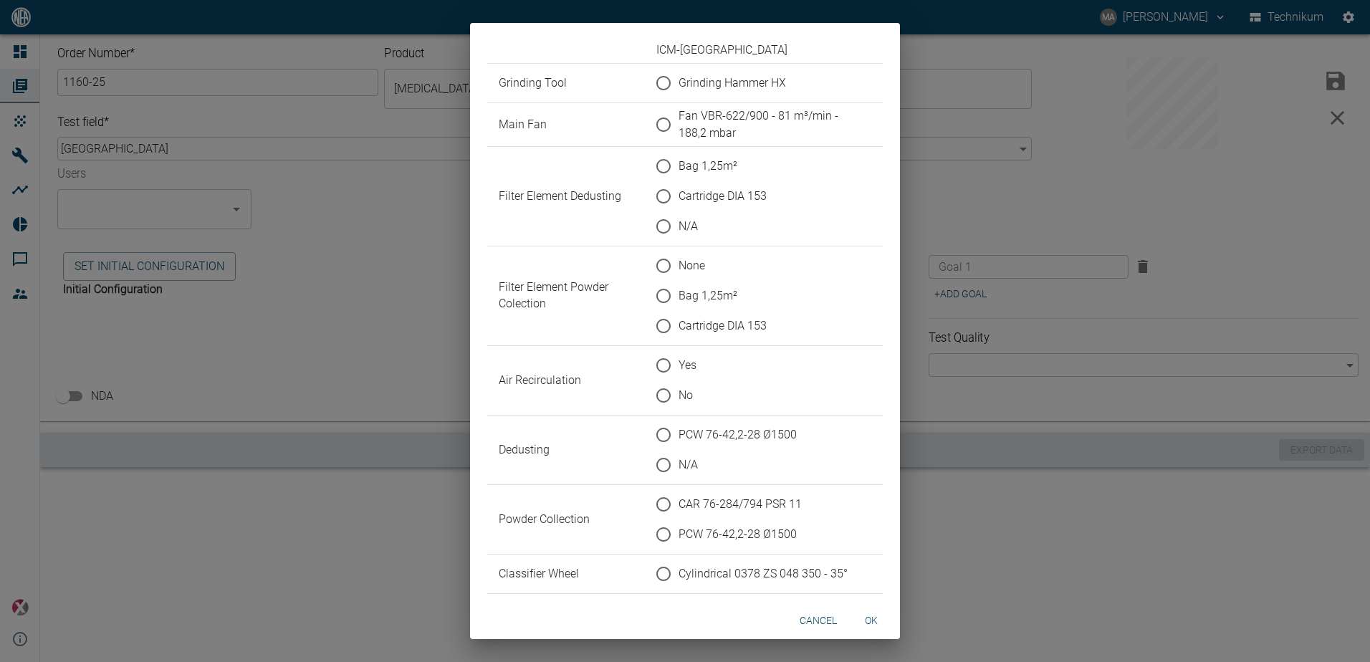
click at [722, 85] on span "Grinding Hammer HX" at bounding box center [731, 83] width 107 height 17
click at [678, 85] on input "Grinding Hammer HX" at bounding box center [663, 83] width 30 height 30
radio input "true"
click at [714, 118] on span "Fan VBR-622/900 - 81 m³/min - 188,2 mbar" at bounding box center [768, 124] width 181 height 34
click at [678, 118] on input "Fan VBR-622/900 - 81 m³/min - 188,2 mbar" at bounding box center [663, 125] width 30 height 30
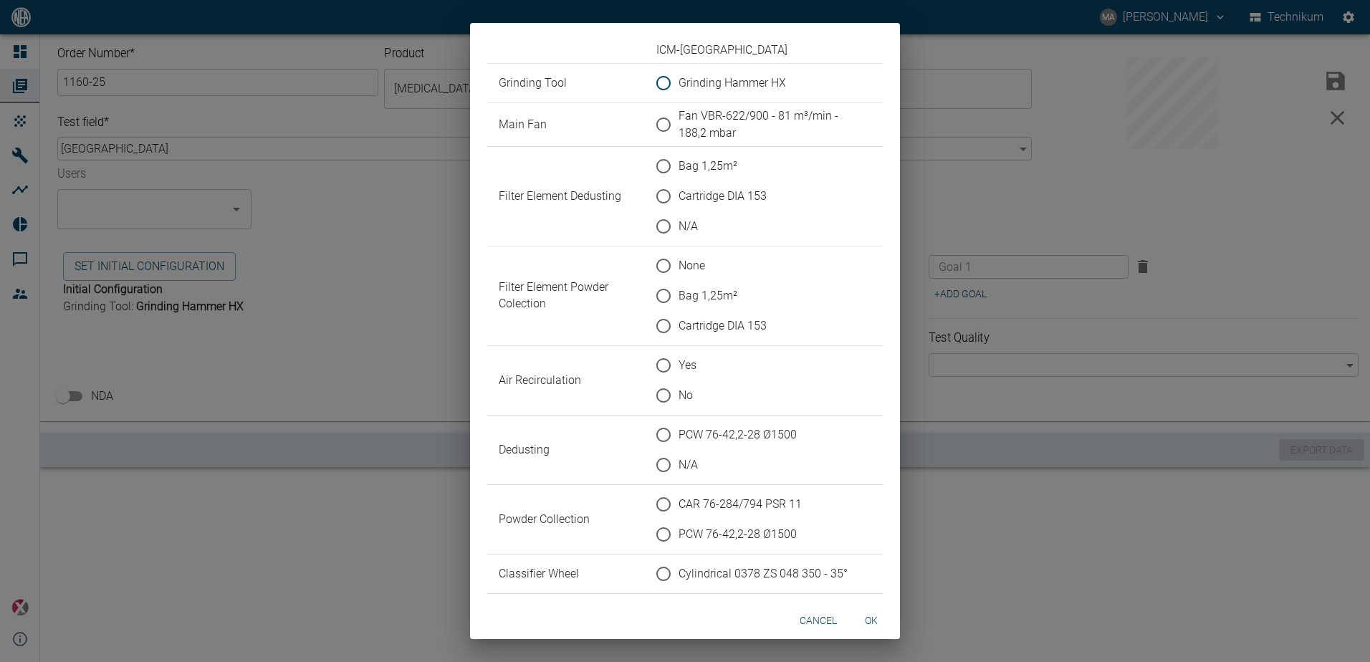
radio input "true"
drag, startPoint x: 684, startPoint y: 225, endPoint x: 694, endPoint y: 241, distance: 18.9
click at [684, 224] on span "N/A" at bounding box center [687, 226] width 19 height 17
click at [678, 224] on input "N/A" at bounding box center [663, 226] width 30 height 30
radio input "true"
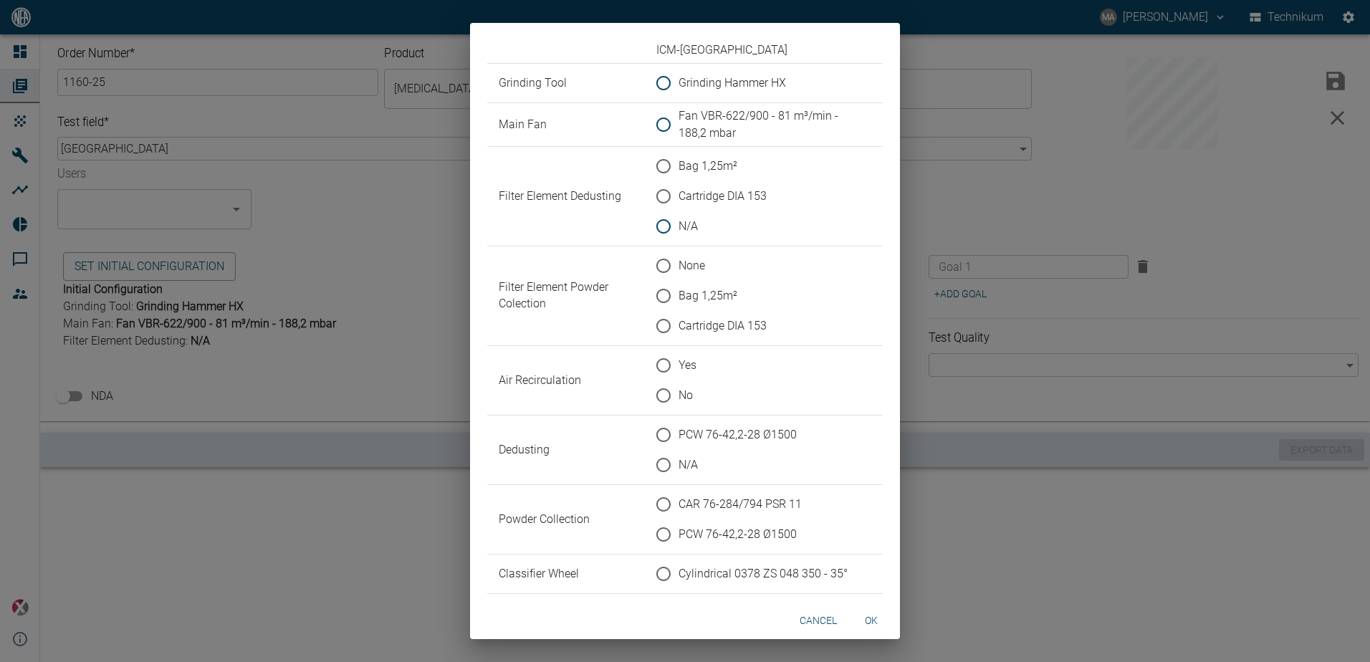
click at [719, 320] on span "Cartridge DIA 153" at bounding box center [722, 325] width 88 height 17
click at [678, 320] on input "Cartridge DIA 153" at bounding box center [663, 326] width 30 height 30
radio input "true"
click at [686, 393] on span "No" at bounding box center [685, 395] width 14 height 17
click at [678, 393] on input "No" at bounding box center [663, 395] width 30 height 30
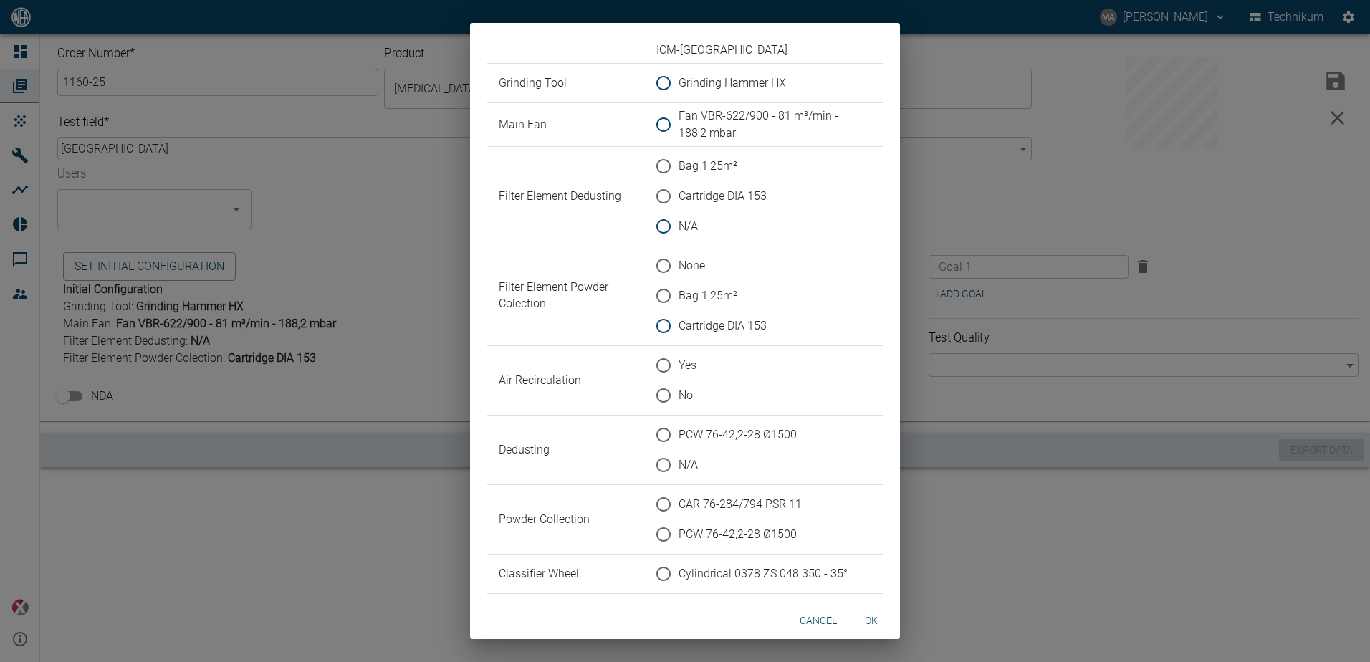
radio input "true"
click at [693, 461] on span "N/A" at bounding box center [687, 464] width 19 height 17
click at [678, 461] on input "N/A" at bounding box center [663, 465] width 30 height 30
radio input "true"
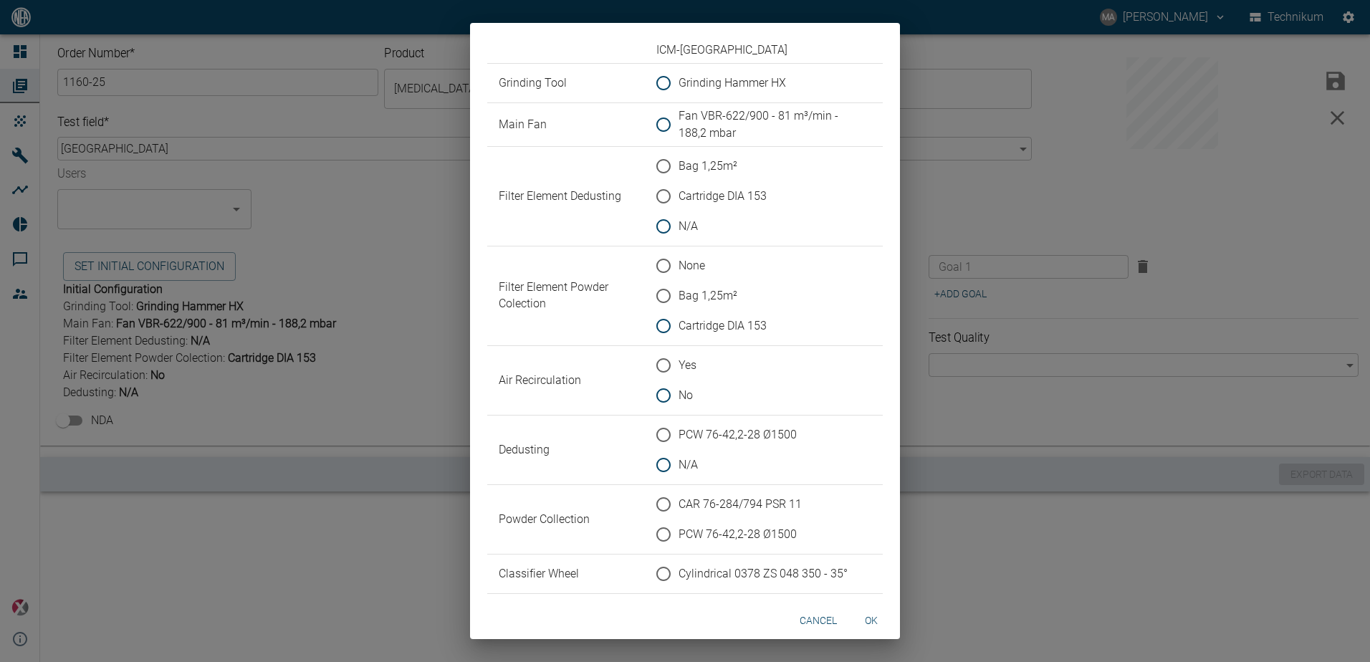
click at [747, 530] on span "PCW 76-42,2-28 Ø1500" at bounding box center [737, 534] width 118 height 17
click at [678, 530] on input "PCW 76-42,2-28 Ø1500" at bounding box center [663, 534] width 30 height 30
radio input "true"
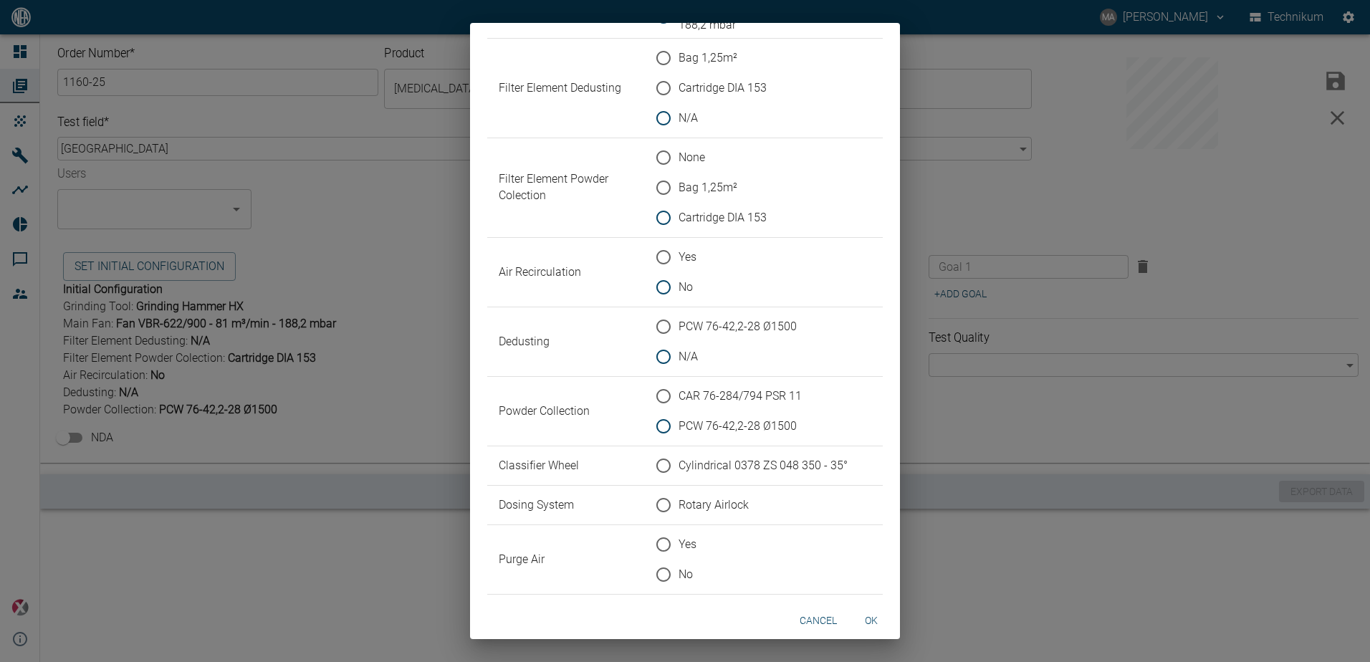
scroll to position [143, 0]
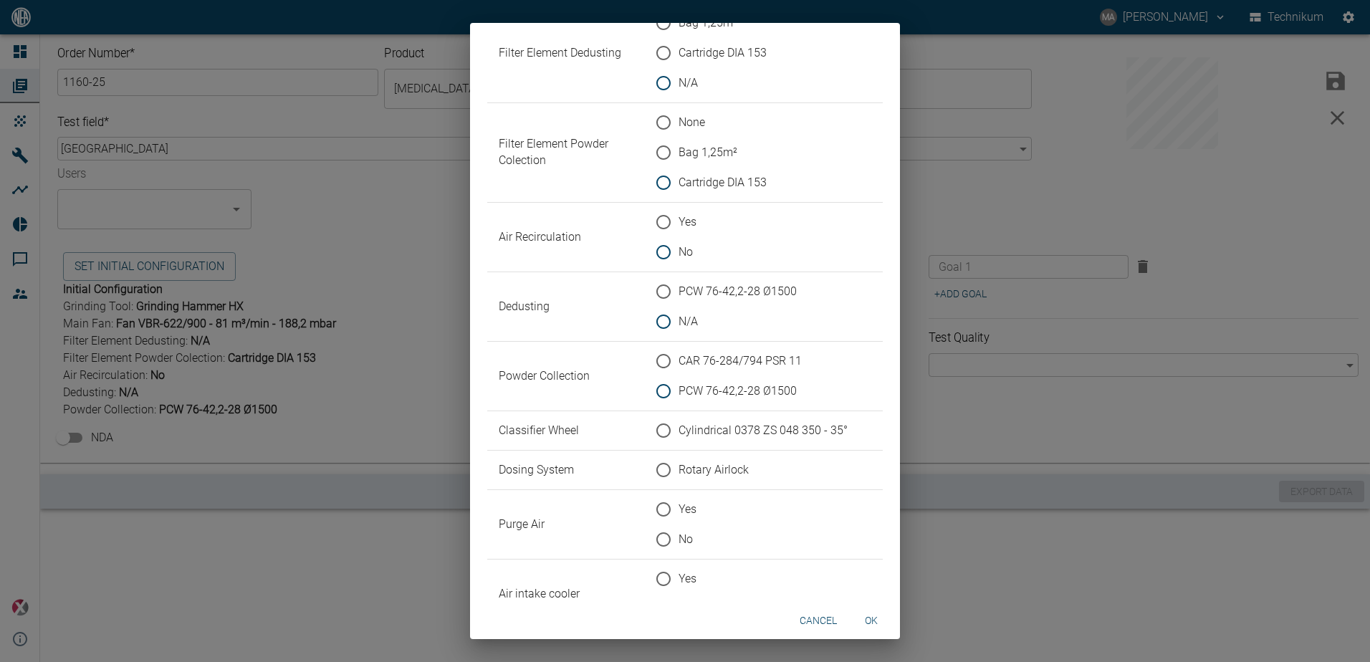
click at [742, 426] on span "Cylindrical 0378 ZS 048 350 - 35°" at bounding box center [762, 430] width 169 height 17
click at [678, 426] on input "Cylindrical 0378 ZS 048 350 - 35°" at bounding box center [663, 431] width 30 height 30
radio input "true"
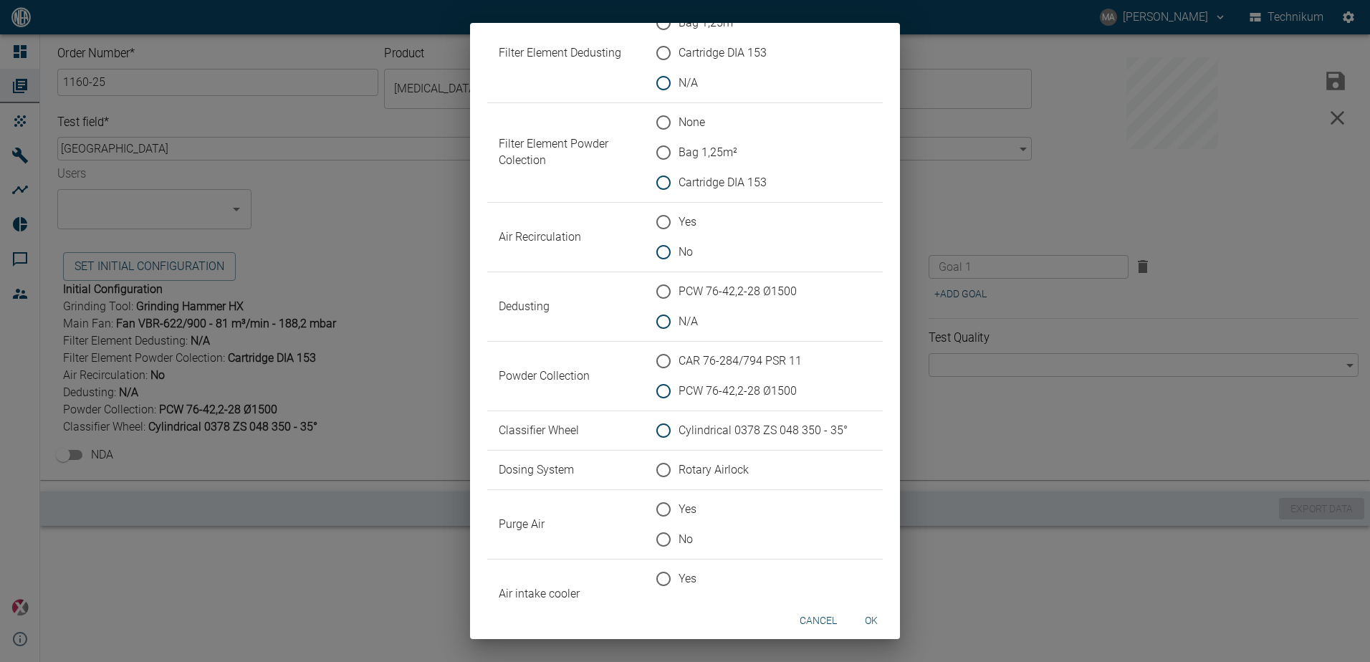
click at [715, 469] on span "Rotary Airlock" at bounding box center [713, 469] width 70 height 17
click at [678, 469] on input "Rotary Airlock" at bounding box center [663, 470] width 30 height 30
radio input "true"
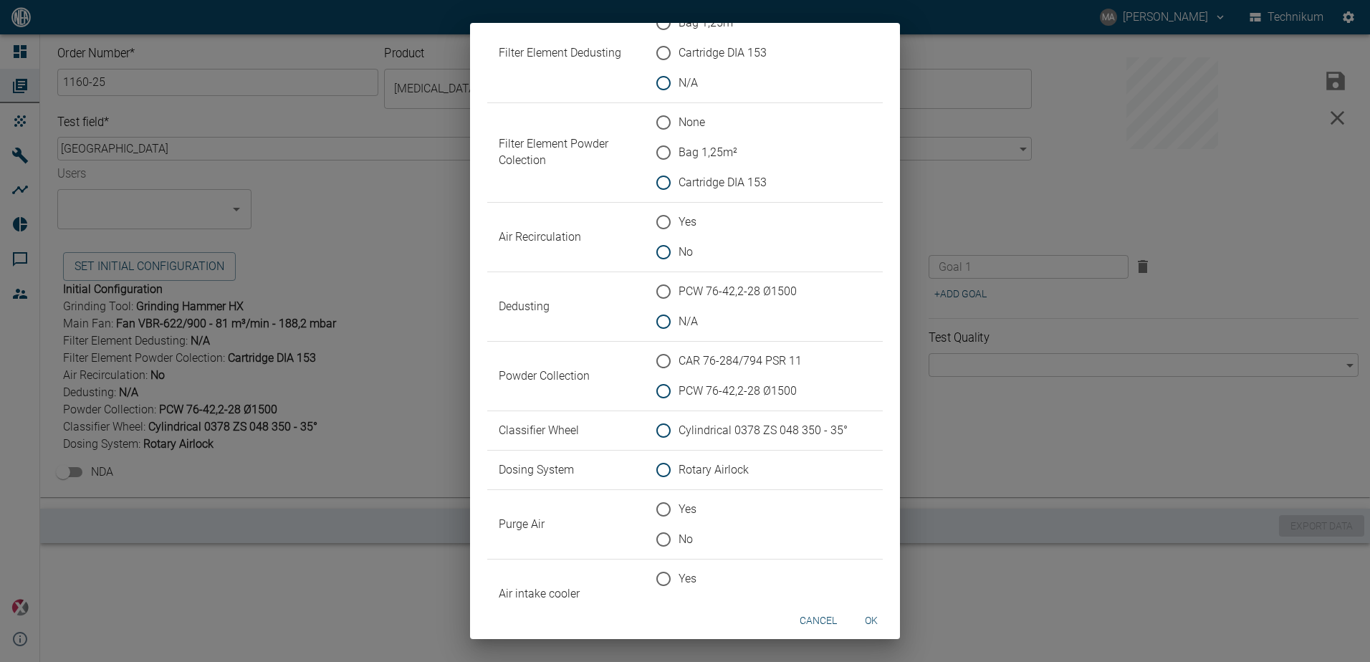
click at [688, 507] on span "Yes" at bounding box center [687, 509] width 18 height 17
click at [678, 507] on input "Yes" at bounding box center [663, 509] width 30 height 30
radio input "true"
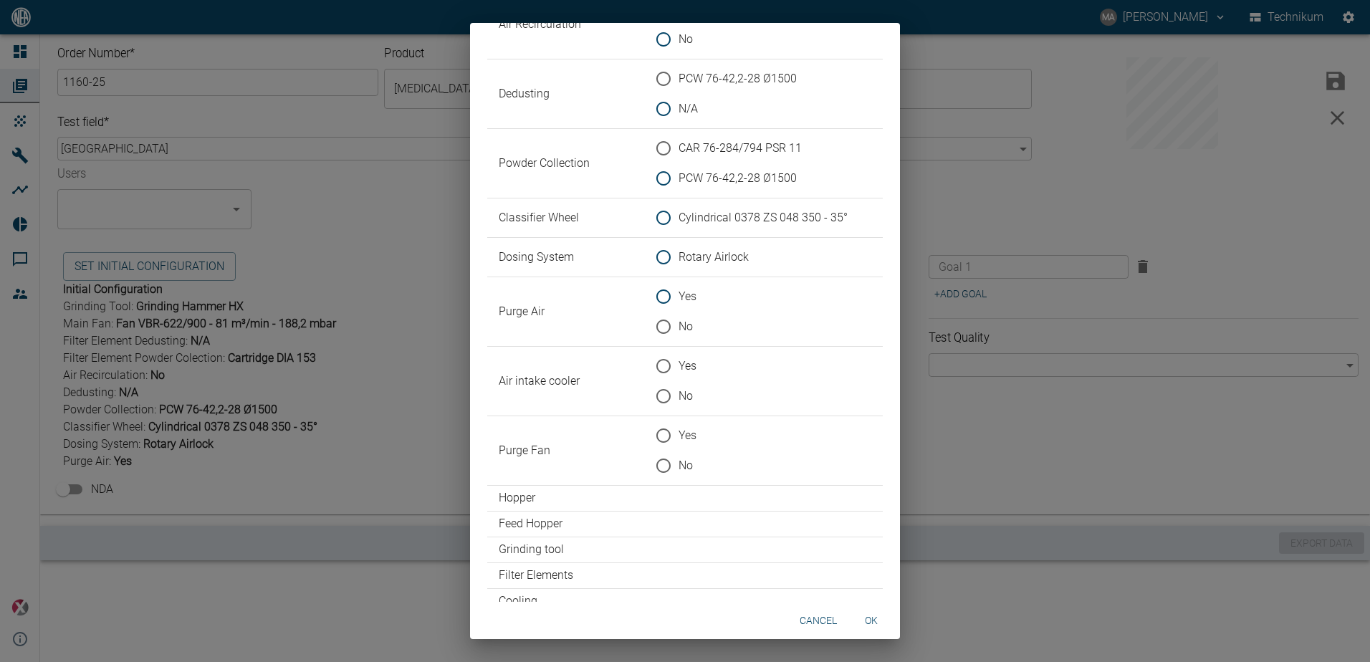
scroll to position [358, 0]
click at [687, 392] on span "No" at bounding box center [685, 393] width 14 height 17
click at [678, 392] on input "No" at bounding box center [663, 394] width 30 height 30
radio input "true"
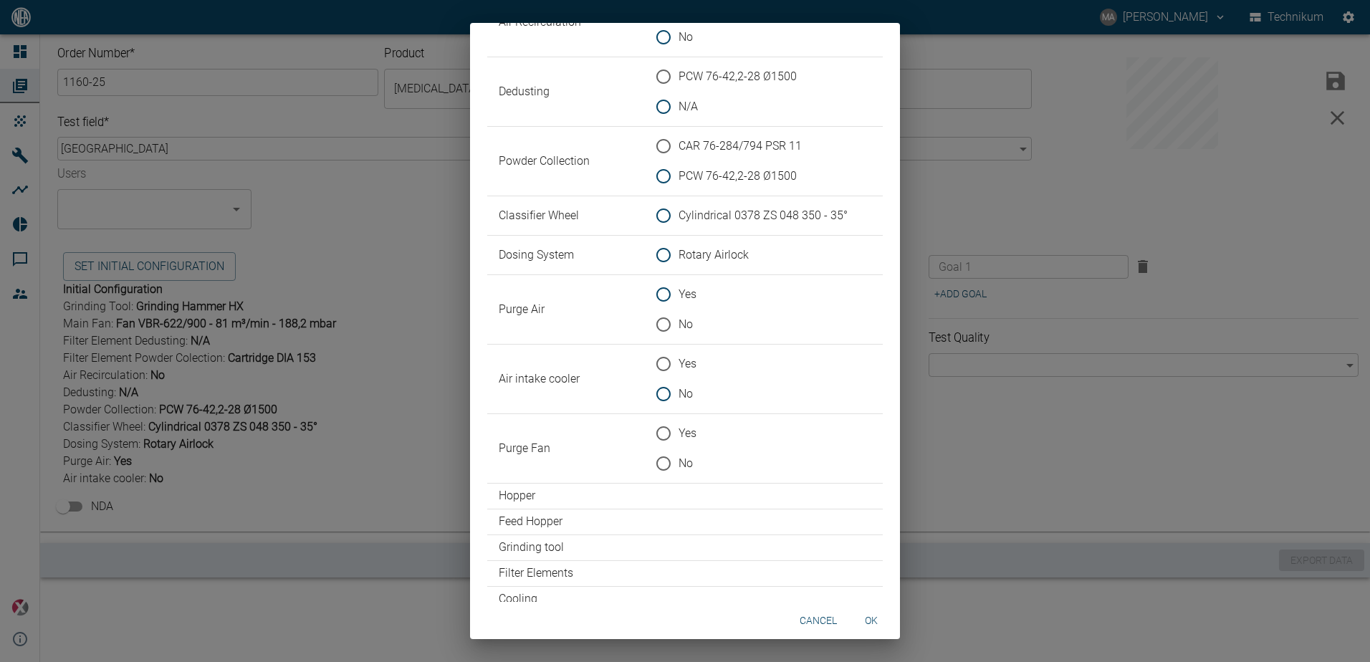
click at [683, 461] on span "No" at bounding box center [685, 463] width 14 height 17
click at [678, 461] on input "No" at bounding box center [663, 463] width 30 height 30
radio input "true"
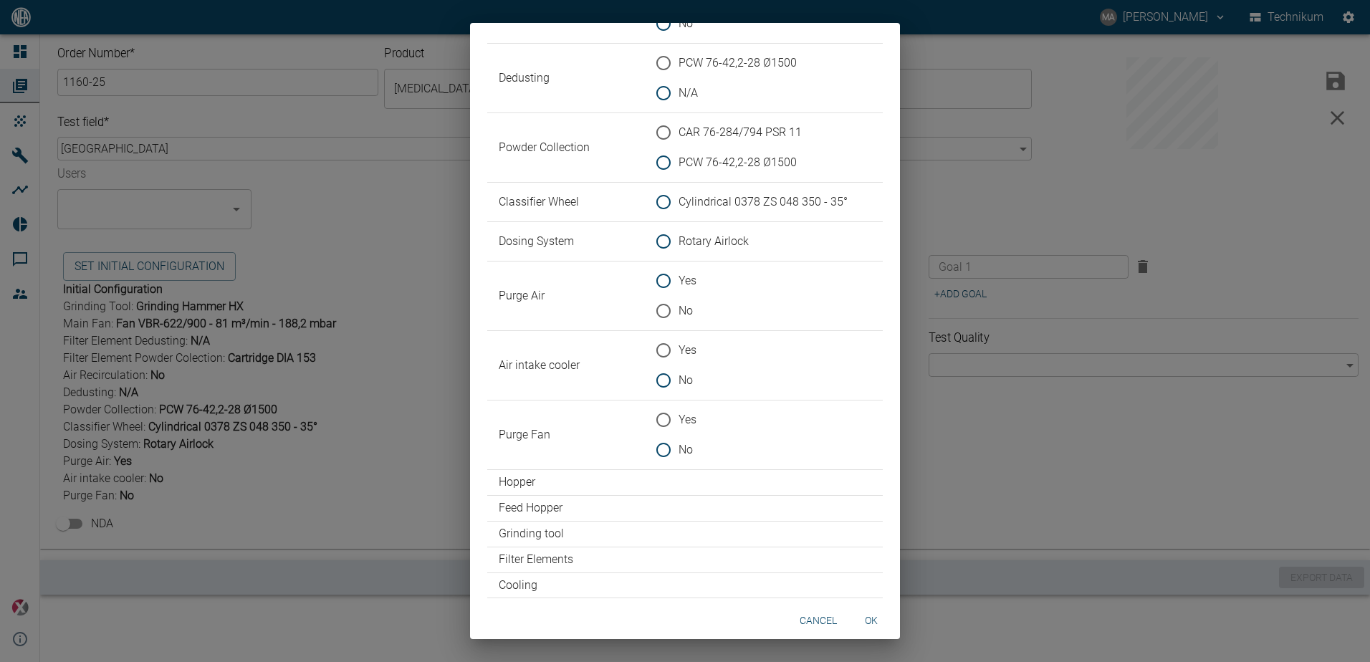
scroll to position [383, 0]
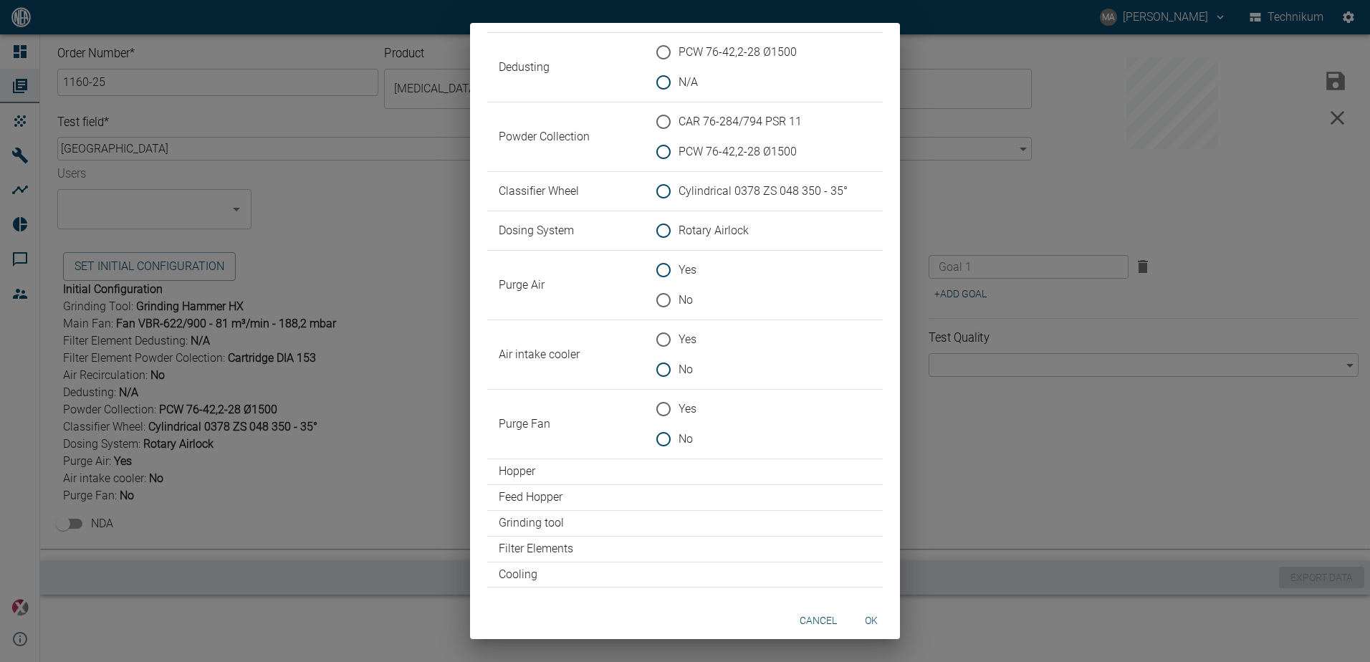
click at [870, 618] on button "ok" at bounding box center [871, 621] width 46 height 27
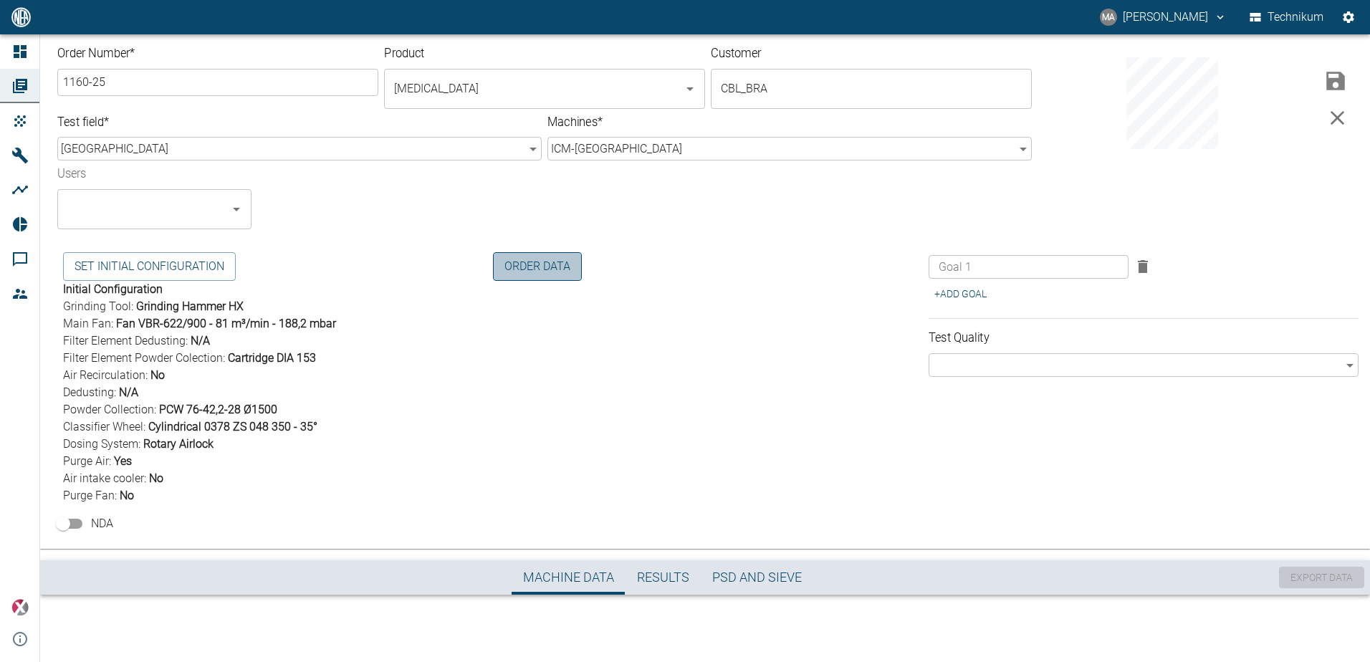
click at [533, 264] on button "Order Data" at bounding box center [537, 266] width 89 height 29
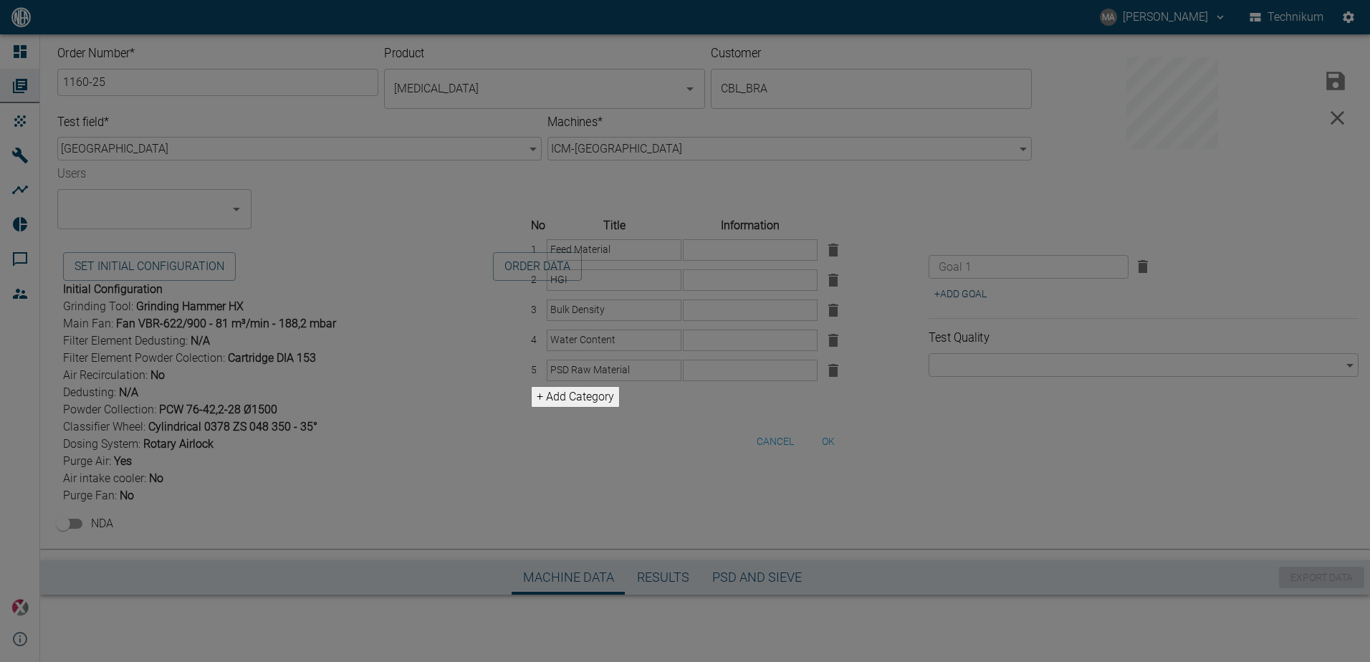
click at [714, 239] on input "text" at bounding box center [754, 249] width 142 height 21
type input "[MEDICAL_DATA]"
click at [716, 302] on input "text" at bounding box center [754, 309] width 142 height 21
type input "0,6 g/cm³"
click at [774, 351] on input "text" at bounding box center [754, 340] width 142 height 21
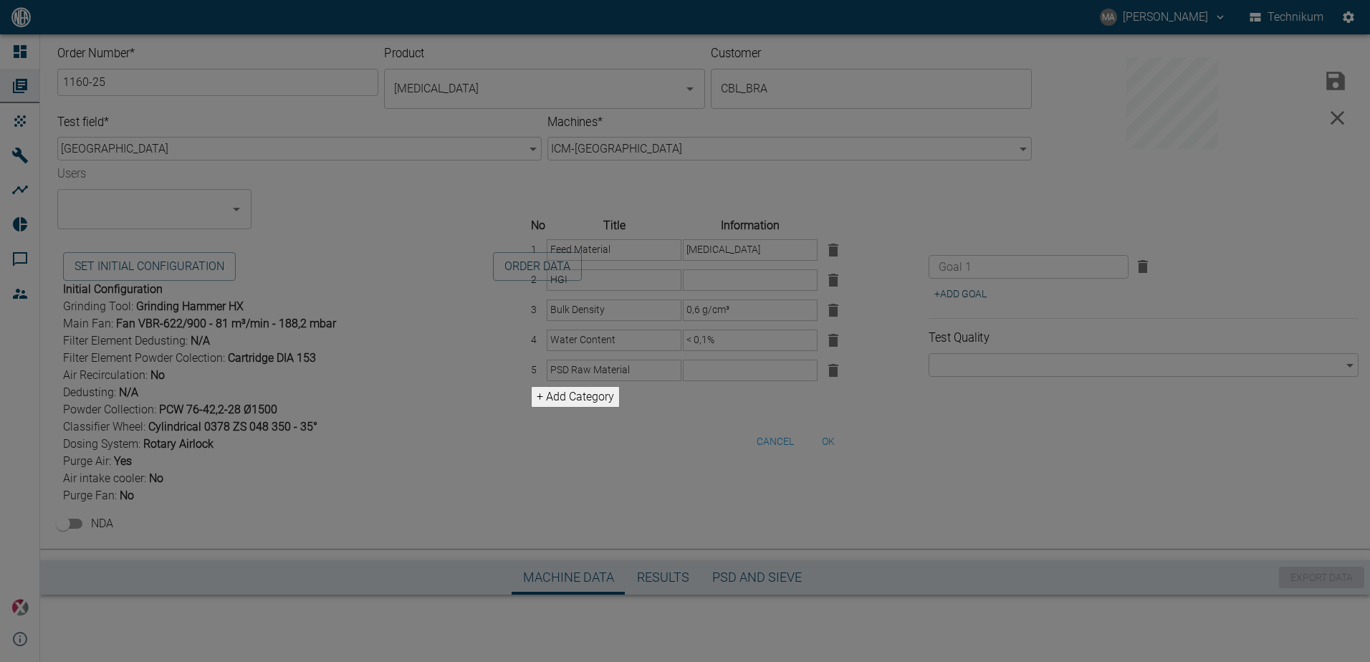
type input "< 0,1%"
drag, startPoint x: 739, startPoint y: 400, endPoint x: 728, endPoint y: 400, distance: 10.8
click at [739, 381] on input "text" at bounding box center [754, 370] width 142 height 21
click at [802, 381] on input "d97 < 272; d50 <" at bounding box center [754, 370] width 142 height 21
drag, startPoint x: 819, startPoint y: 406, endPoint x: 800, endPoint y: 407, distance: 19.4
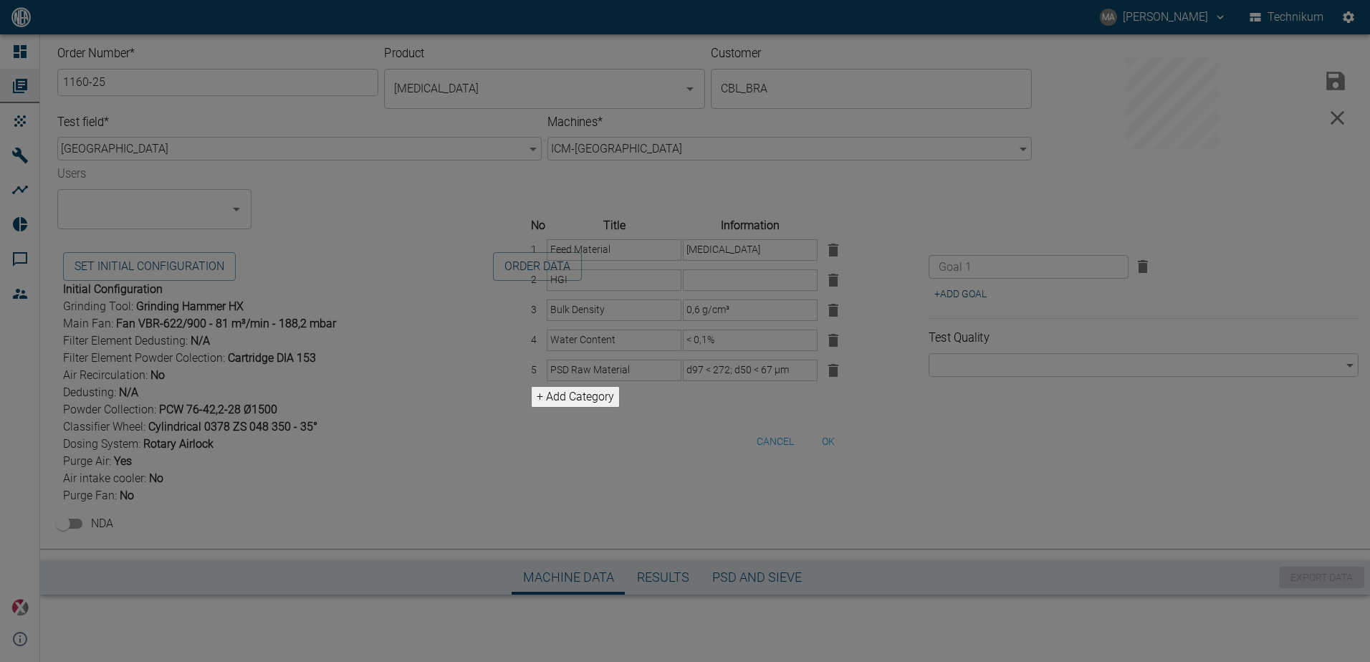
click at [800, 381] on input "d97 < 272; d50 < 67 µm" at bounding box center [754, 370] width 142 height 21
click at [745, 381] on input "d97 < 272; d50 < 67 µm" at bounding box center [754, 370] width 142 height 21
paste input "µm"
click at [747, 381] on input "d97 < 272µm; d50 < 67 µm" at bounding box center [754, 370] width 142 height 21
type input "d97 < 272 µm; d50 < 67 µm"
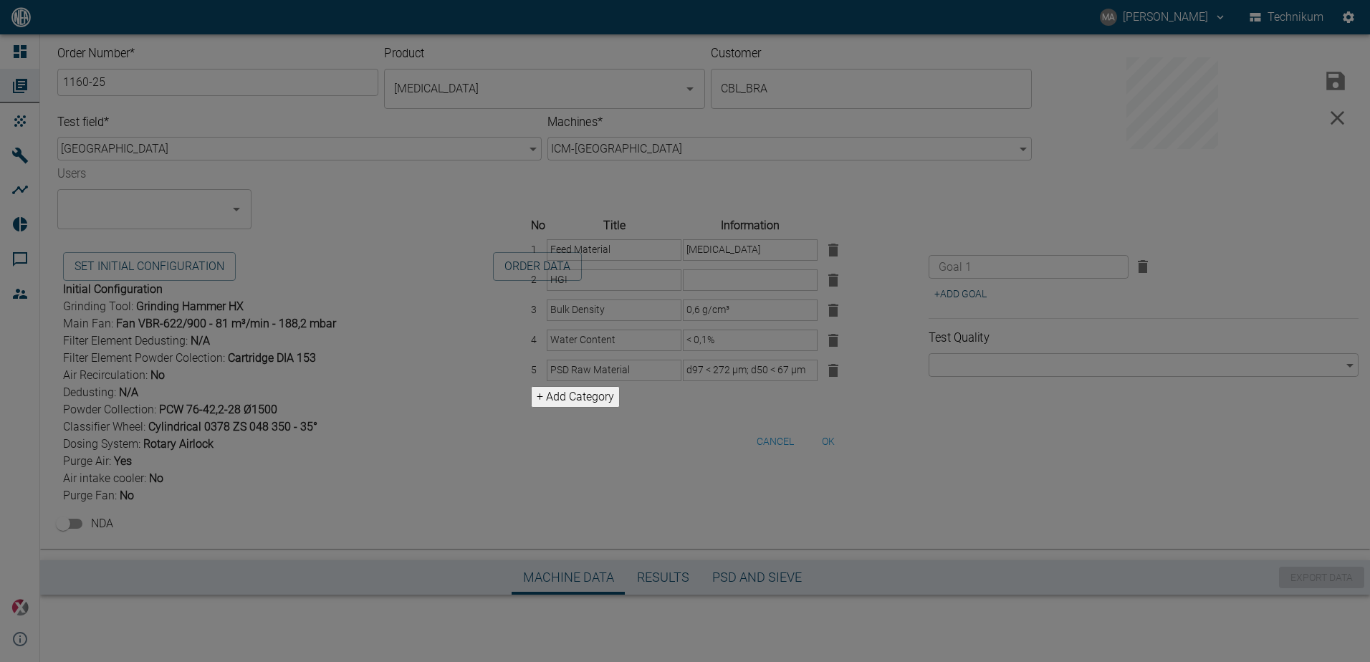
click at [851, 455] on button "ok" at bounding box center [828, 441] width 46 height 27
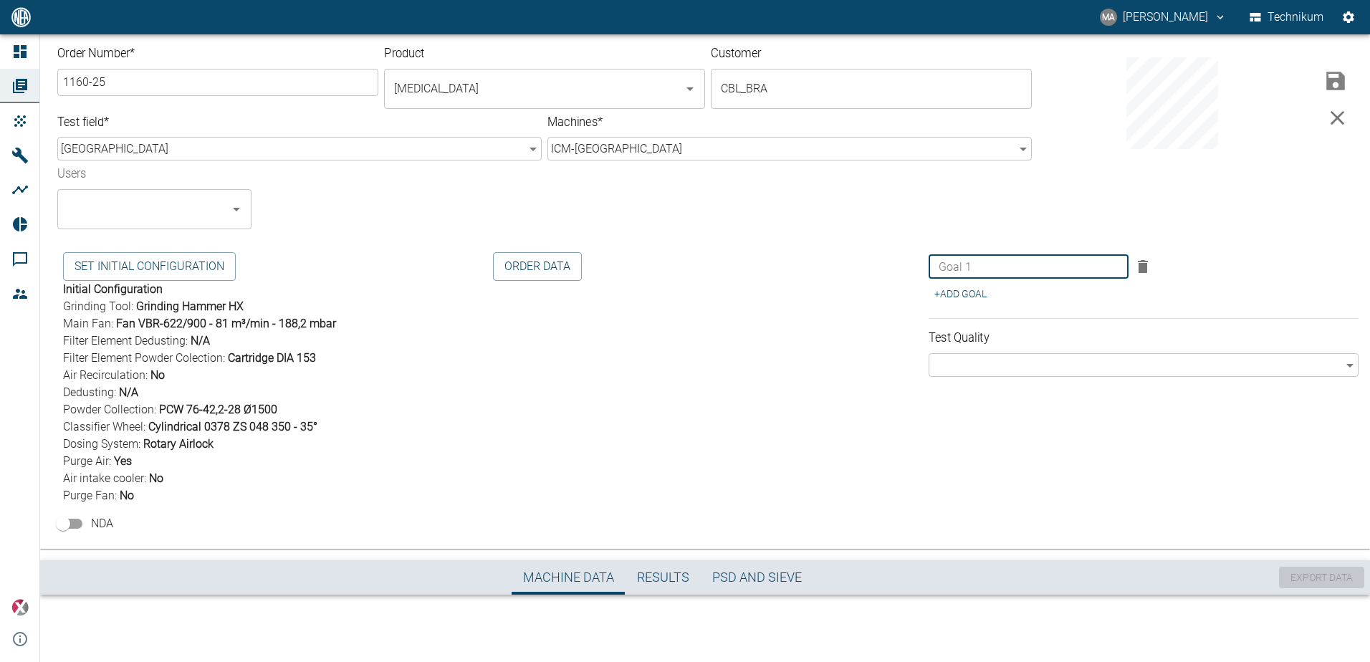
click at [1052, 270] on input "text" at bounding box center [1052, 267] width 151 height 24
click at [1015, 266] on input "text" at bounding box center [1052, 267] width 151 height 24
type input "d50 < 5 µm"
click at [974, 228] on div "Order Number * 1160-25 ​ Product [MEDICAL_DATA] ​ Customer CBL_BRA ​ Test field…" at bounding box center [539, 131] width 986 height 195
click at [574, 269] on button "Order Data" at bounding box center [537, 266] width 89 height 29
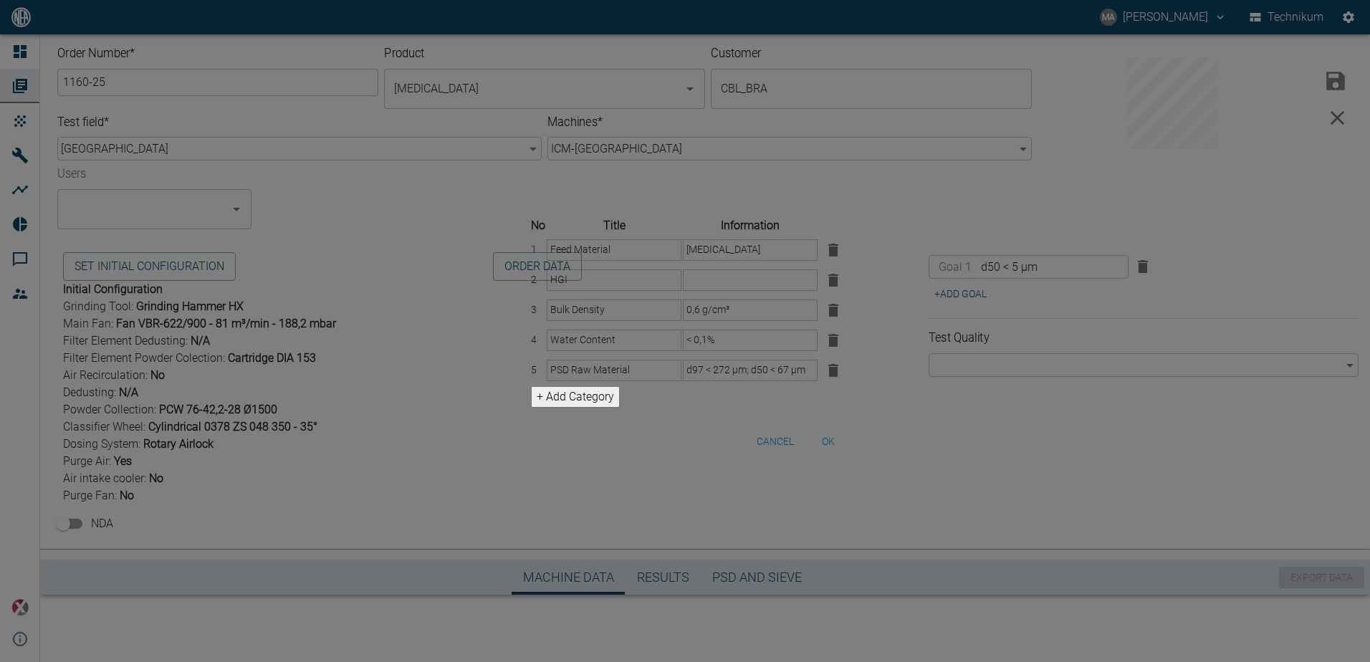
click at [851, 455] on button "ok" at bounding box center [828, 441] width 46 height 27
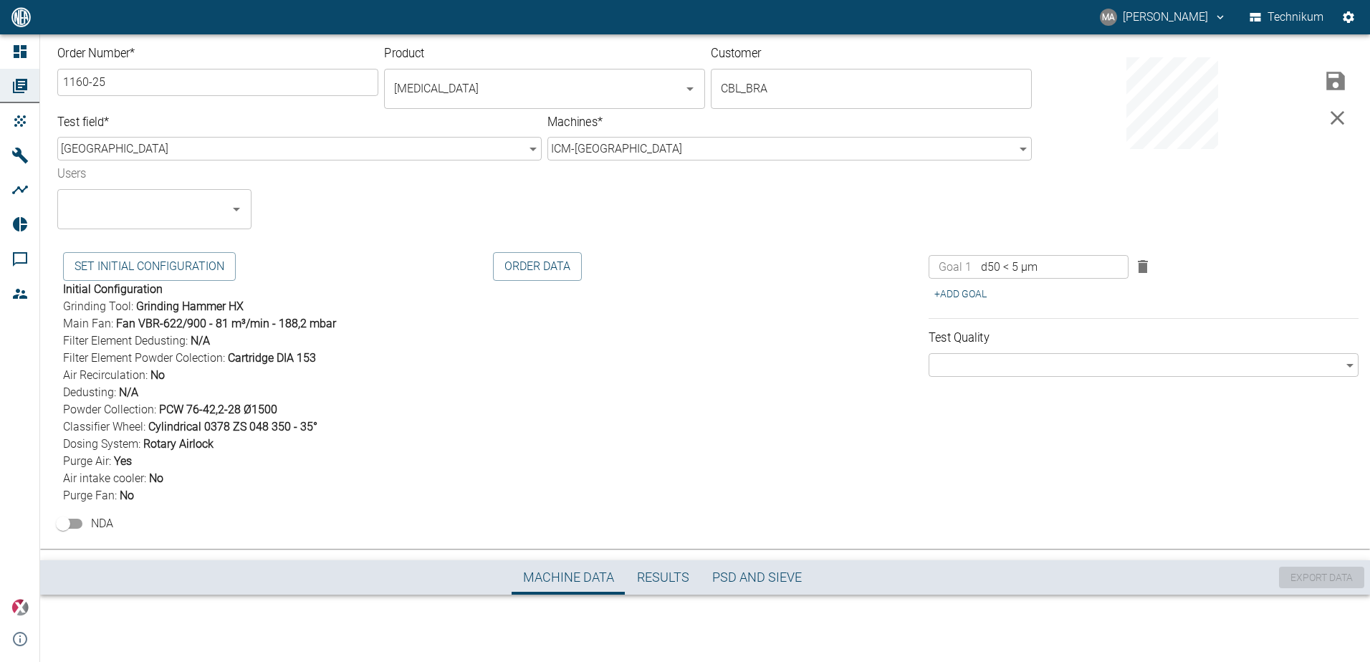
click at [1333, 84] on icon "submit" at bounding box center [1335, 81] width 18 height 18
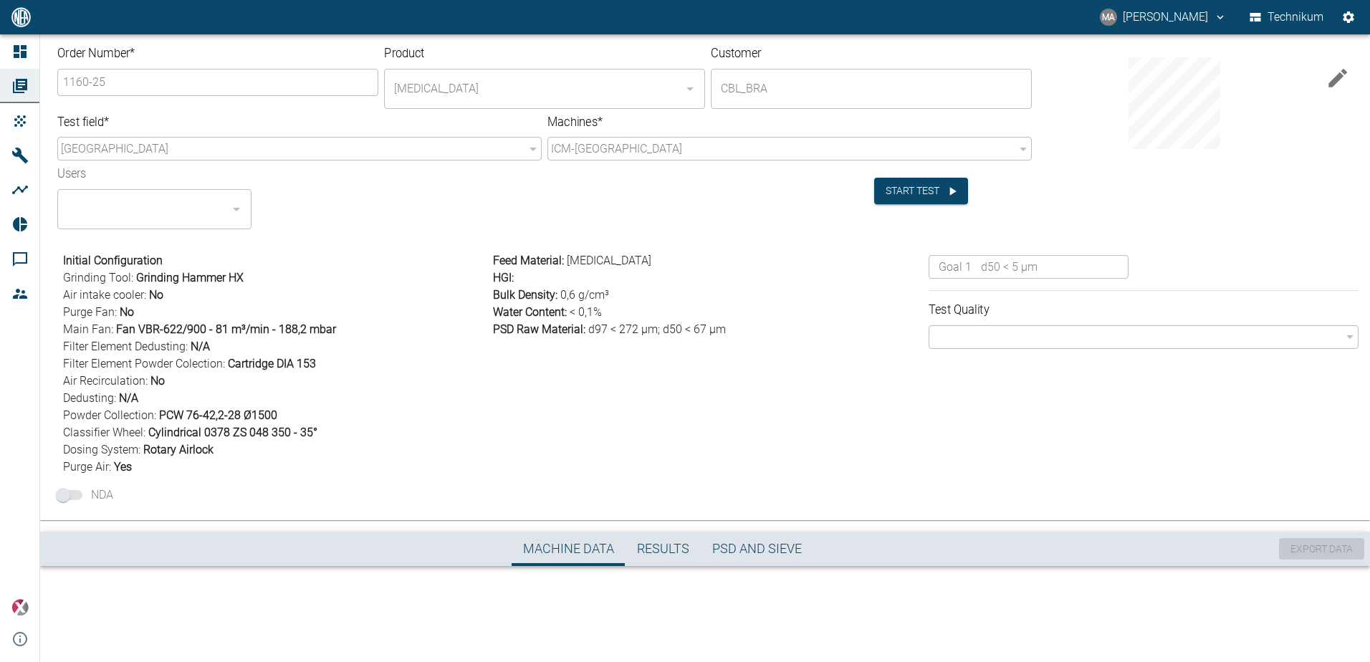
click at [1080, 338] on div "​" at bounding box center [1144, 337] width 430 height 24
click at [777, 462] on div "Feed Material : [MEDICAL_DATA] HGI : Bulk Density : 0,6 g/cm³ Water Content : <…" at bounding box center [705, 360] width 436 height 229
click at [899, 192] on button "Start test" at bounding box center [921, 191] width 94 height 27
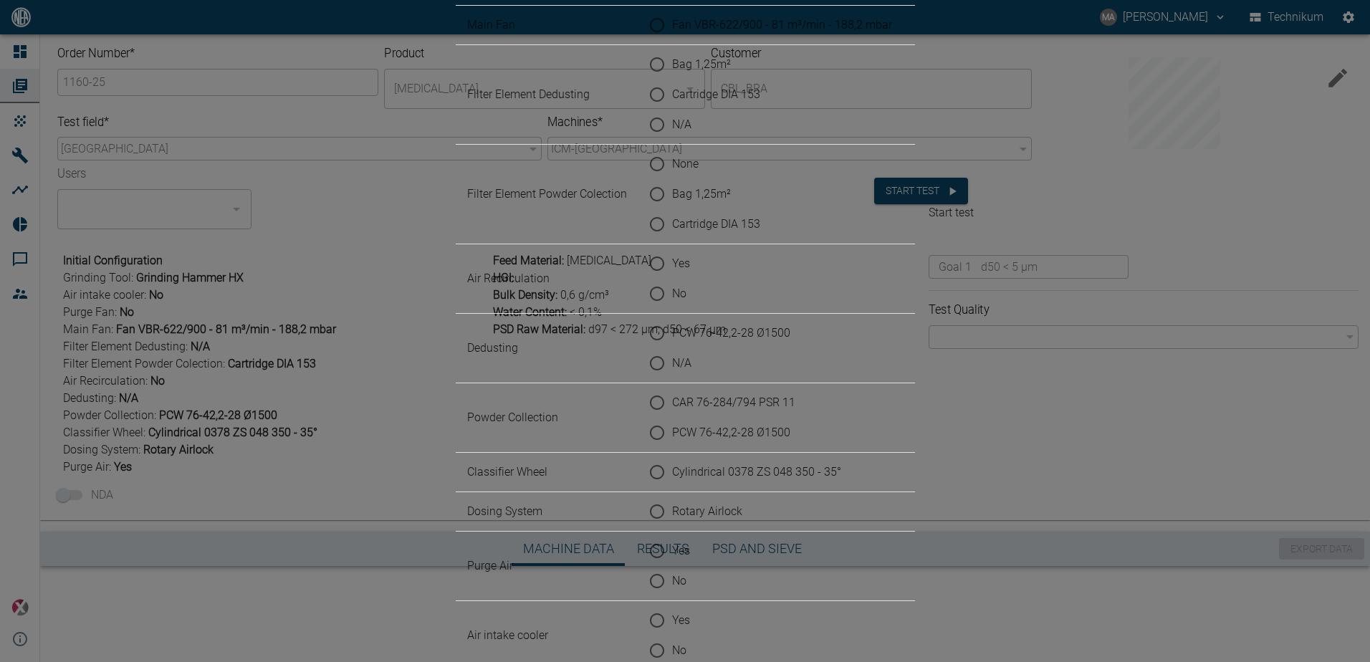
type input "Test with 30 kg sample to evaluate the PSD of finest material possible on ICX."
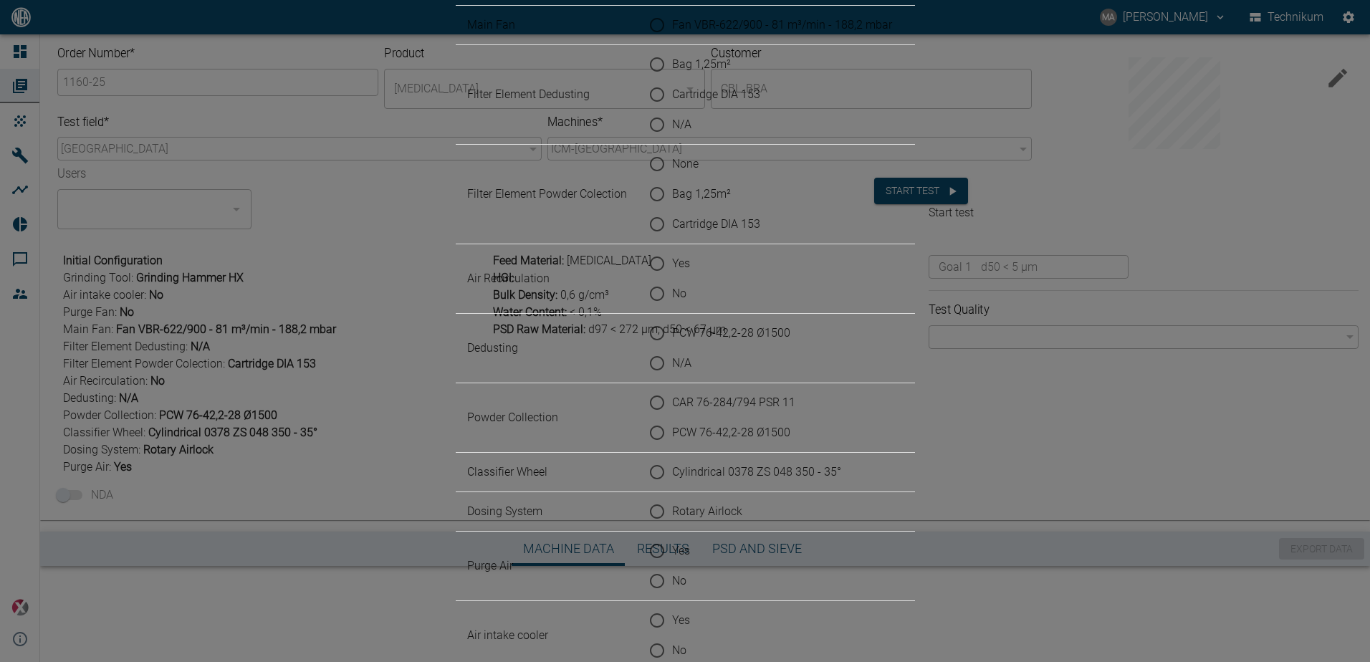
radio input "true"
click at [695, 34] on span "Fan VBR-622/900 - 81 m³/min - 188,2 mbar" at bounding box center [782, 24] width 220 height 17
click at [672, 40] on input "Fan VBR-622/900 - 81 m³/min - 188,2 mbar" at bounding box center [657, 25] width 30 height 30
radio input "true"
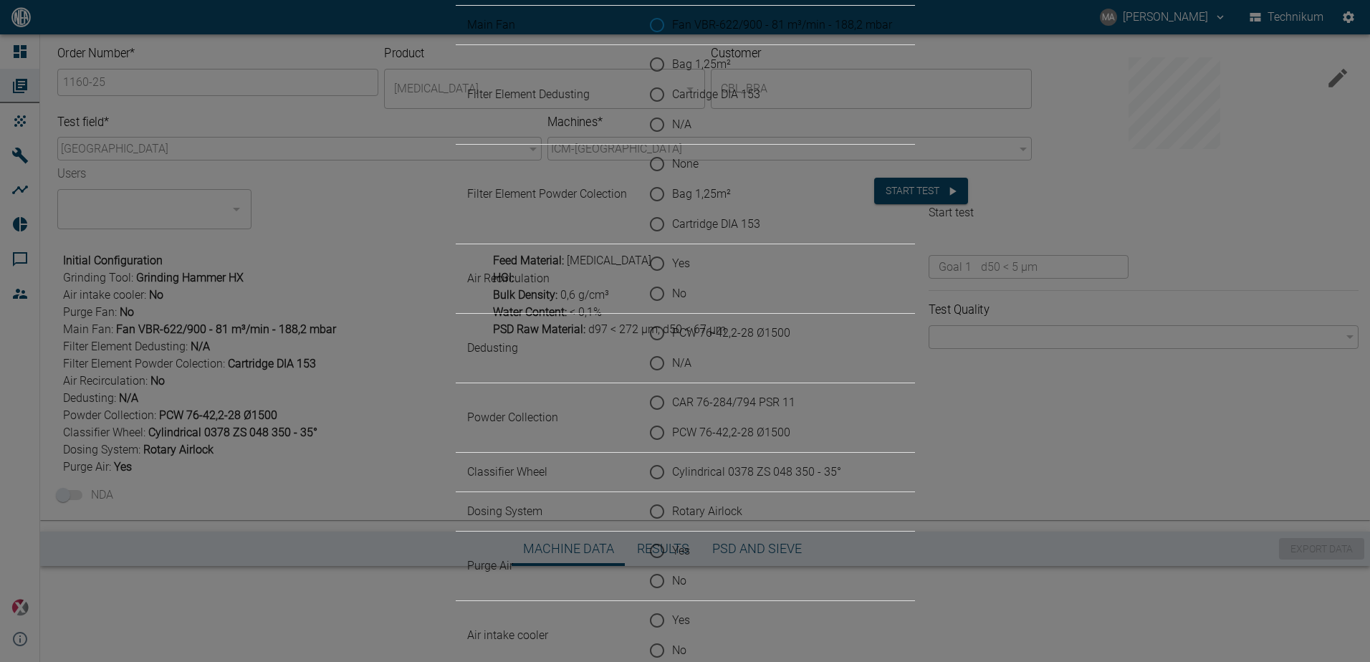
click at [672, 34] on span "Fan VBR-622/900 - 81 m³/min - 188,2 mbar" at bounding box center [782, 24] width 220 height 17
click at [669, 40] on input "Fan VBR-622/900 - 81 m³/min - 188,2 mbar" at bounding box center [657, 25] width 30 height 30
click at [672, 133] on span "N/A" at bounding box center [681, 124] width 19 height 17
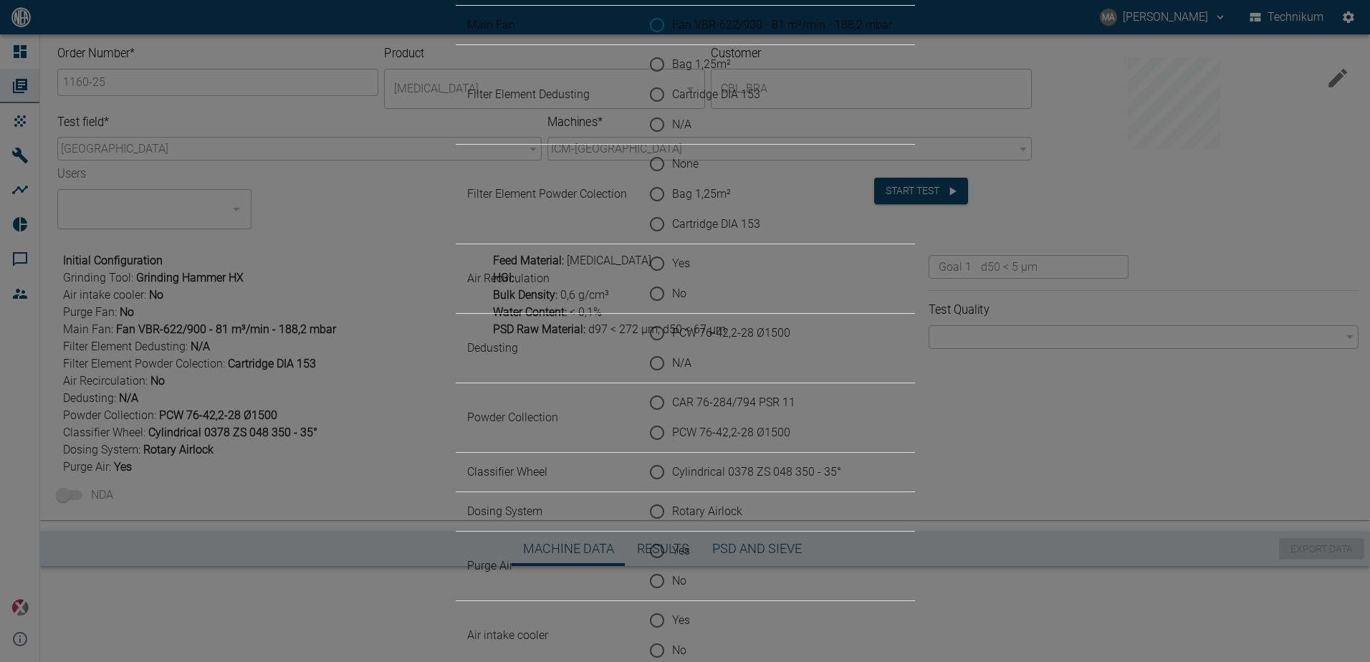
click at [652, 140] on input "N/A" at bounding box center [657, 125] width 30 height 30
radio input "true"
click at [672, 233] on span "Cartridge DIA 153" at bounding box center [716, 224] width 88 height 17
click at [659, 239] on input "Cartridge DIA 153" at bounding box center [657, 224] width 30 height 30
radio input "true"
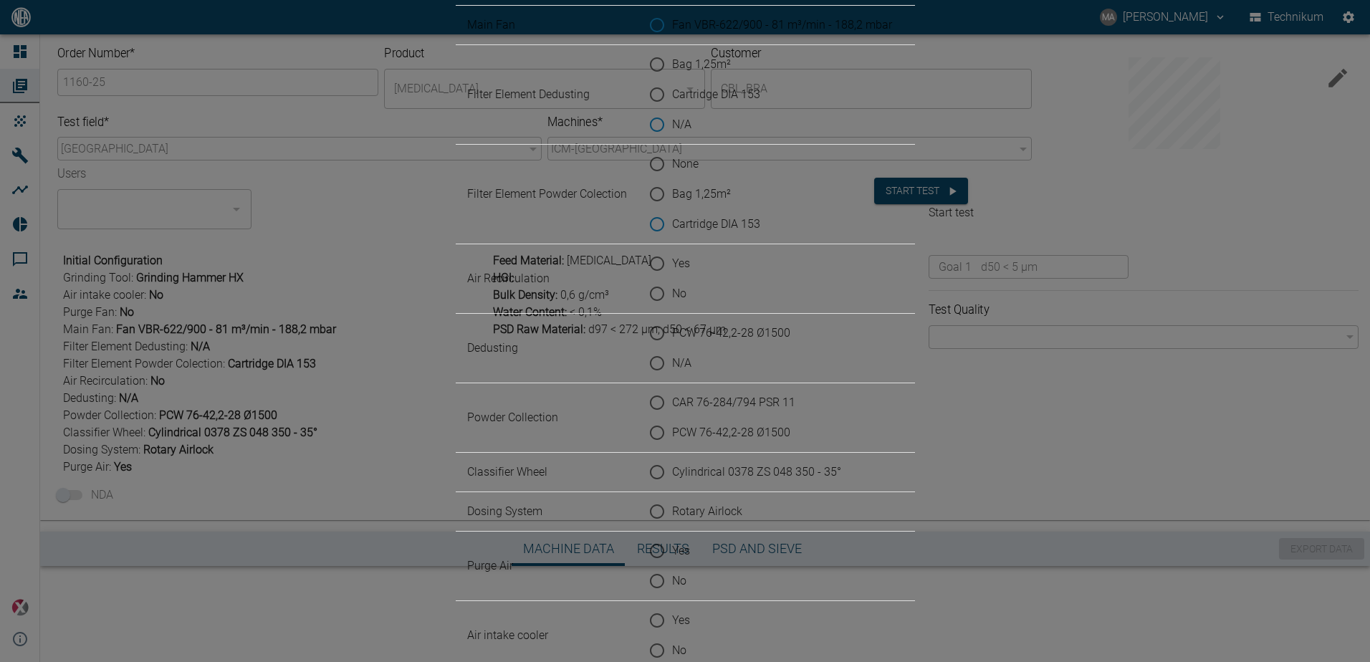
scroll to position [72, 0]
click at [672, 302] on span "No" at bounding box center [679, 293] width 14 height 17
click at [646, 309] on input "No" at bounding box center [657, 294] width 30 height 30
radio input "true"
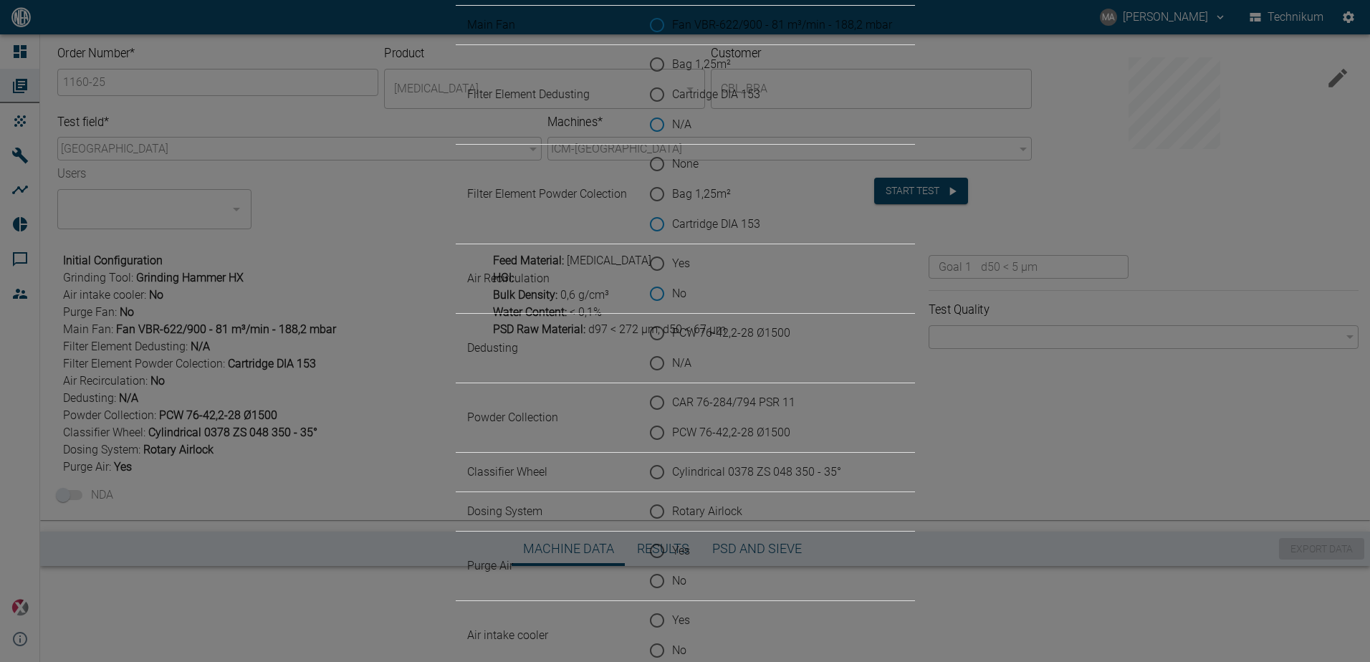
click at [672, 372] on span "N/A" at bounding box center [681, 363] width 19 height 17
click at [642, 378] on input "N/A" at bounding box center [657, 363] width 30 height 30
radio input "true"
click at [685, 441] on span "PCW 76-42,2-28 Ø1500" at bounding box center [731, 432] width 118 height 17
click at [672, 448] on input "PCW 76-42,2-28 Ø1500" at bounding box center [657, 433] width 30 height 30
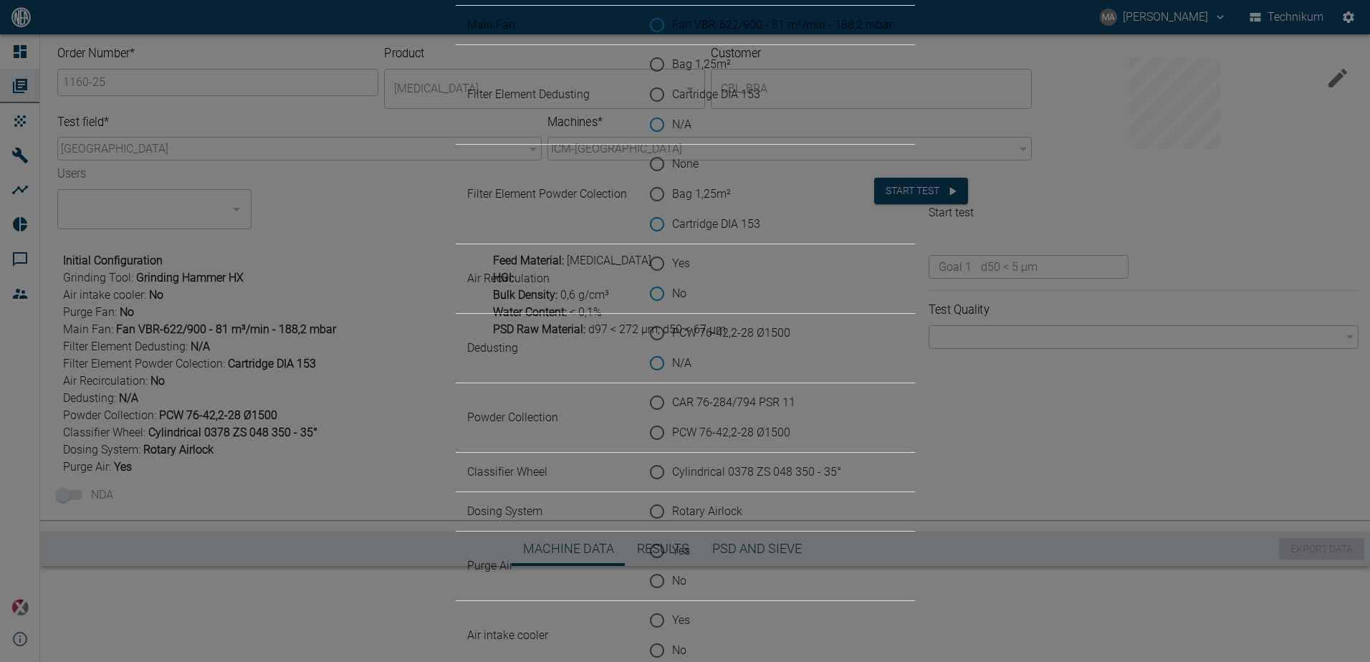
radio input "true"
click at [705, 464] on span "Cylindrical 0378 ZS 048 350 - 35°" at bounding box center [756, 472] width 169 height 17
click at [672, 457] on input "Cylindrical 0378 ZS 048 350 - 35°" at bounding box center [657, 472] width 30 height 30
radio input "true"
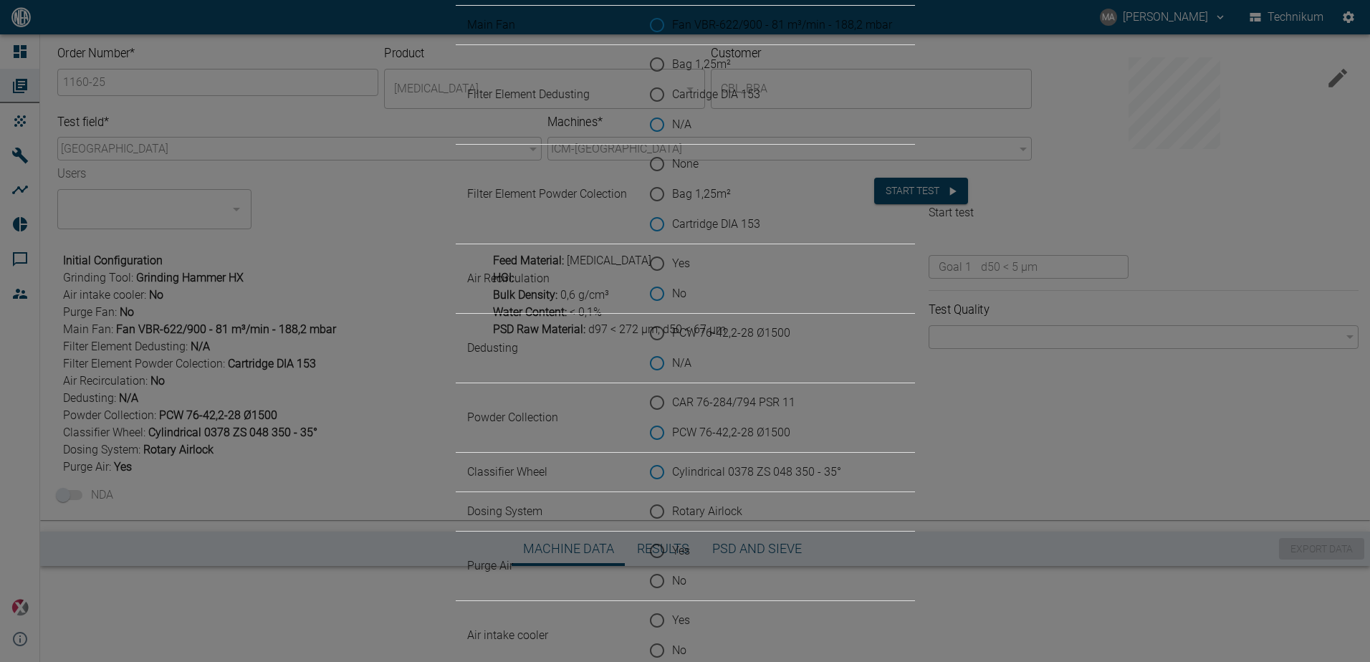
click at [683, 503] on span "Rotary Airlock" at bounding box center [707, 511] width 70 height 17
click at [672, 497] on input "Rotary Airlock" at bounding box center [657, 512] width 30 height 30
radio input "true"
click at [672, 542] on span "Yes" at bounding box center [681, 550] width 18 height 17
click at [644, 536] on input "Yes" at bounding box center [657, 551] width 30 height 30
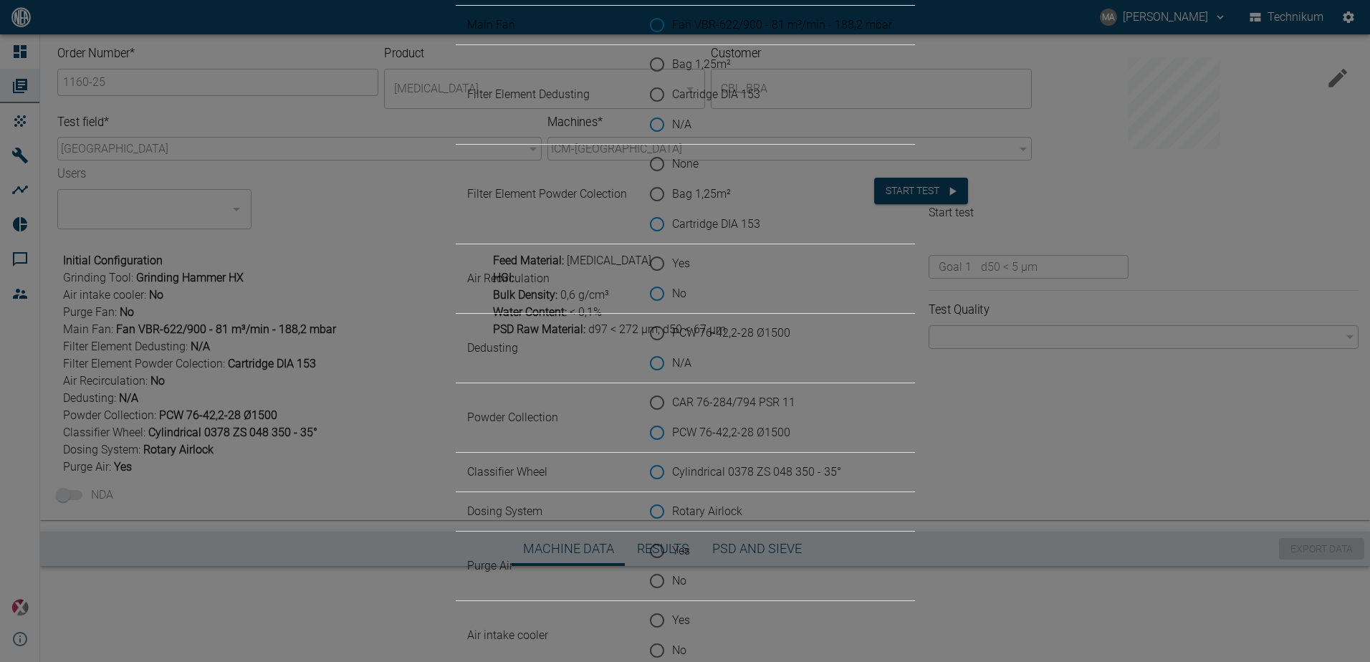
radio input "true"
click at [672, 642] on span "No" at bounding box center [679, 650] width 14 height 17
click at [646, 635] on input "No" at bounding box center [657, 650] width 30 height 30
radio input "true"
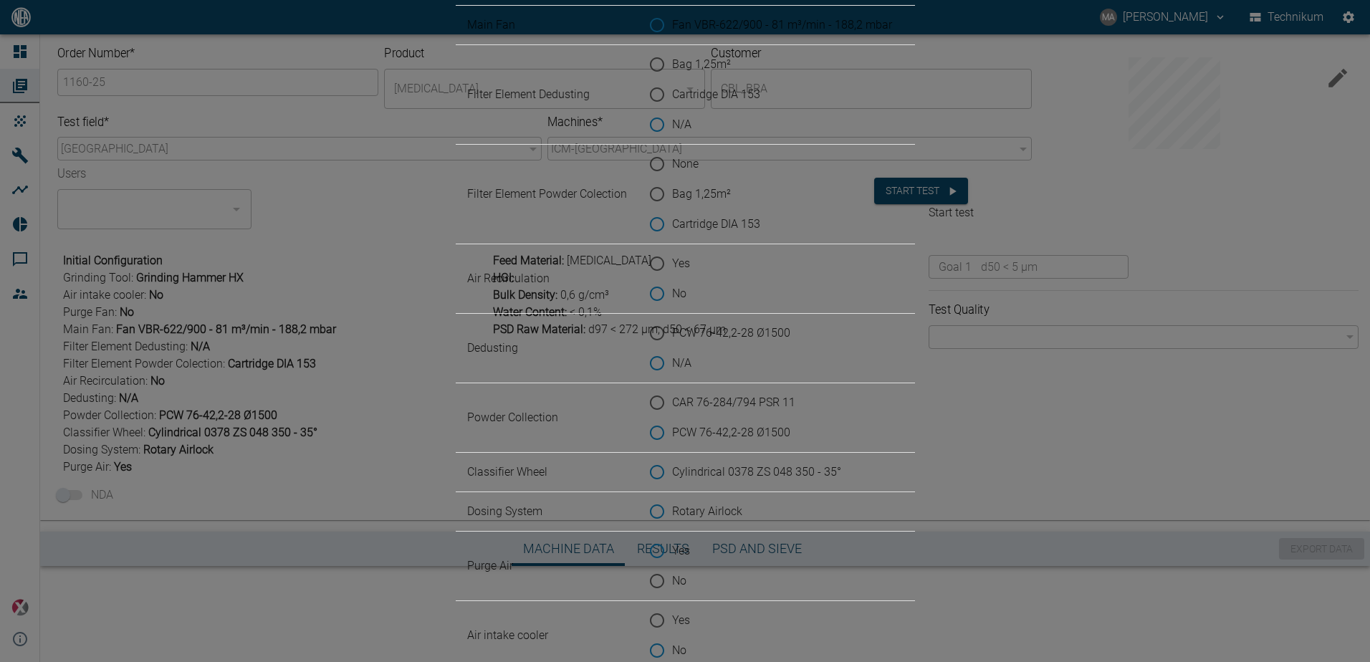
radio input "true"
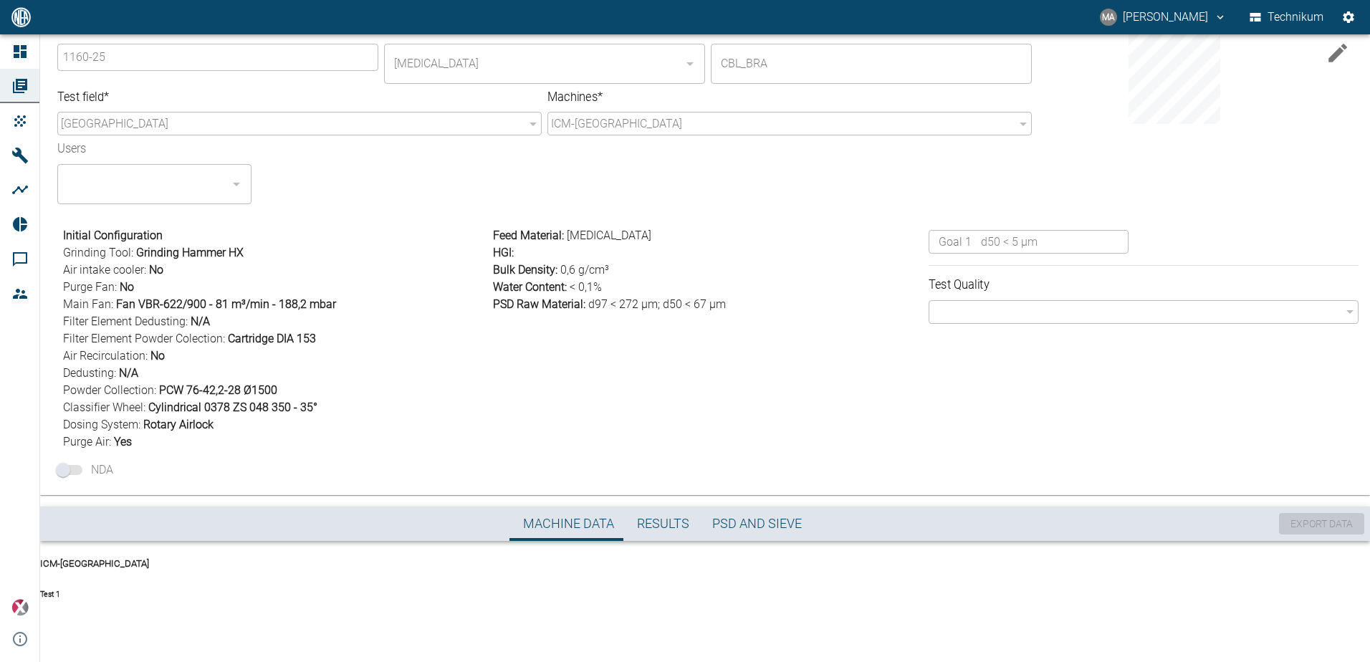
scroll to position [49, 0]
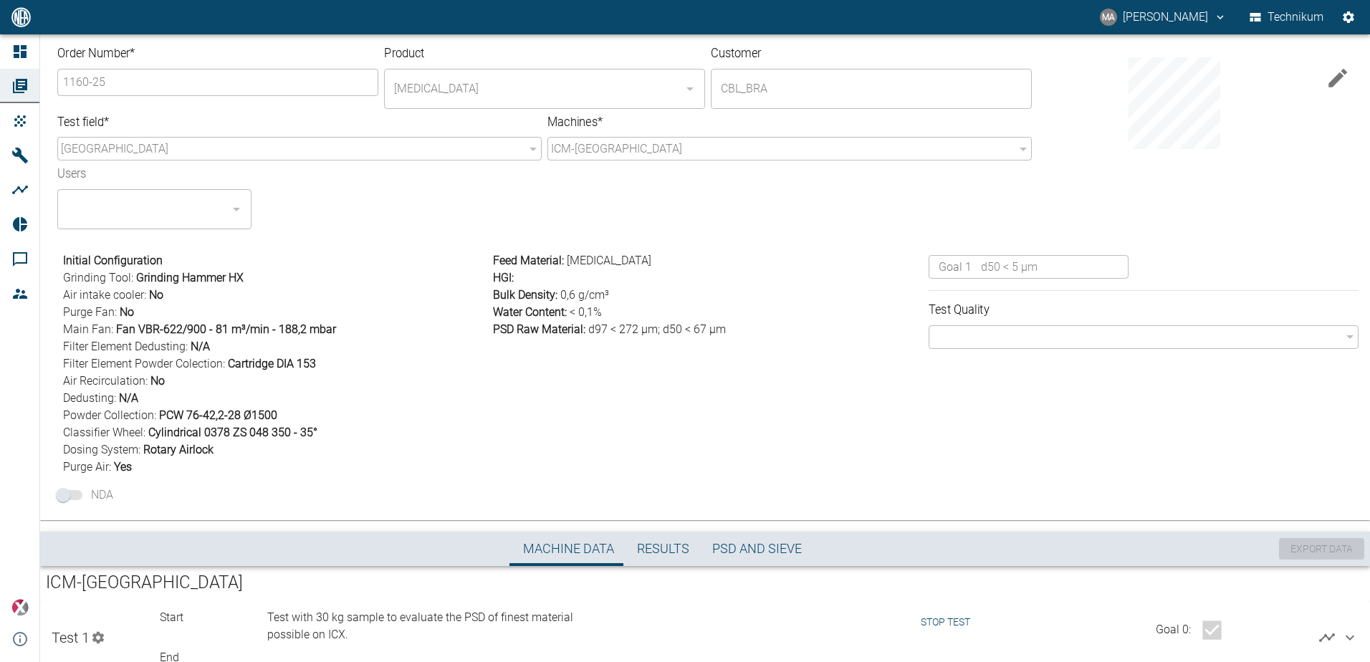
scroll to position [49, 0]
